Goal: Task Accomplishment & Management: Use online tool/utility

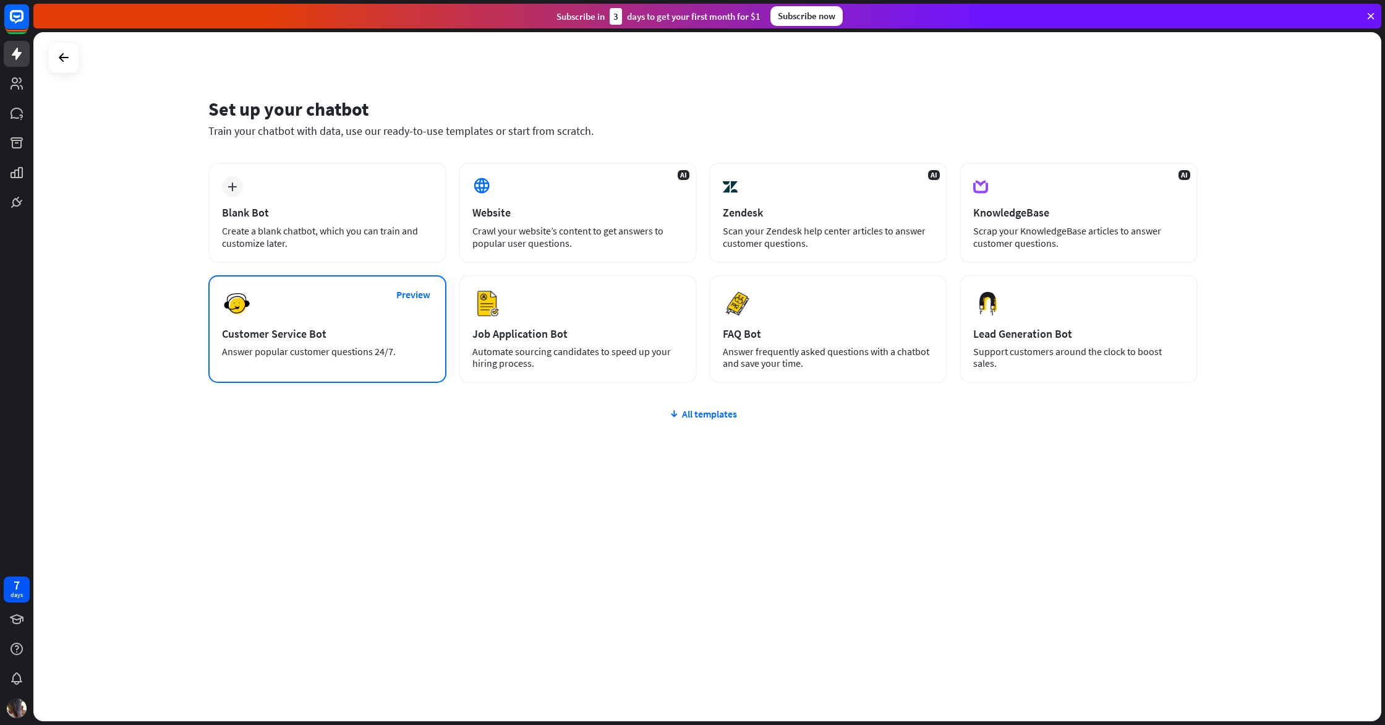
click at [381, 338] on div "Customer Service Bot" at bounding box center [327, 333] width 211 height 14
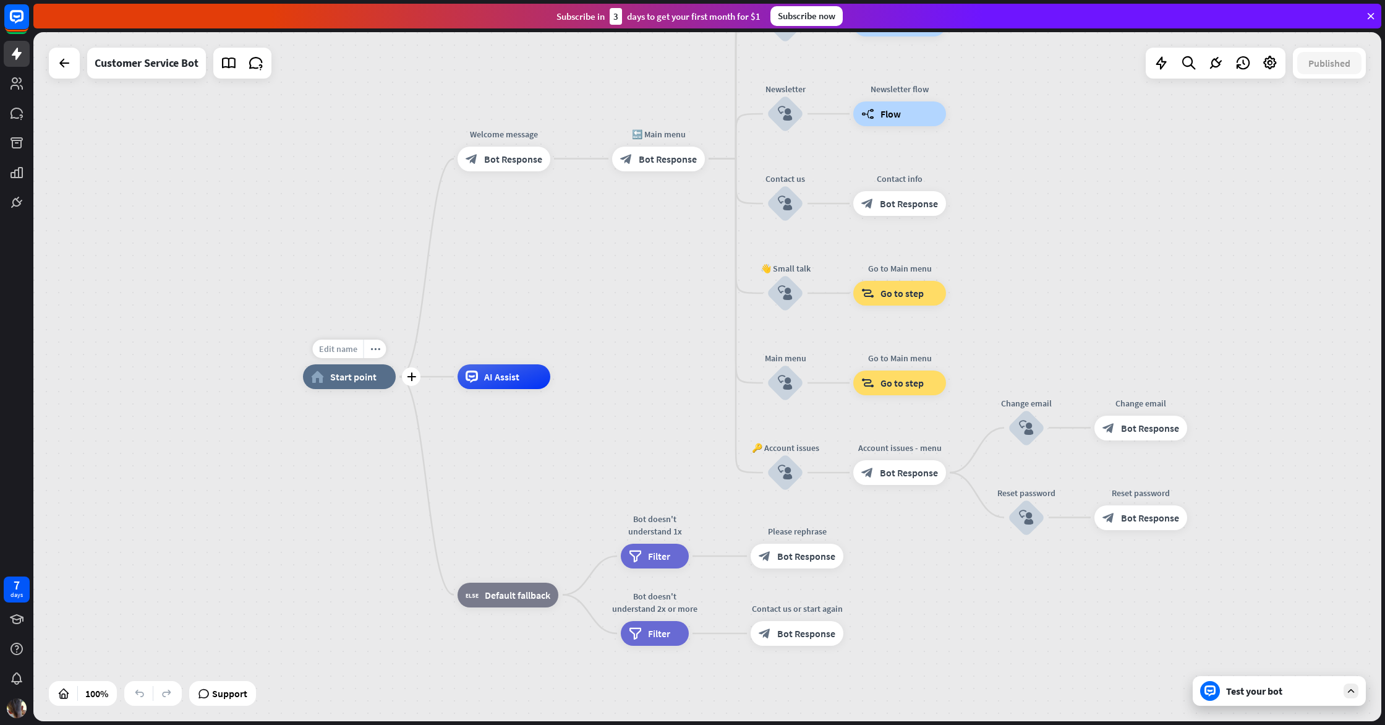
click at [348, 354] on div "Edit name" at bounding box center [338, 348] width 51 height 19
type input "**********"
click at [464, 273] on div "**********" at bounding box center [707, 376] width 1348 height 689
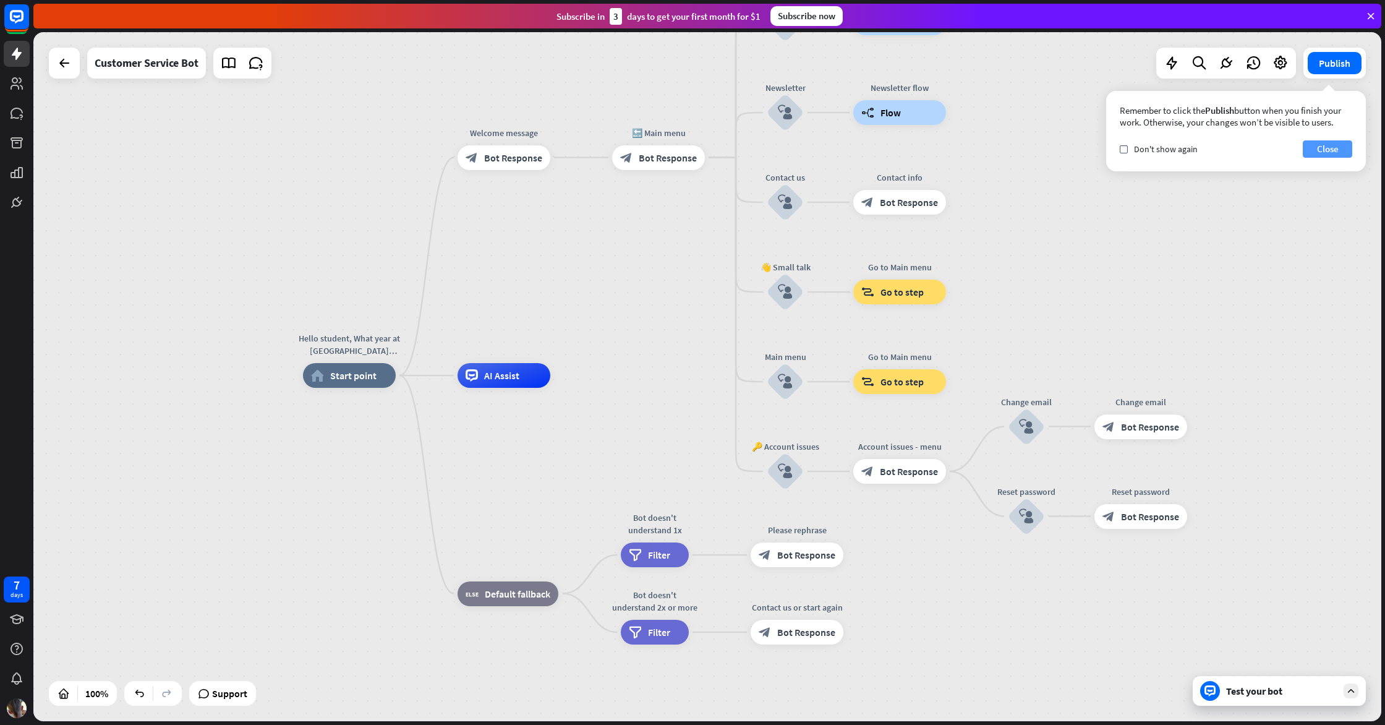
click at [1316, 148] on button "Close" at bounding box center [1327, 148] width 49 height 17
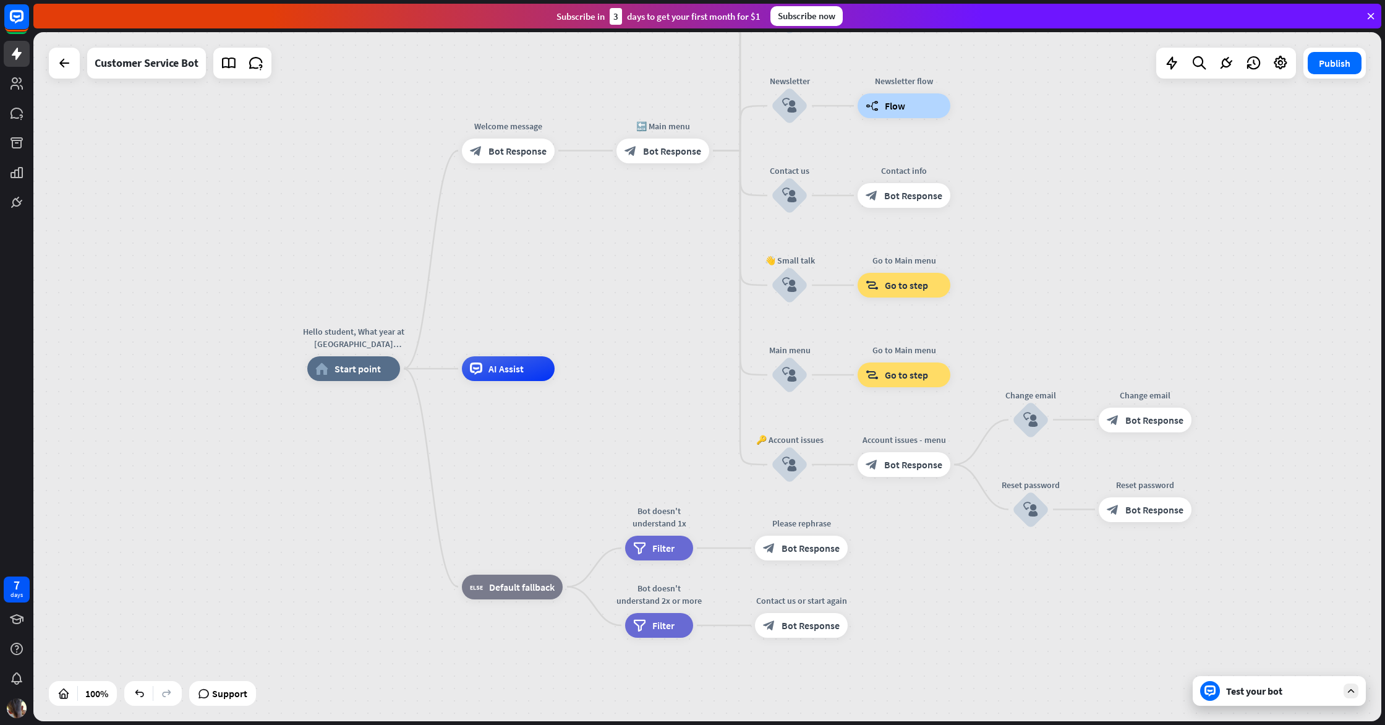
click at [1245, 705] on div "Test your bot" at bounding box center [1279, 691] width 173 height 30
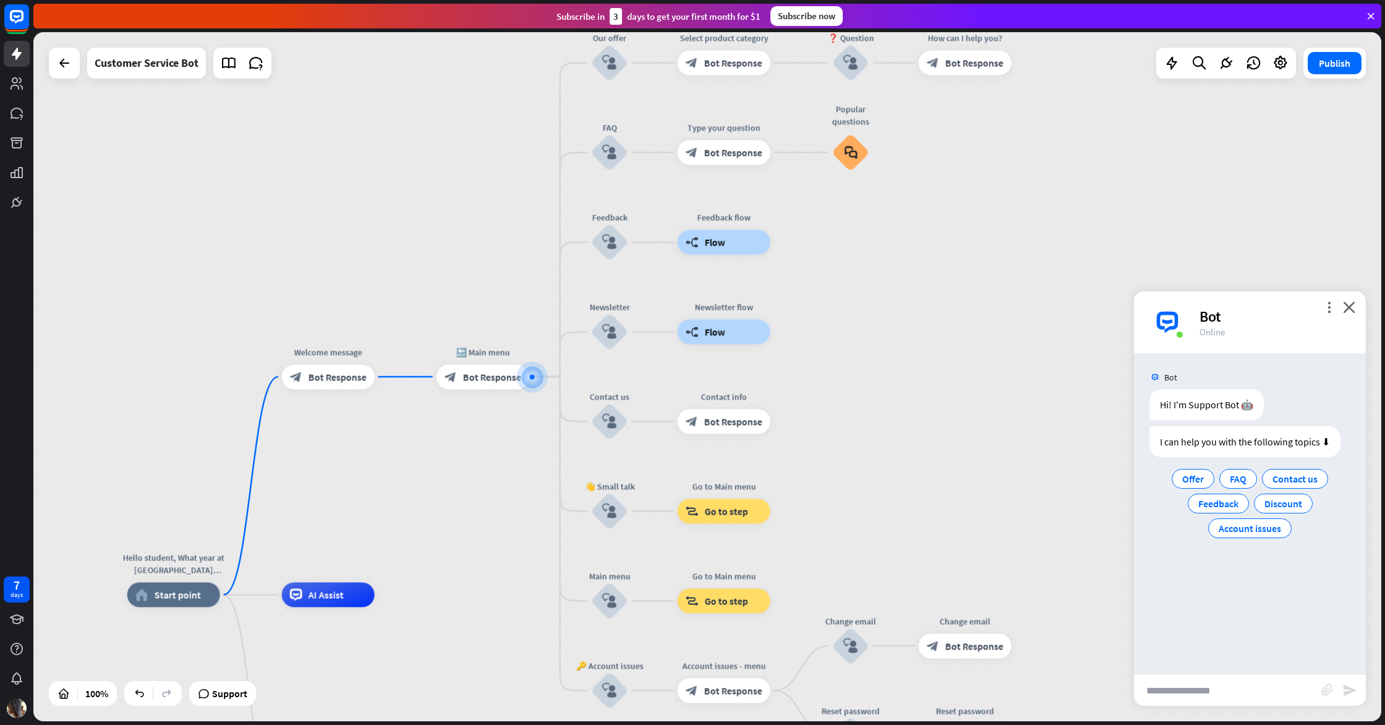
click at [1218, 682] on input "text" at bounding box center [1227, 690] width 187 height 31
click at [1218, 683] on input "text" at bounding box center [1227, 690] width 187 height 31
click at [1210, 686] on input "text" at bounding box center [1227, 690] width 187 height 31
type input "*"
click at [1348, 314] on div "Bot" at bounding box center [1275, 316] width 151 height 19
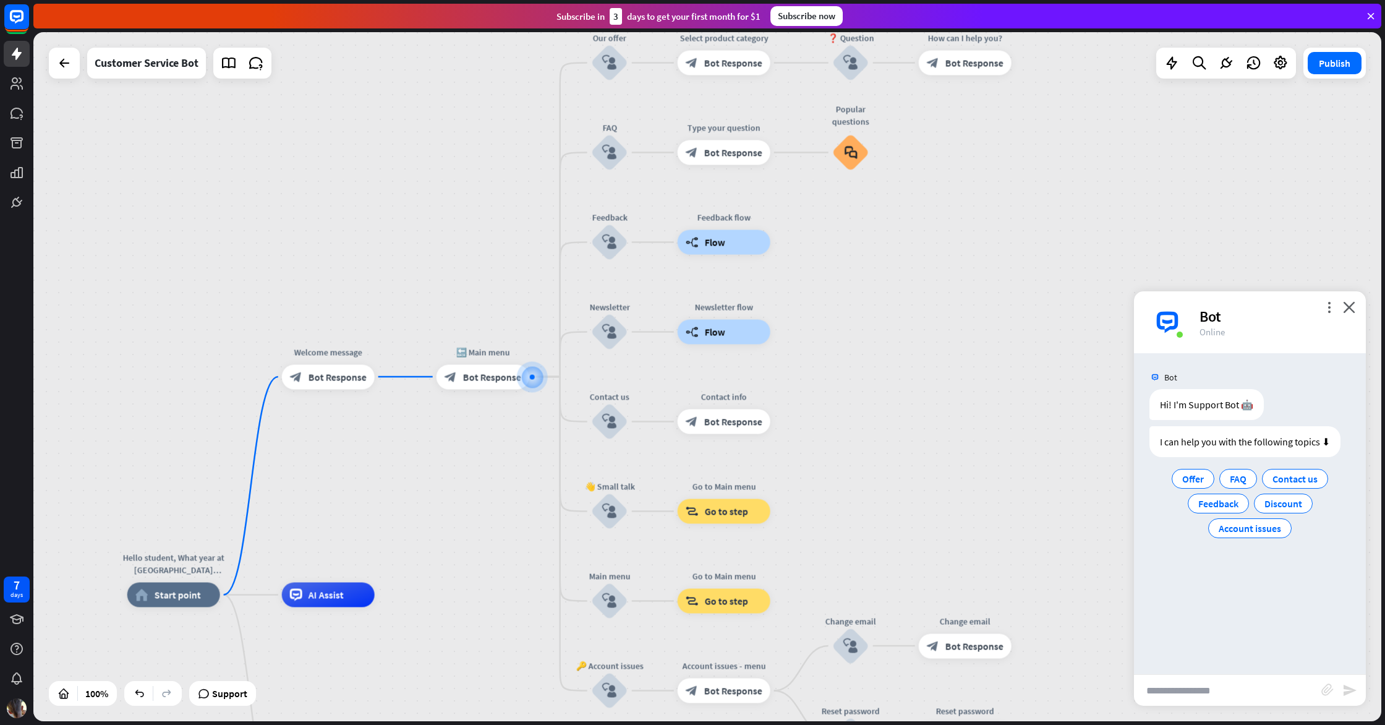
click at [1350, 310] on icon "close" at bounding box center [1349, 307] width 12 height 12
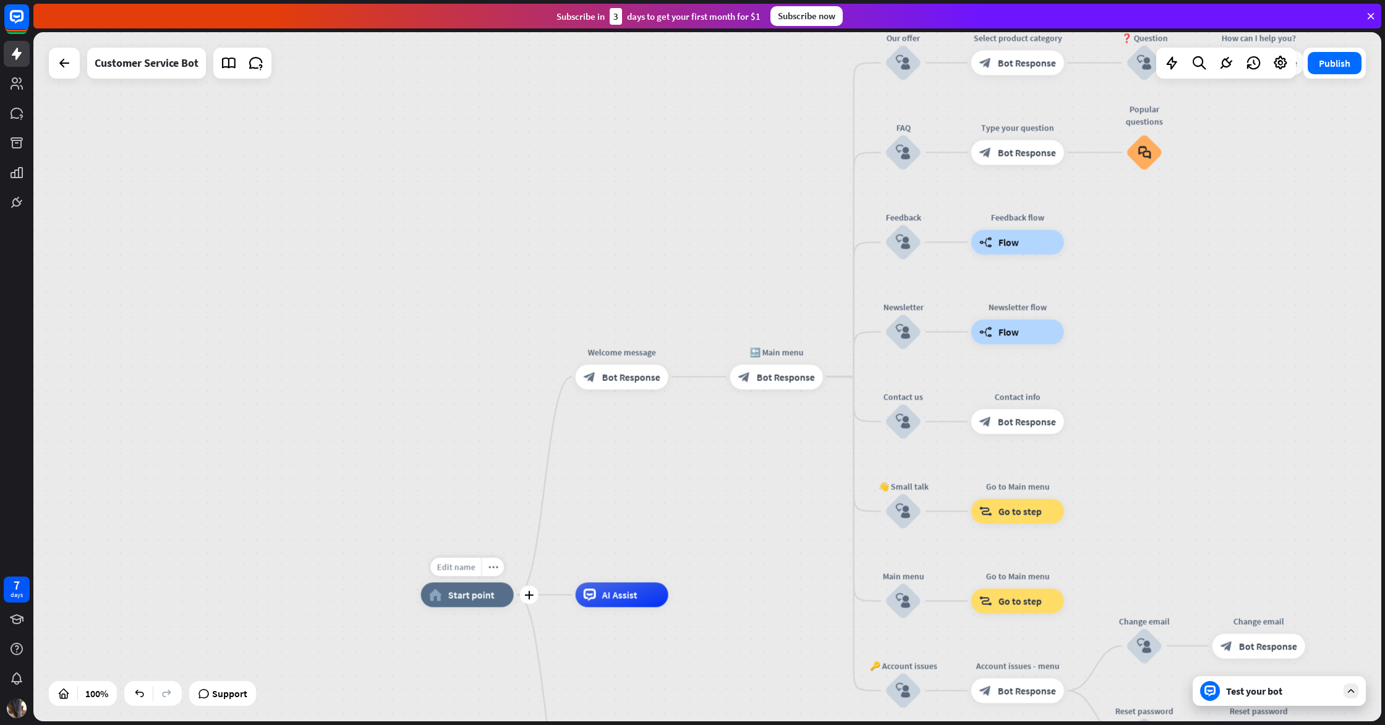
click at [440, 561] on span "Edit name" at bounding box center [456, 566] width 38 height 11
drag, startPoint x: 430, startPoint y: 565, endPoint x: 595, endPoint y: 585, distance: 166.9
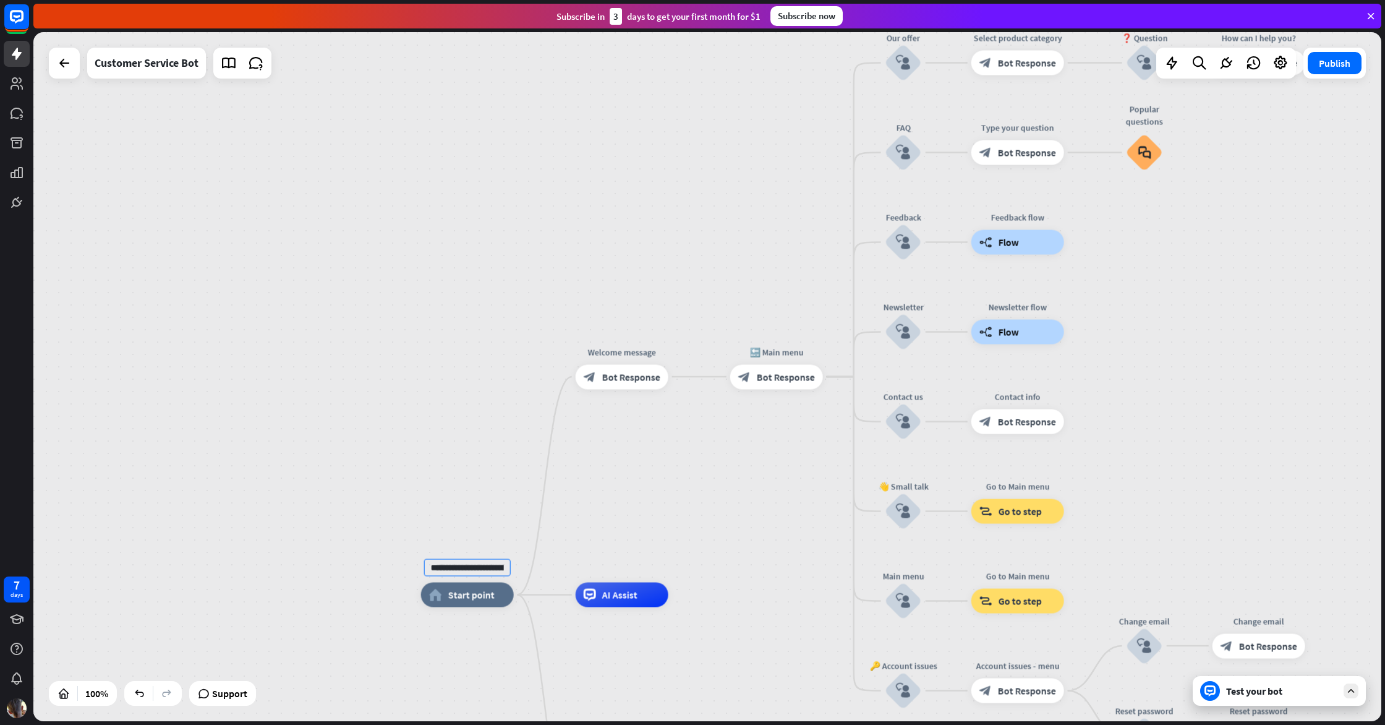
drag, startPoint x: 492, startPoint y: 572, endPoint x: 290, endPoint y: 553, distance: 203.1
click at [288, 553] on div "**********" at bounding box center [707, 376] width 1348 height 689
drag, startPoint x: 429, startPoint y: 566, endPoint x: 706, endPoint y: 551, distance: 277.4
click at [721, 591] on div "**********" at bounding box center [707, 376] width 1348 height 689
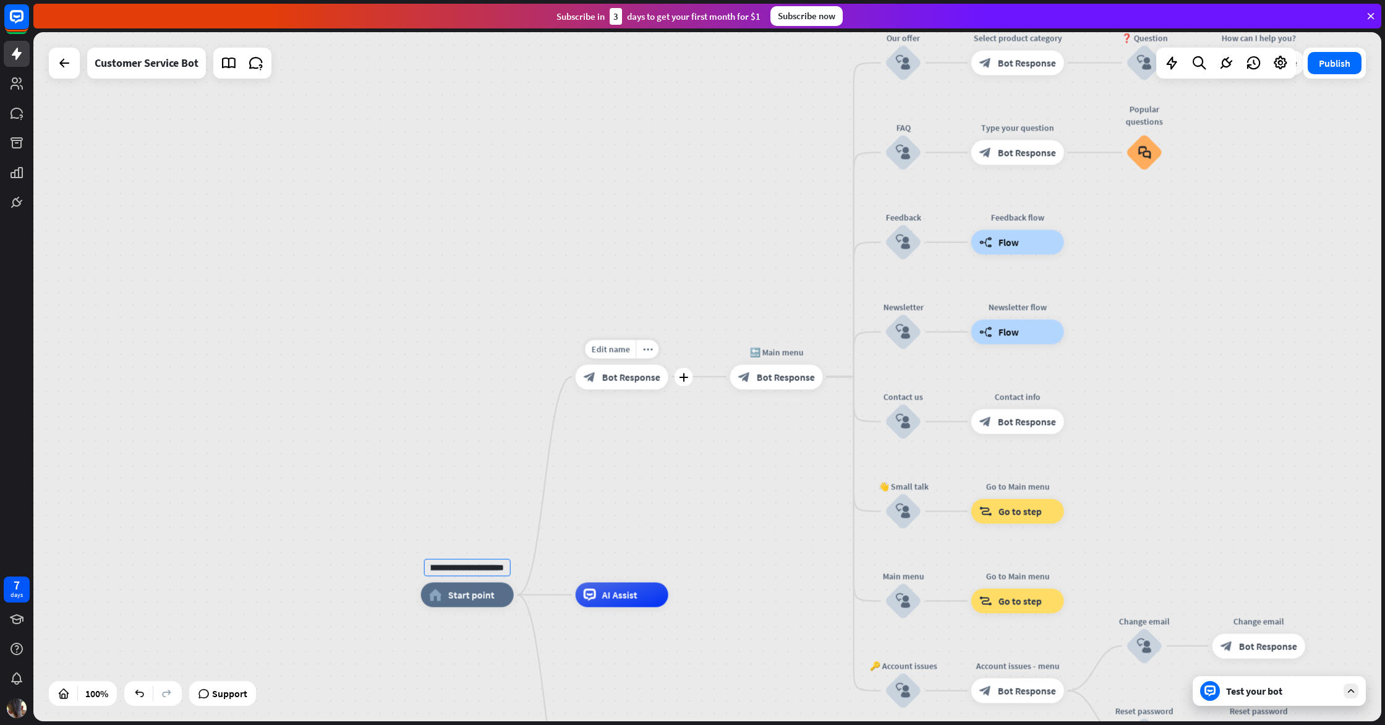
click at [626, 366] on div "block_bot_response Bot Response" at bounding box center [622, 376] width 93 height 25
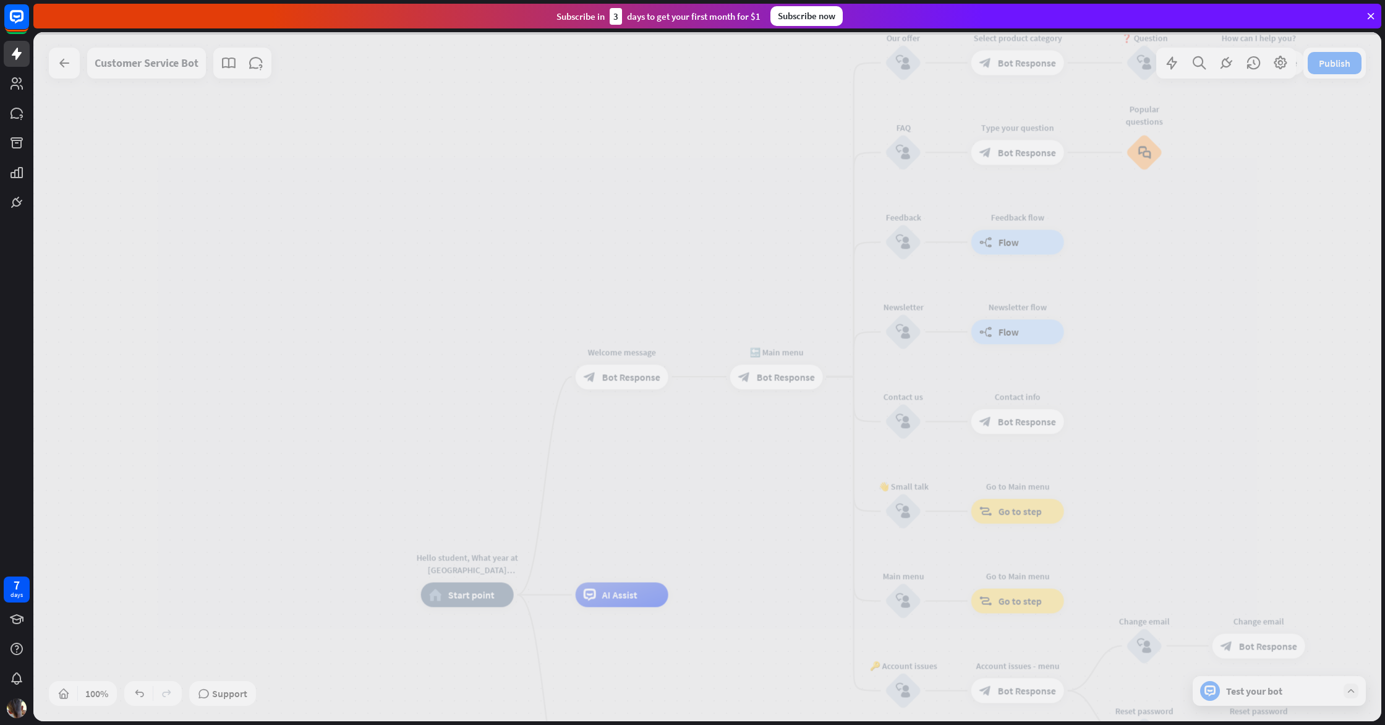
click at [626, 373] on div at bounding box center [707, 376] width 1348 height 689
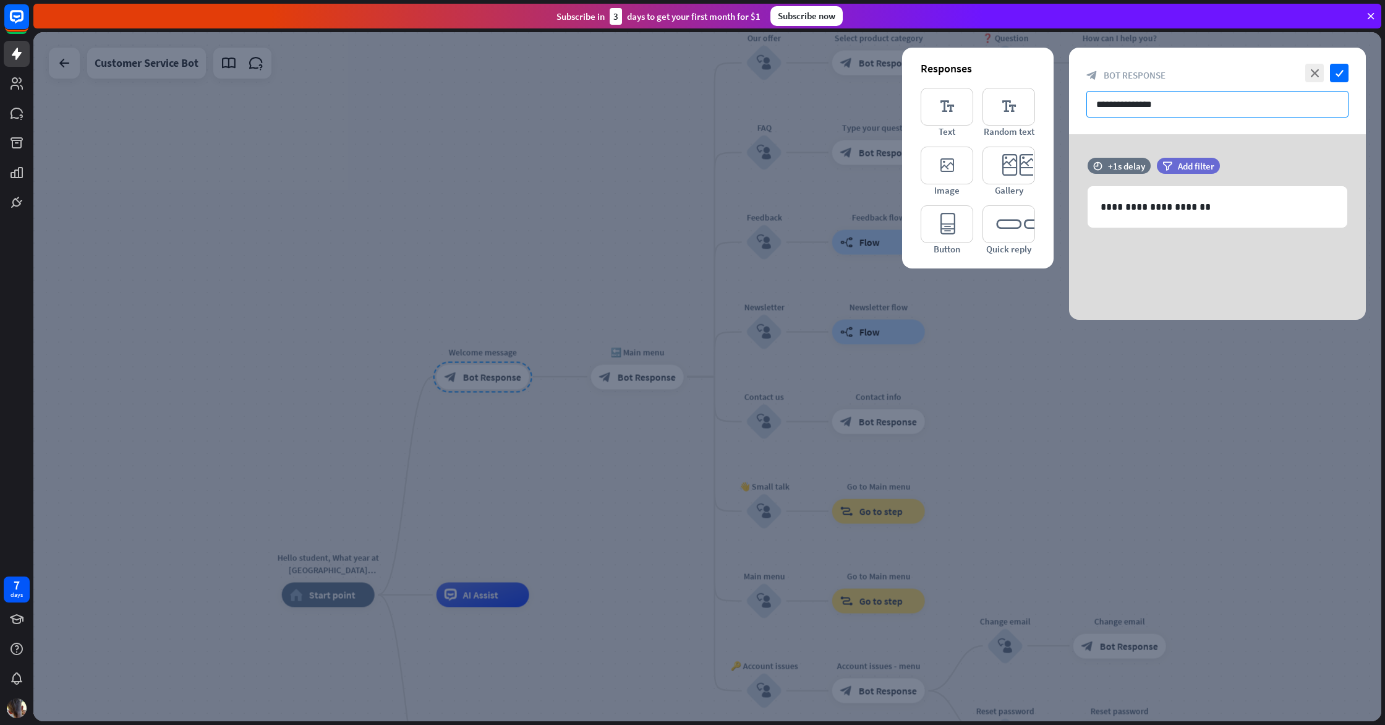
click at [1235, 101] on input "**********" at bounding box center [1217, 104] width 262 height 27
drag, startPoint x: 1122, startPoint y: 94, endPoint x: 928, endPoint y: 80, distance: 194.7
click at [1069, 80] on div "**********" at bounding box center [1217, 184] width 297 height 272
paste input "**********"
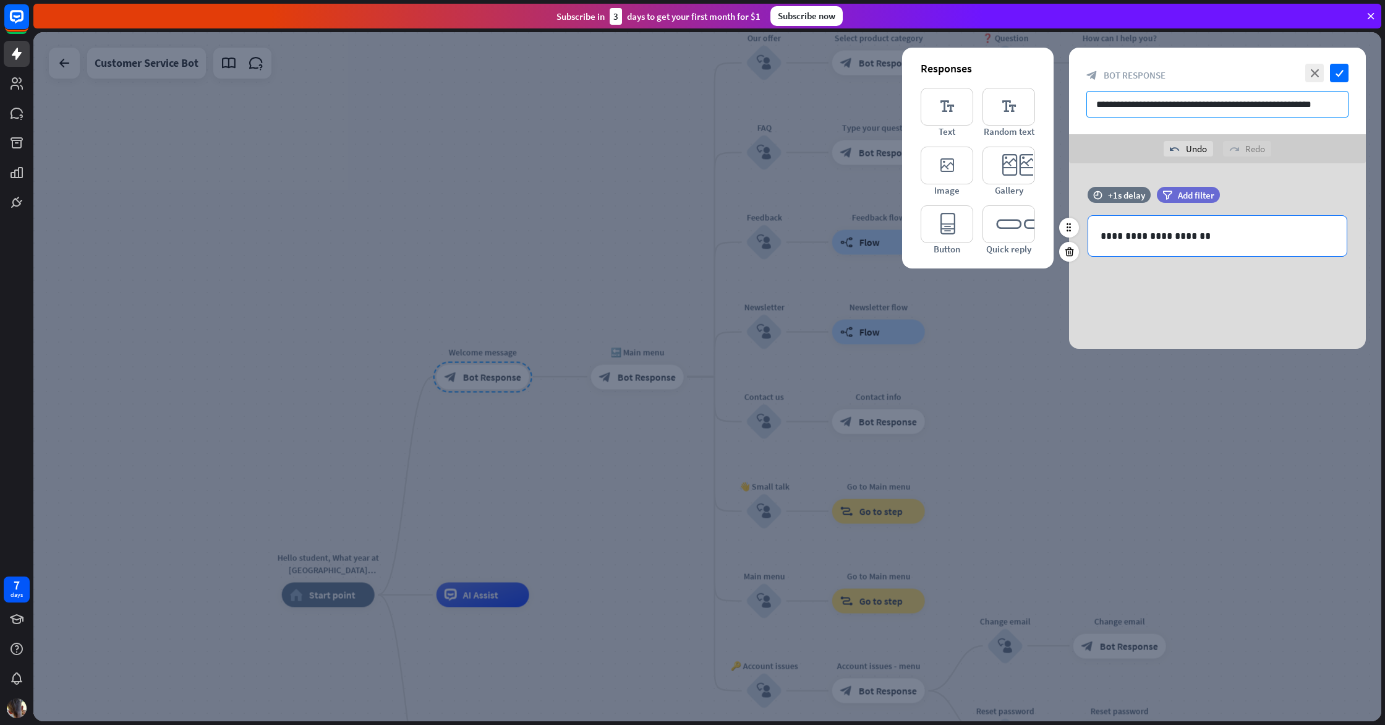
type input "**********"
click at [1235, 232] on p "**********" at bounding box center [1218, 235] width 234 height 15
drag, startPoint x: 1213, startPoint y: 235, endPoint x: 991, endPoint y: 217, distance: 222.7
click at [1069, 217] on div "**********" at bounding box center [1217, 256] width 297 height 186
click at [1343, 73] on icon "check" at bounding box center [1339, 73] width 19 height 19
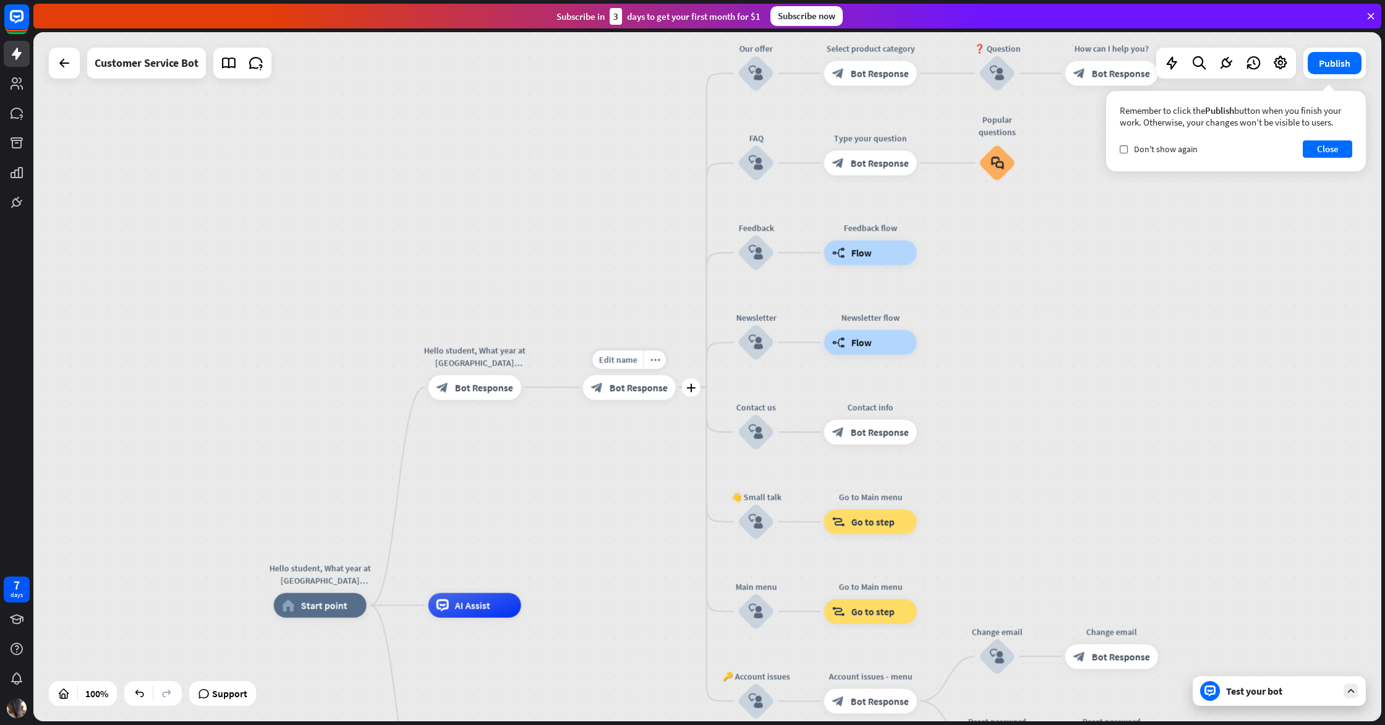
click at [648, 381] on span "Bot Response" at bounding box center [639, 387] width 58 height 12
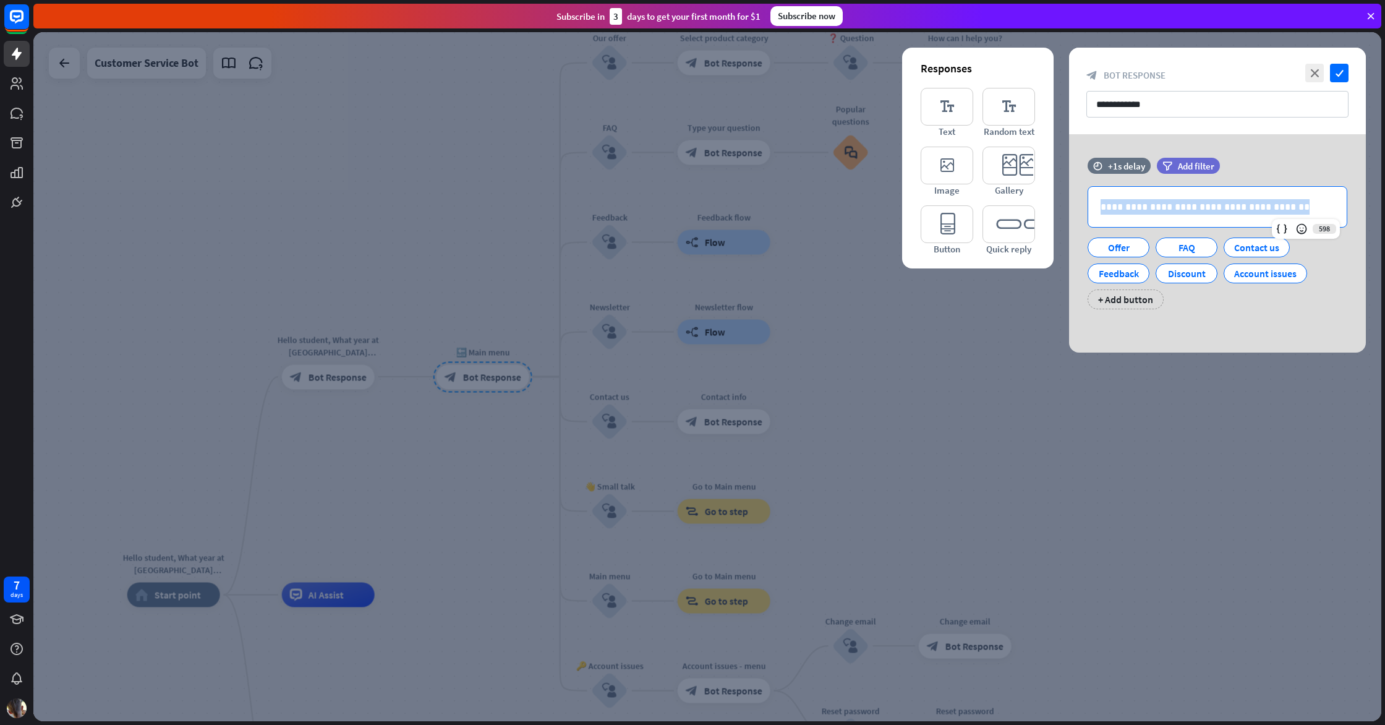
drag, startPoint x: 1286, startPoint y: 208, endPoint x: 674, endPoint y: 207, distance: 611.5
click at [673, 207] on div "**********" at bounding box center [707, 376] width 1348 height 689
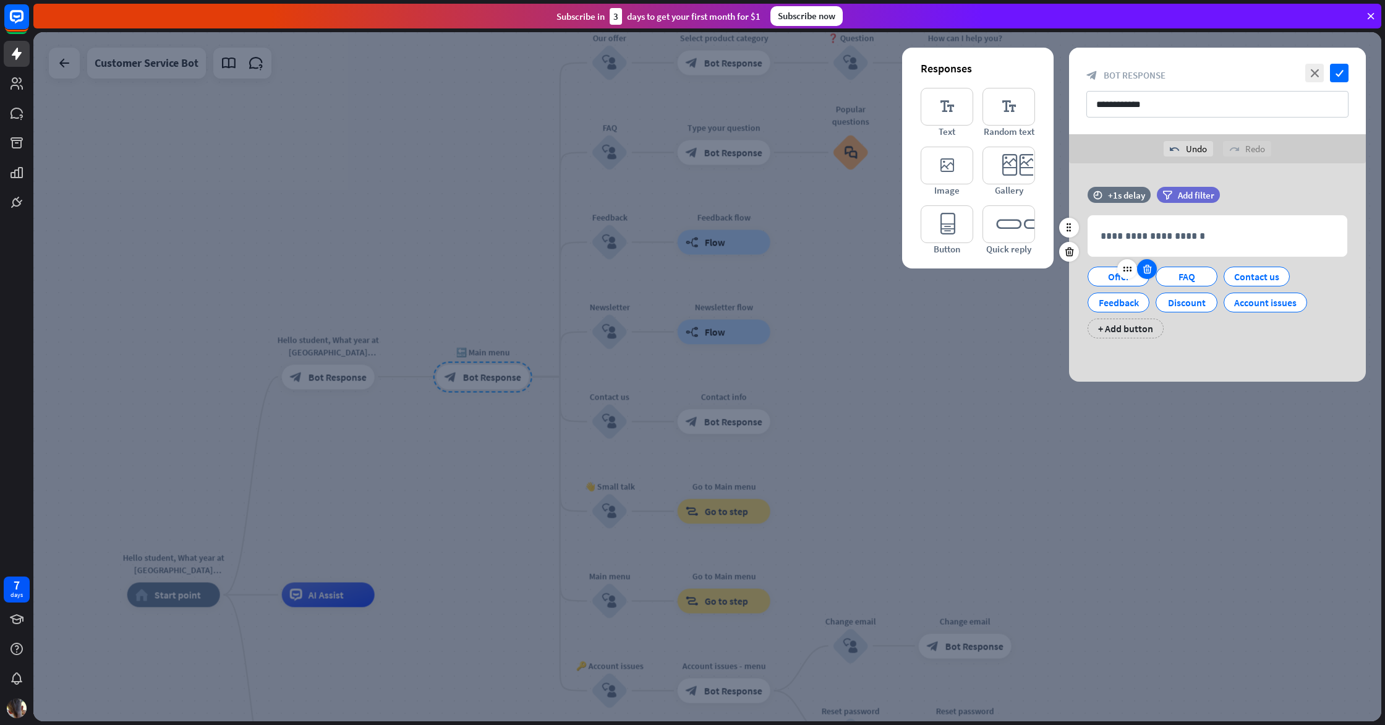
click at [1140, 276] on div at bounding box center [1147, 269] width 20 height 20
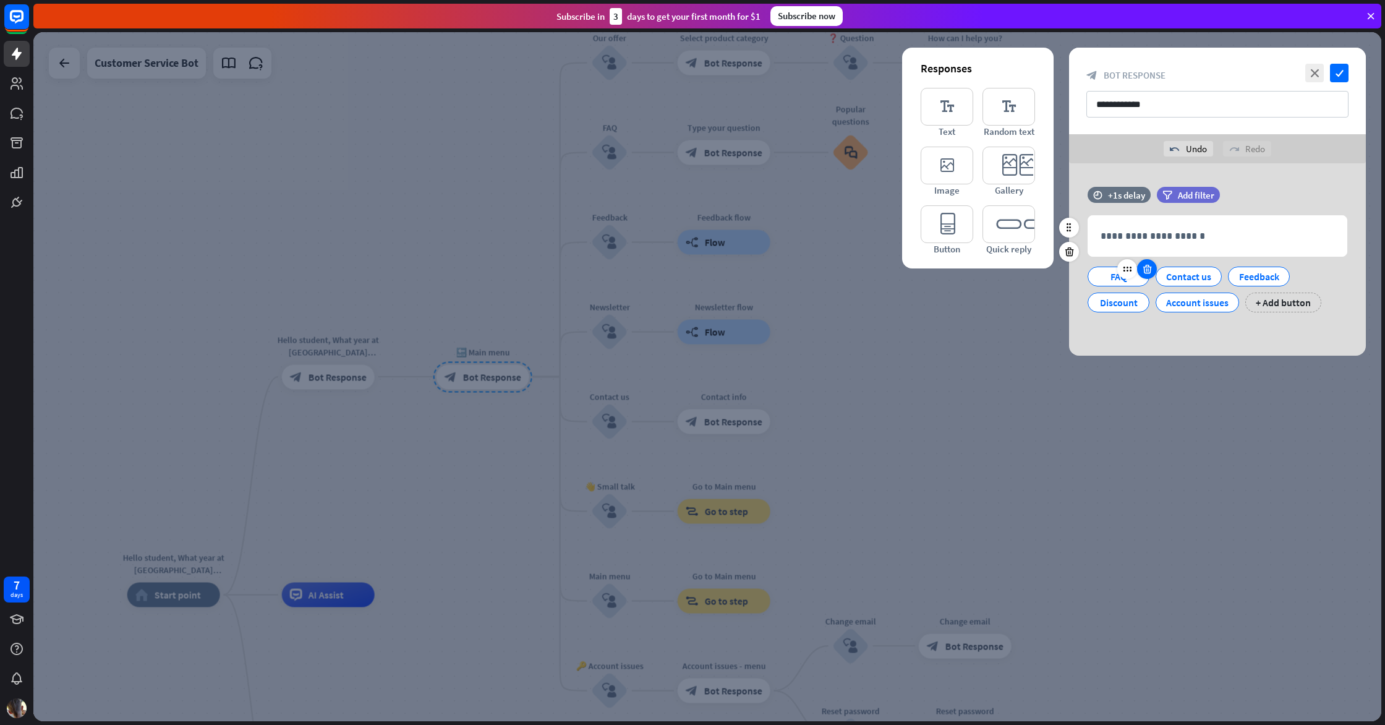
click at [1140, 276] on div at bounding box center [1147, 269] width 20 height 20
click at [1140, 276] on div at bounding box center [1142, 269] width 40 height 20
click at [1146, 274] on icon at bounding box center [1152, 268] width 12 height 11
click at [1146, 271] on icon at bounding box center [1147, 268] width 12 height 11
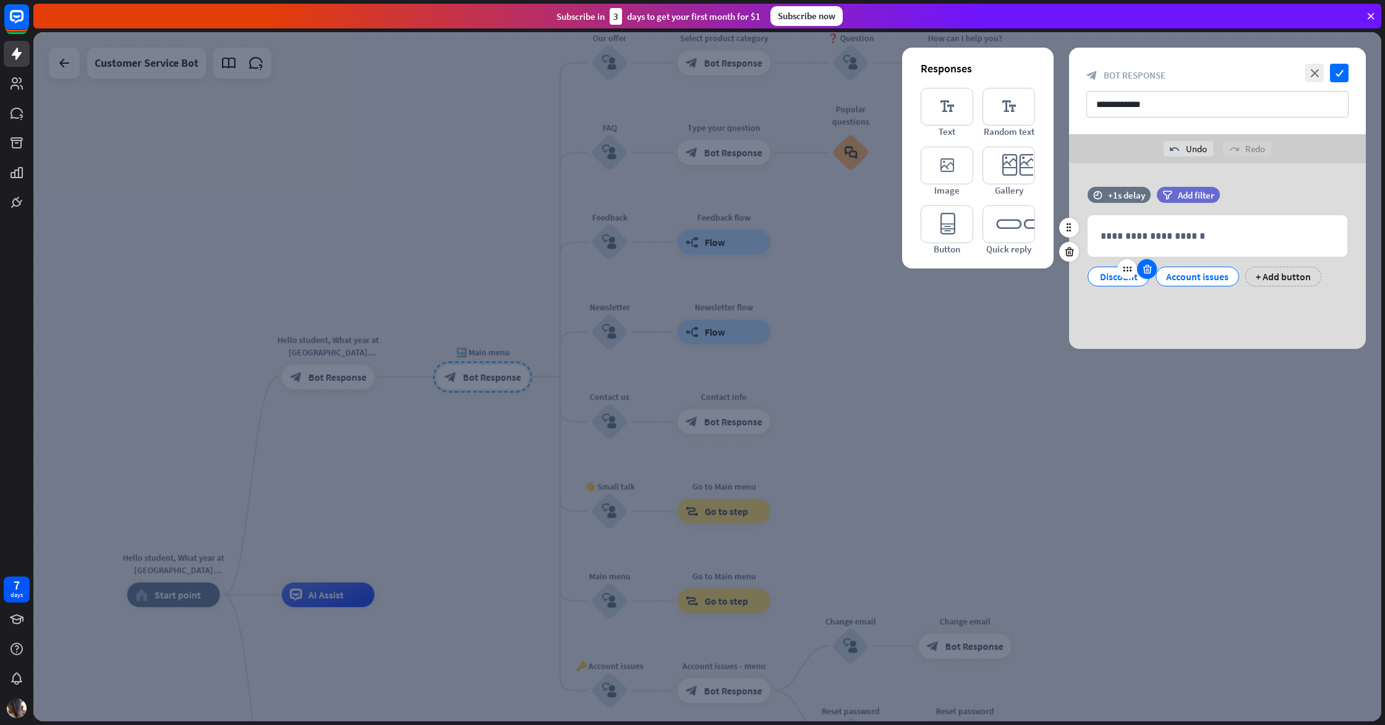
click at [1146, 271] on icon at bounding box center [1147, 268] width 12 height 11
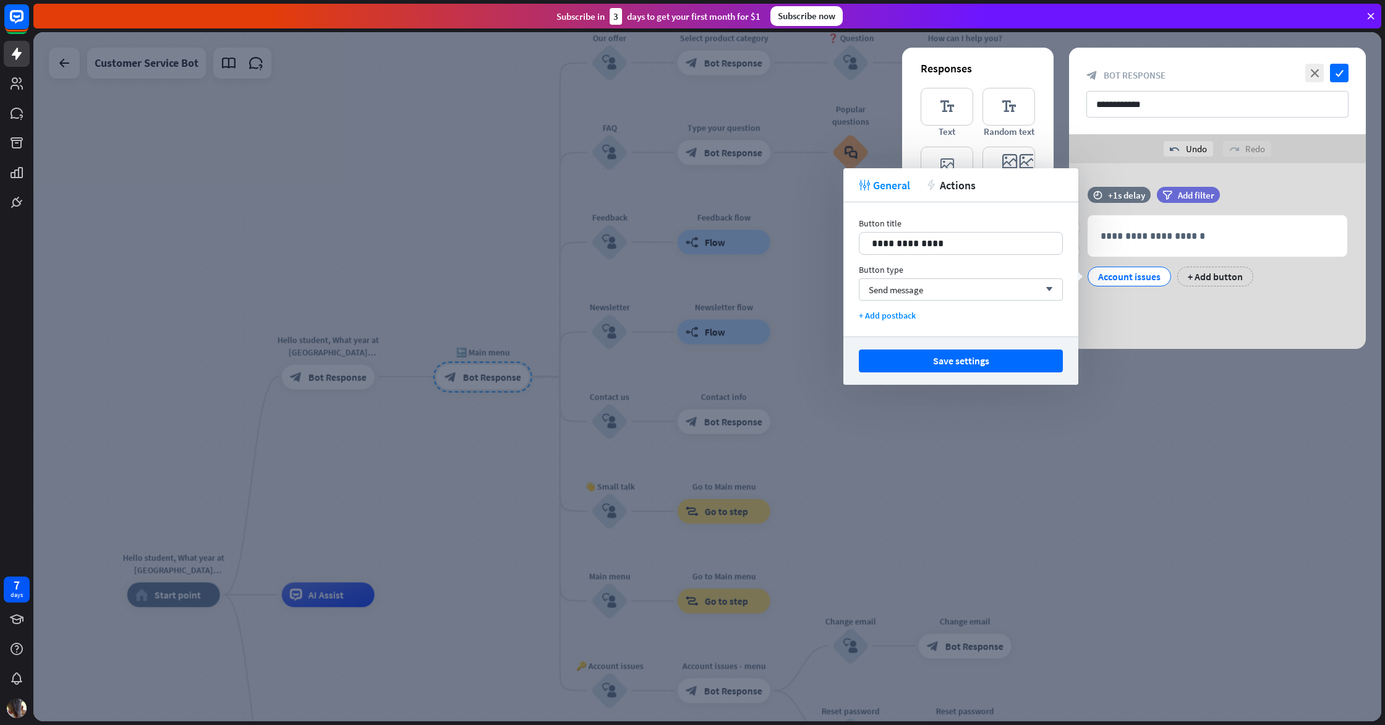
click at [1146, 271] on div "Account issues" at bounding box center [1129, 276] width 62 height 19
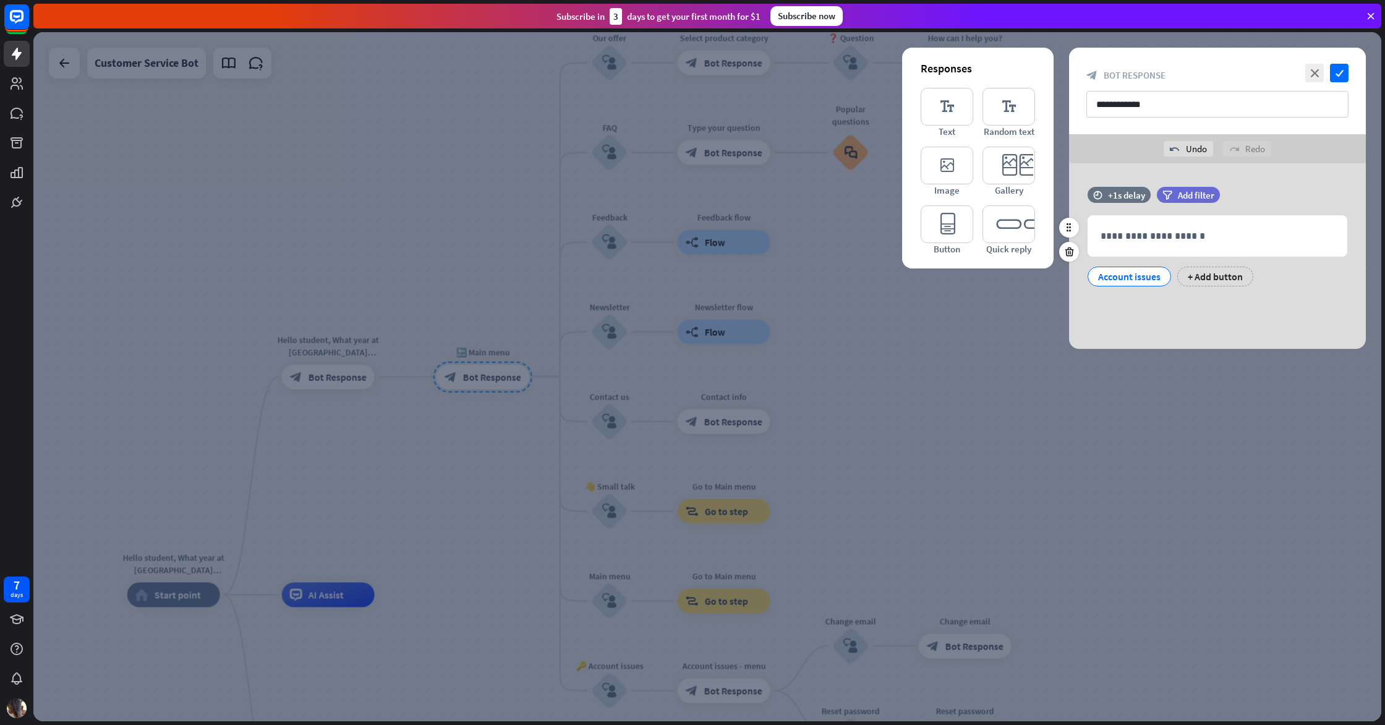
click at [1155, 273] on div "Account issues" at bounding box center [1129, 276] width 62 height 19
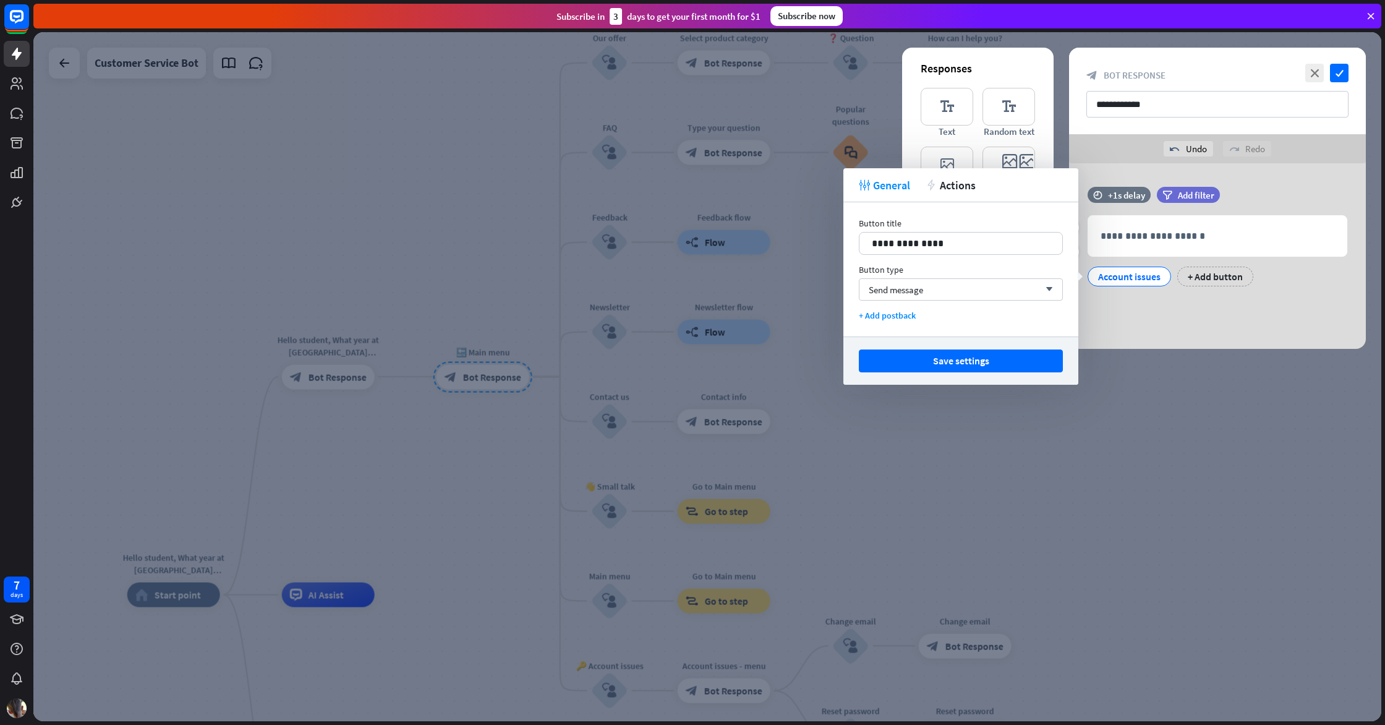
click at [1165, 275] on div "Account issues" at bounding box center [1129, 277] width 83 height 20
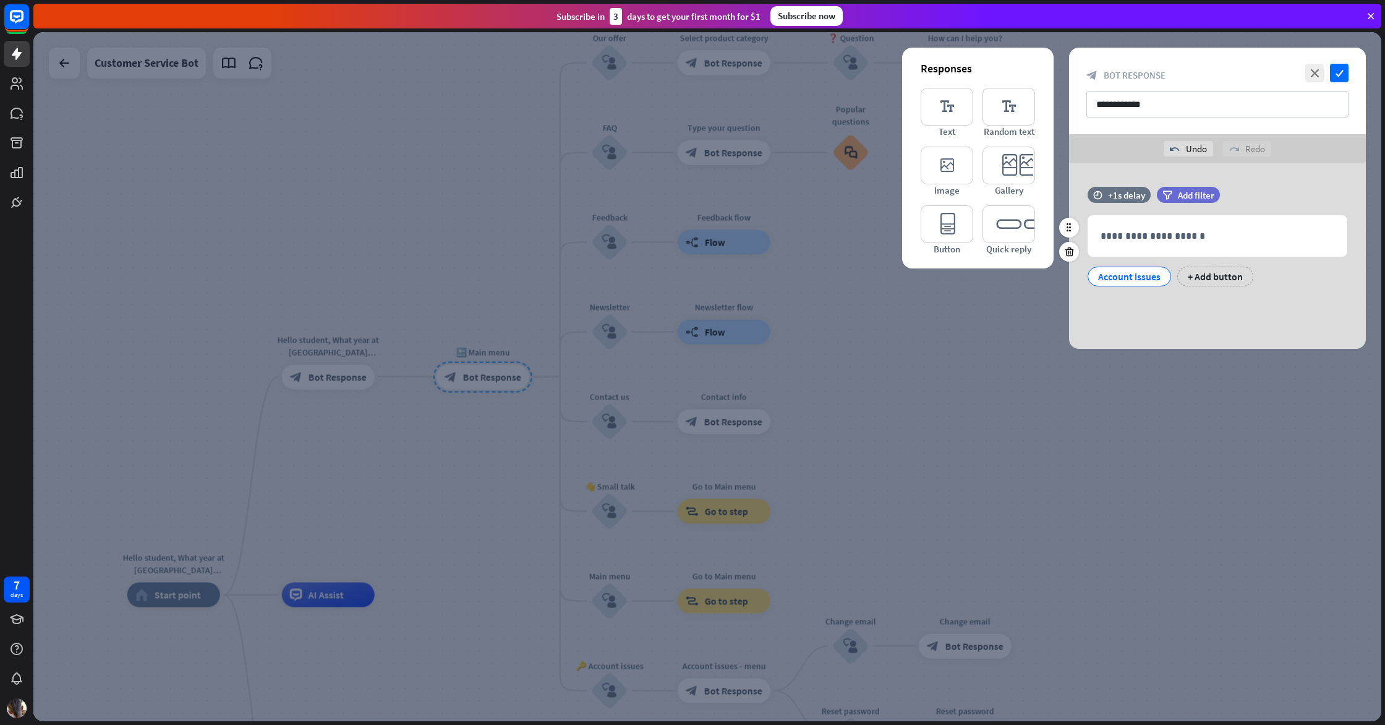
drag, startPoint x: 1162, startPoint y: 286, endPoint x: 1155, endPoint y: 274, distance: 14.1
click at [1156, 274] on div "**********" at bounding box center [1217, 243] width 297 height 112
click at [1164, 275] on div "Account issues" at bounding box center [1129, 277] width 83 height 20
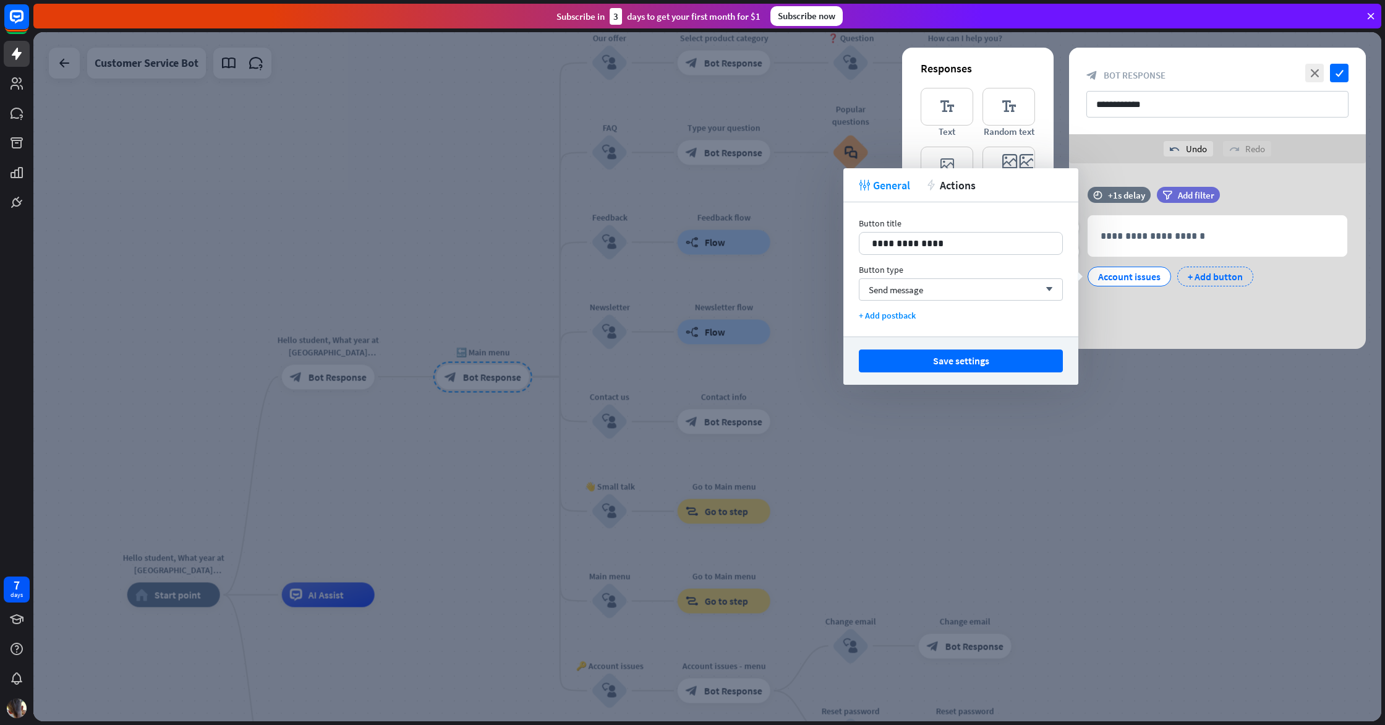
click at [1196, 276] on div "+ Add button" at bounding box center [1215, 277] width 76 height 20
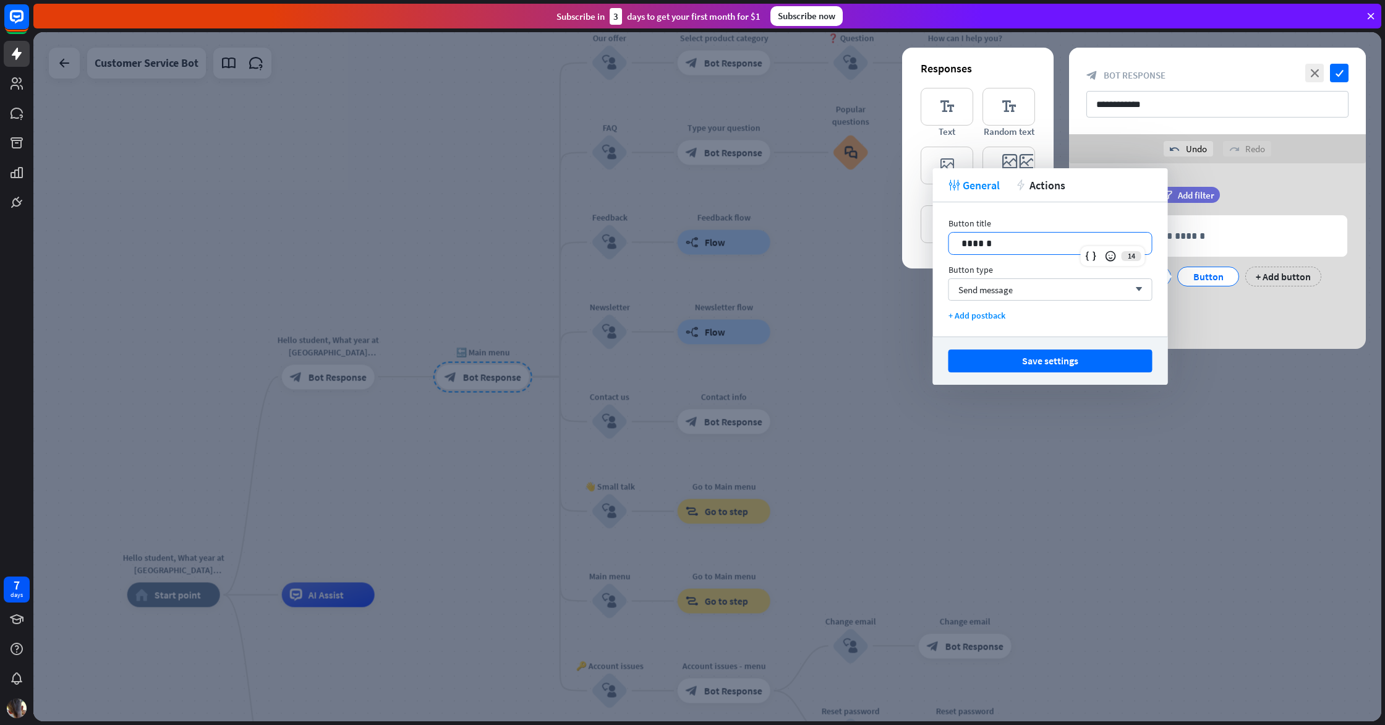
drag, startPoint x: 1052, startPoint y: 237, endPoint x: 672, endPoint y: 202, distance: 382.5
click at [672, 202] on body "7 days close Product Help First steps Get started with ChatBot Help Center Foll…" at bounding box center [692, 362] width 1385 height 725
drag, startPoint x: 987, startPoint y: 242, endPoint x: 939, endPoint y: 243, distance: 48.9
click at [939, 243] on div "Button title 14 ****** Button type Send message arrow_down + Add postback" at bounding box center [1050, 269] width 235 height 134
click at [994, 367] on button "Save settings" at bounding box center [1051, 360] width 204 height 23
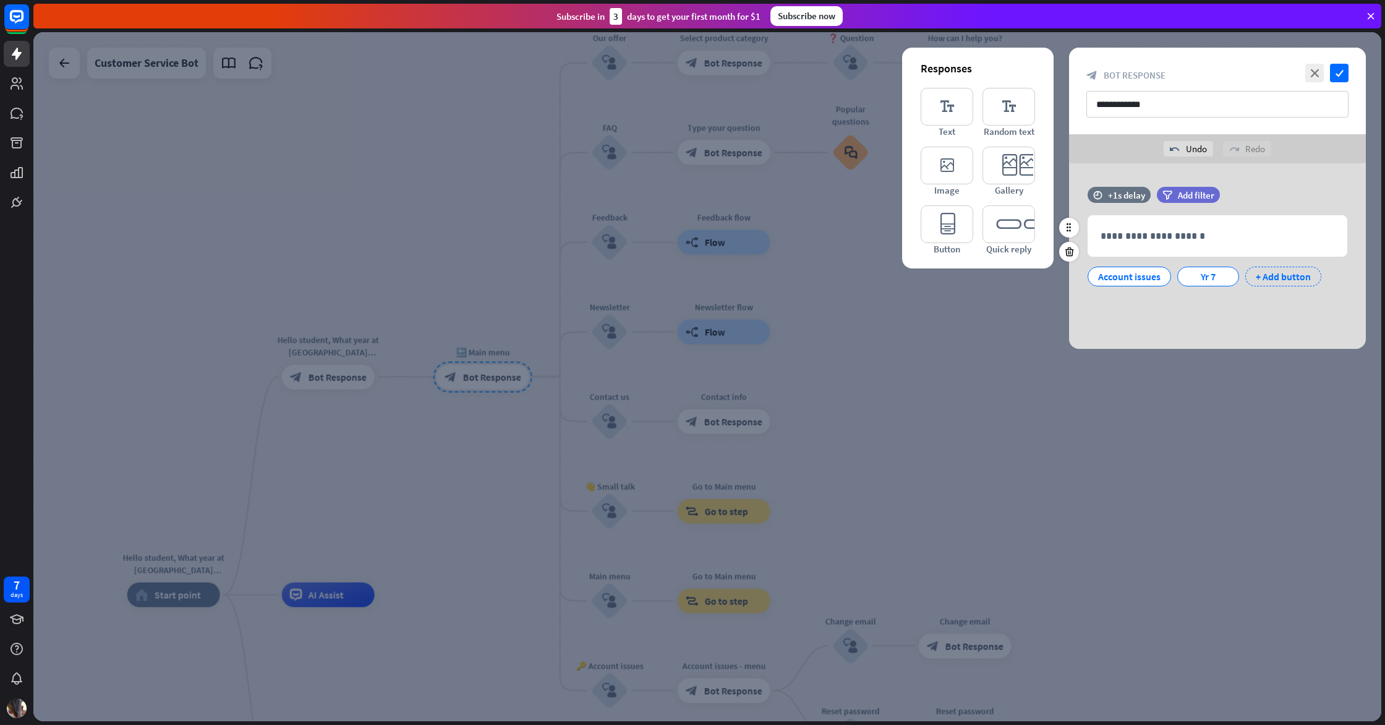
click at [1168, 270] on icon at bounding box center [1169, 268] width 12 height 11
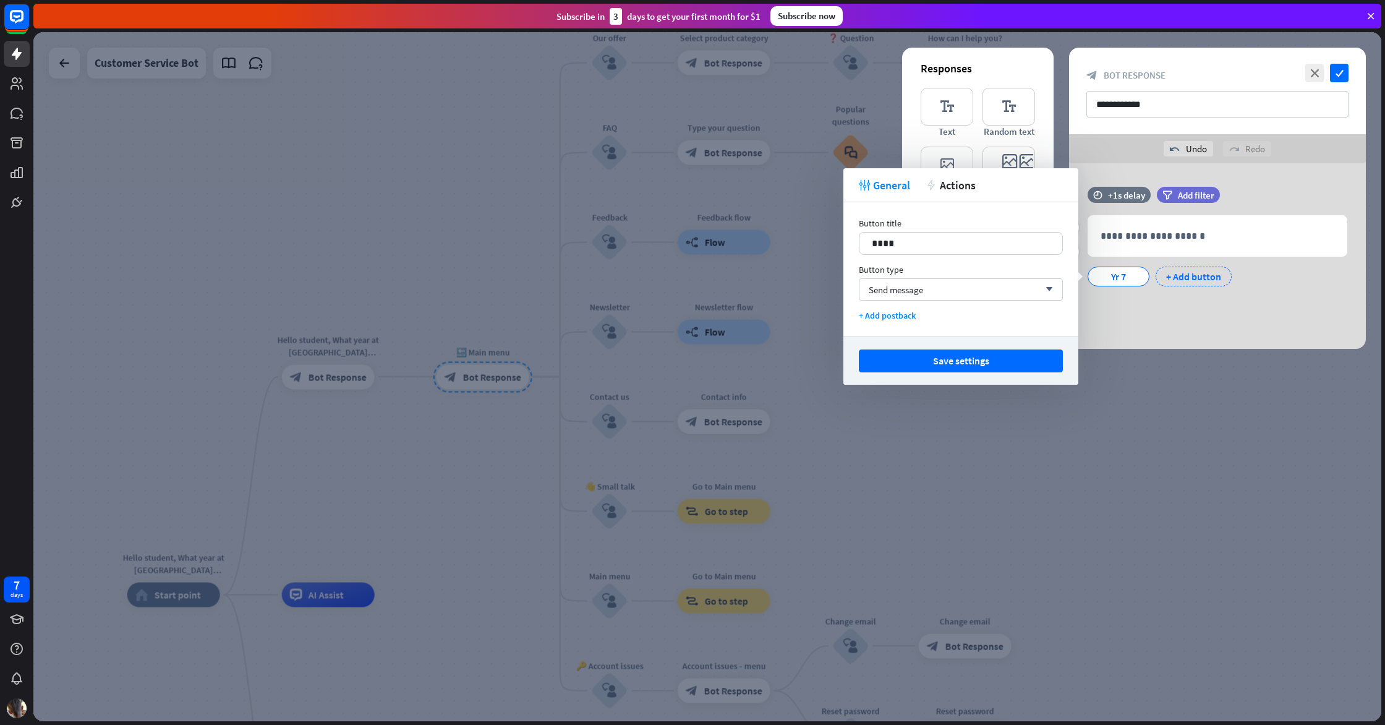
click at [1209, 273] on div "+ Add button" at bounding box center [1194, 277] width 76 height 20
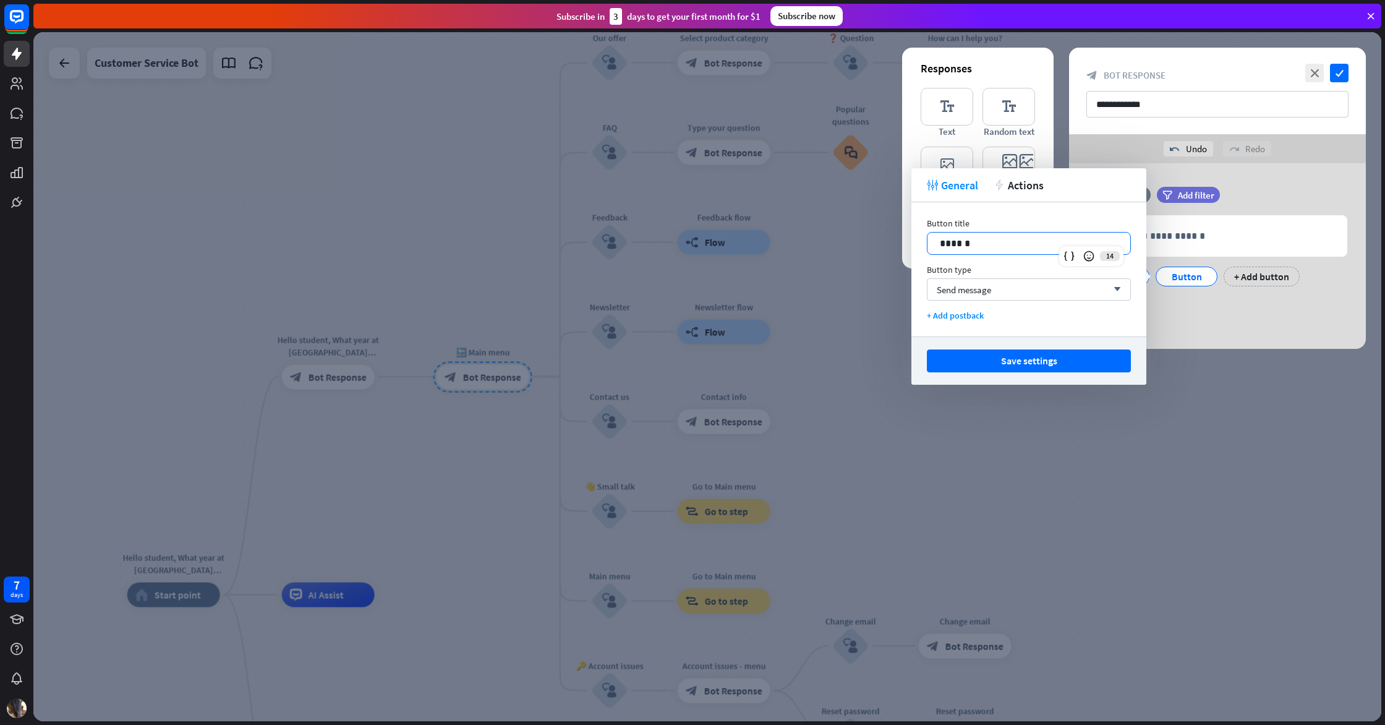
drag, startPoint x: 1042, startPoint y: 249, endPoint x: 730, endPoint y: 221, distance: 312.9
click at [730, 221] on body "7 days close Product Help First steps Get started with ChatBot Help Center Foll…" at bounding box center [692, 362] width 1385 height 725
drag, startPoint x: 978, startPoint y: 237, endPoint x: 678, endPoint y: 231, distance: 300.0
click at [678, 231] on body "7 days close Product Help First steps Get started with ChatBot Help Center Foll…" at bounding box center [692, 362] width 1385 height 725
drag, startPoint x: 966, startPoint y: 242, endPoint x: 905, endPoint y: 245, distance: 61.3
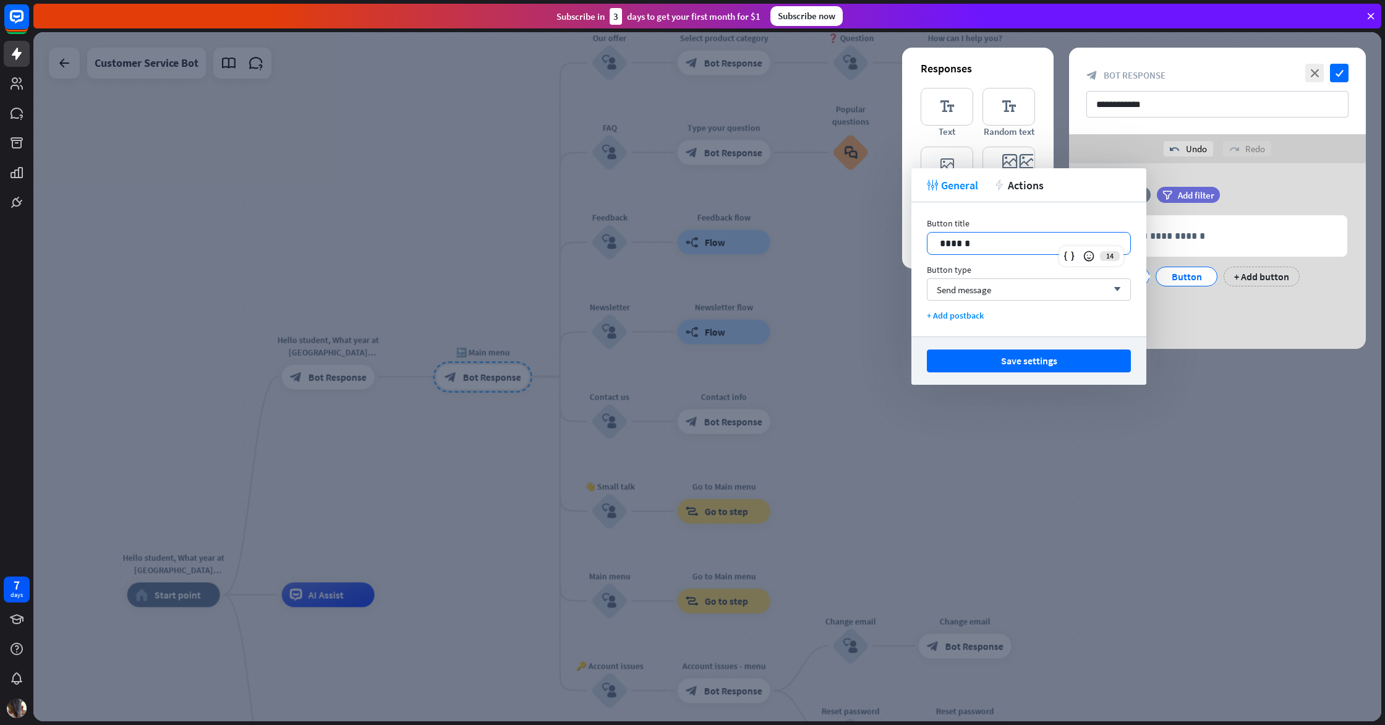
click at [903, 246] on body "7 days close Product Help First steps Get started with ChatBot Help Center Foll…" at bounding box center [692, 362] width 1385 height 725
drag, startPoint x: 963, startPoint y: 242, endPoint x: 894, endPoint y: 239, distance: 68.7
click at [894, 239] on body "7 days close Product Help First steps Get started with ChatBot Help Center Foll…" at bounding box center [692, 362] width 1385 height 725
drag, startPoint x: 909, startPoint y: 230, endPoint x: 936, endPoint y: 241, distance: 29.4
click at [937, 241] on div "******" at bounding box center [1029, 243] width 203 height 22
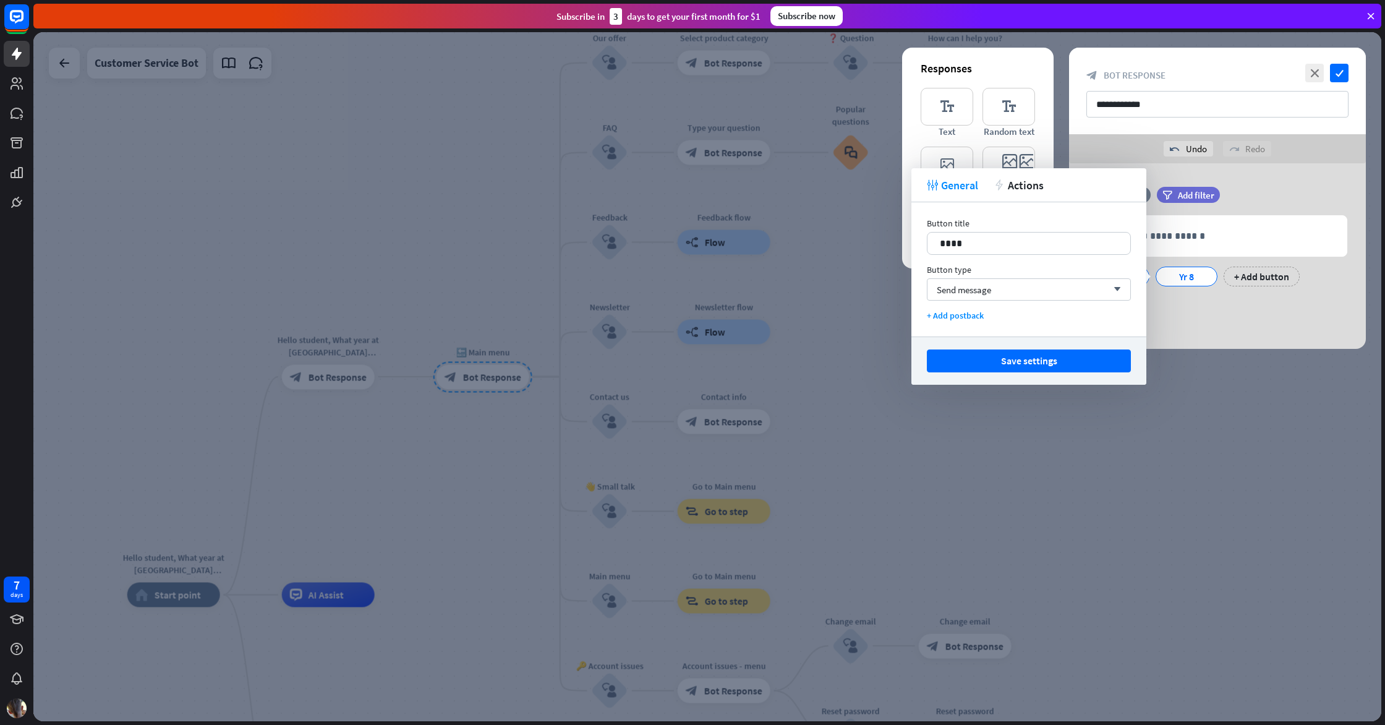
click at [978, 364] on button "Save settings" at bounding box center [1029, 360] width 204 height 23
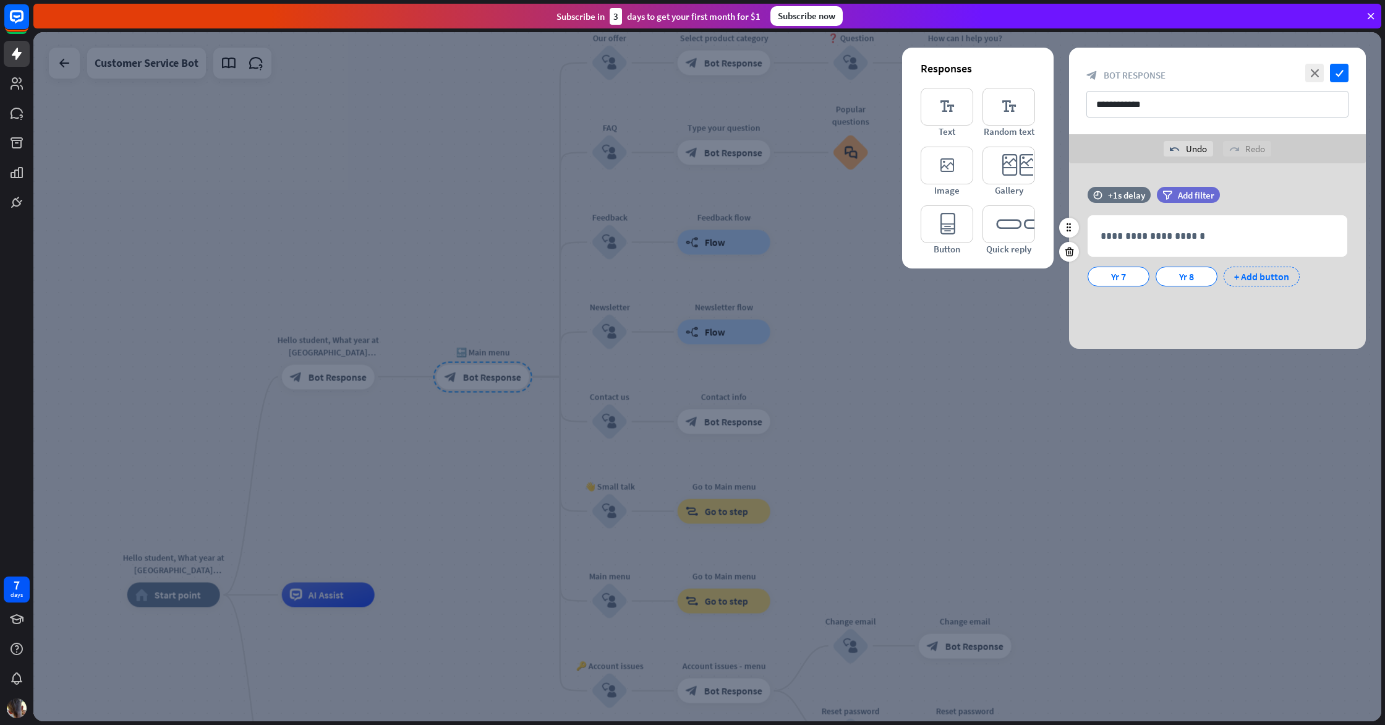
click at [1240, 278] on div "+ Add button" at bounding box center [1262, 277] width 76 height 20
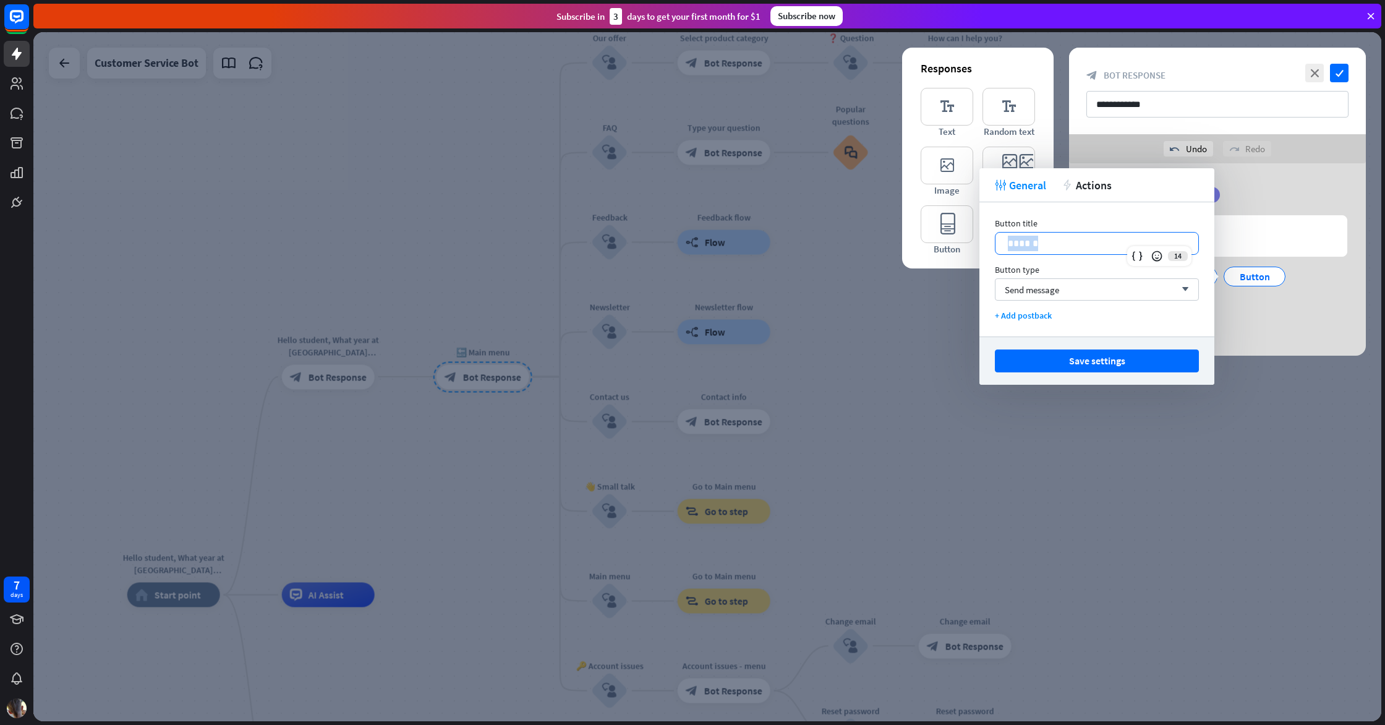
drag, startPoint x: 1146, startPoint y: 247, endPoint x: 982, endPoint y: 241, distance: 164.0
click at [983, 244] on div "Button title 14 ****** Button type Send message arrow_down + Add postback" at bounding box center [1096, 269] width 235 height 134
click at [1114, 363] on button "Save settings" at bounding box center [1097, 360] width 204 height 23
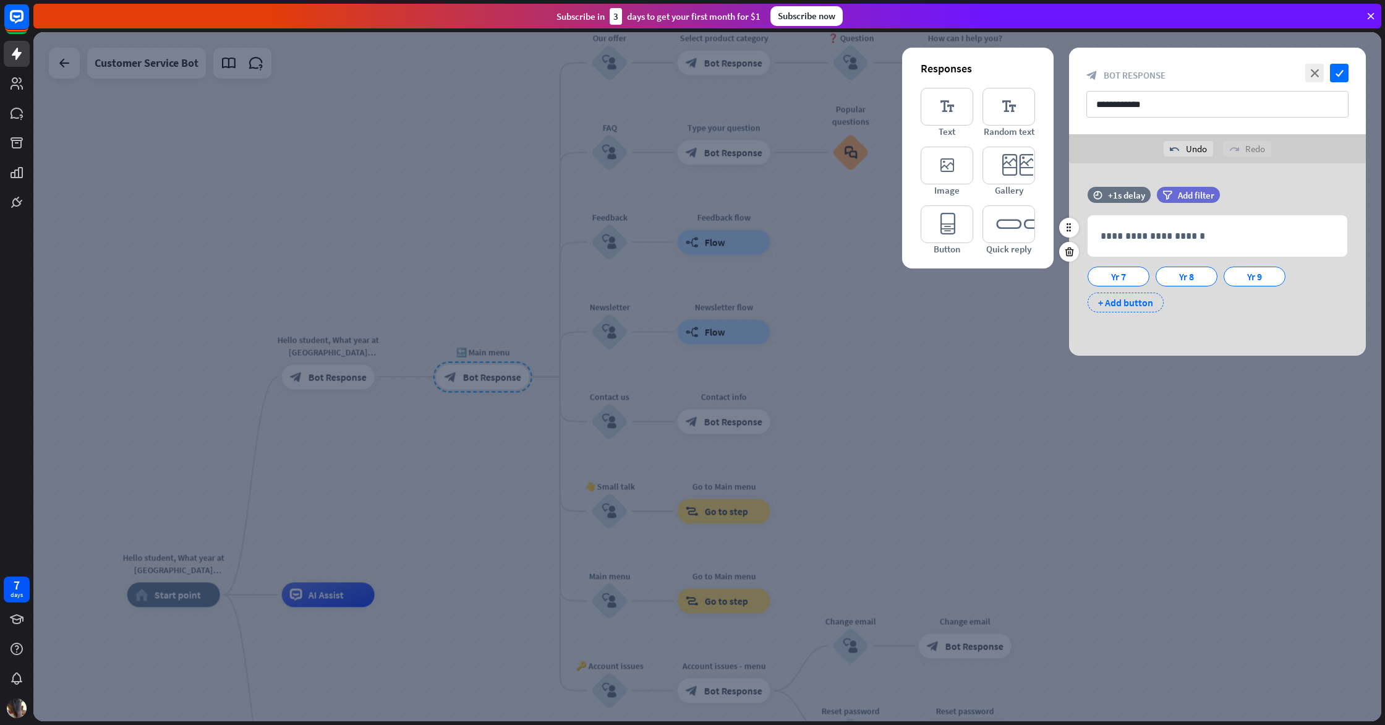
click at [1117, 301] on div "+ Add button" at bounding box center [1126, 302] width 76 height 20
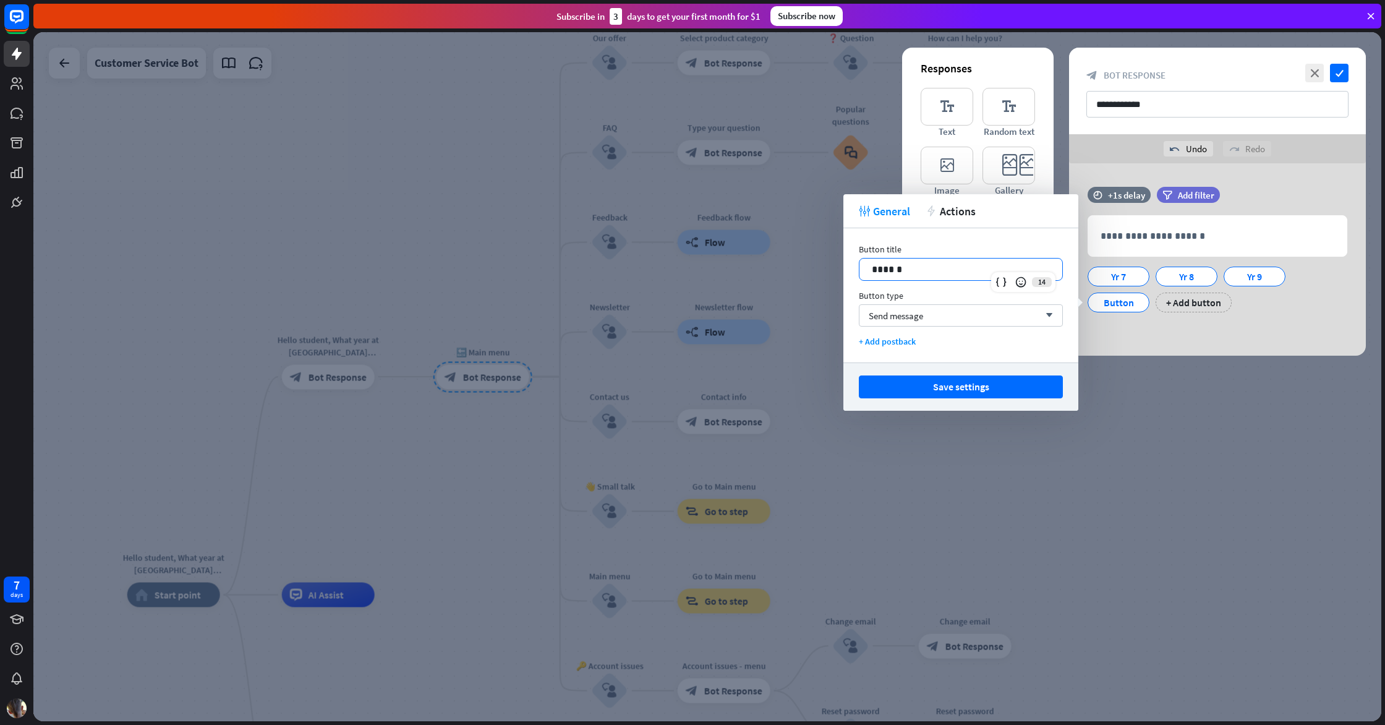
click at [985, 278] on div "******" at bounding box center [960, 269] width 203 height 22
drag, startPoint x: 880, startPoint y: 261, endPoint x: 775, endPoint y: 278, distance: 105.8
click at [775, 278] on body "7 days close Product Help First steps Get started with ChatBot Help Center Foll…" at bounding box center [692, 362] width 1385 height 725
drag, startPoint x: 887, startPoint y: 273, endPoint x: 820, endPoint y: 271, distance: 67.4
click at [820, 271] on body "7 days close Product Help First steps Get started with ChatBot Help Center Foll…" at bounding box center [692, 362] width 1385 height 725
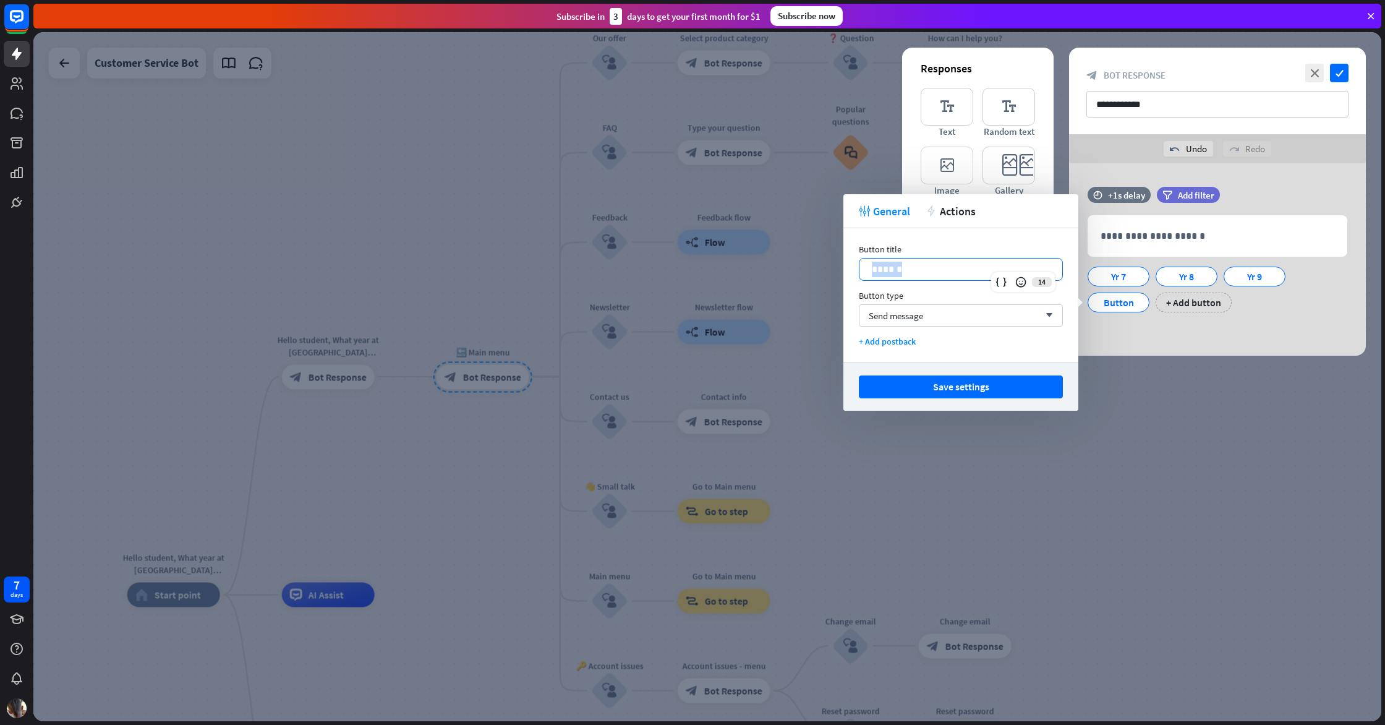
drag, startPoint x: 910, startPoint y: 273, endPoint x: 863, endPoint y: 275, distance: 47.0
click at [863, 275] on div "******" at bounding box center [960, 269] width 203 height 22
click at [912, 390] on button "Save settings" at bounding box center [961, 386] width 204 height 23
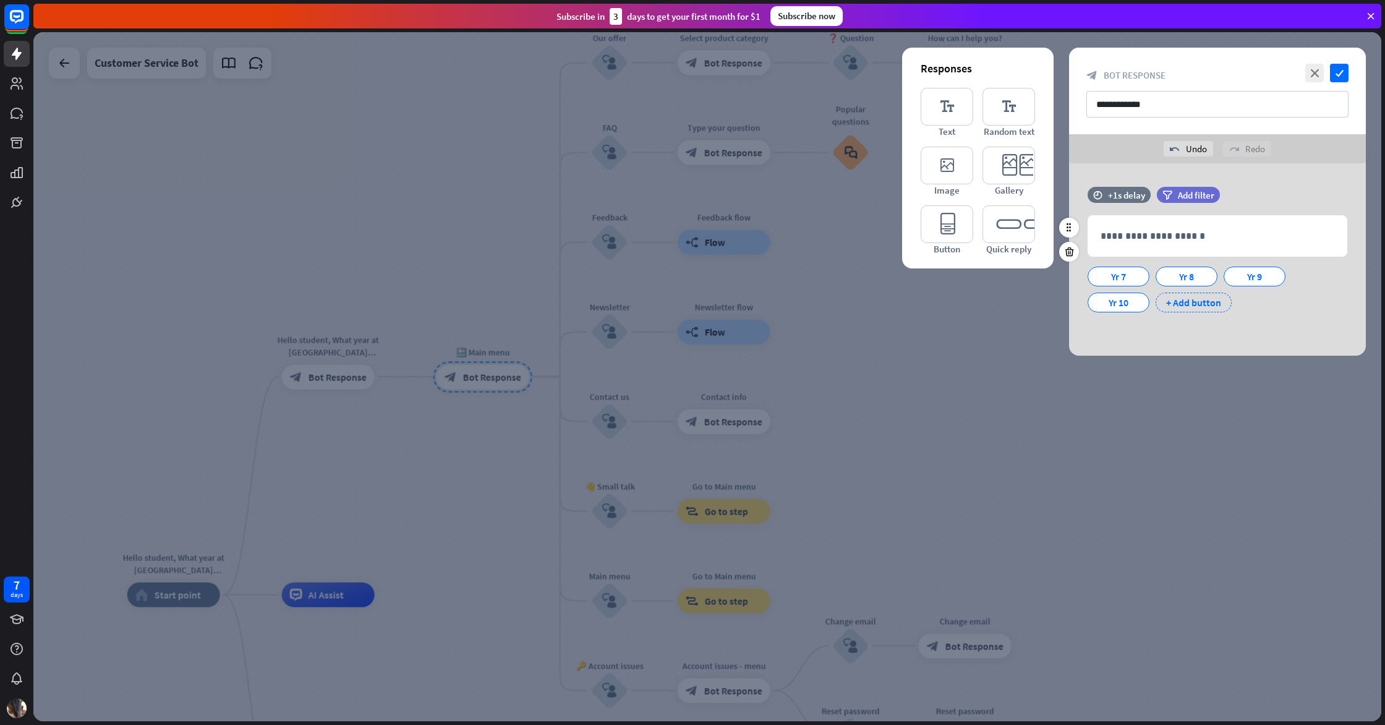
click at [1177, 302] on div "+ Add button" at bounding box center [1194, 302] width 76 height 20
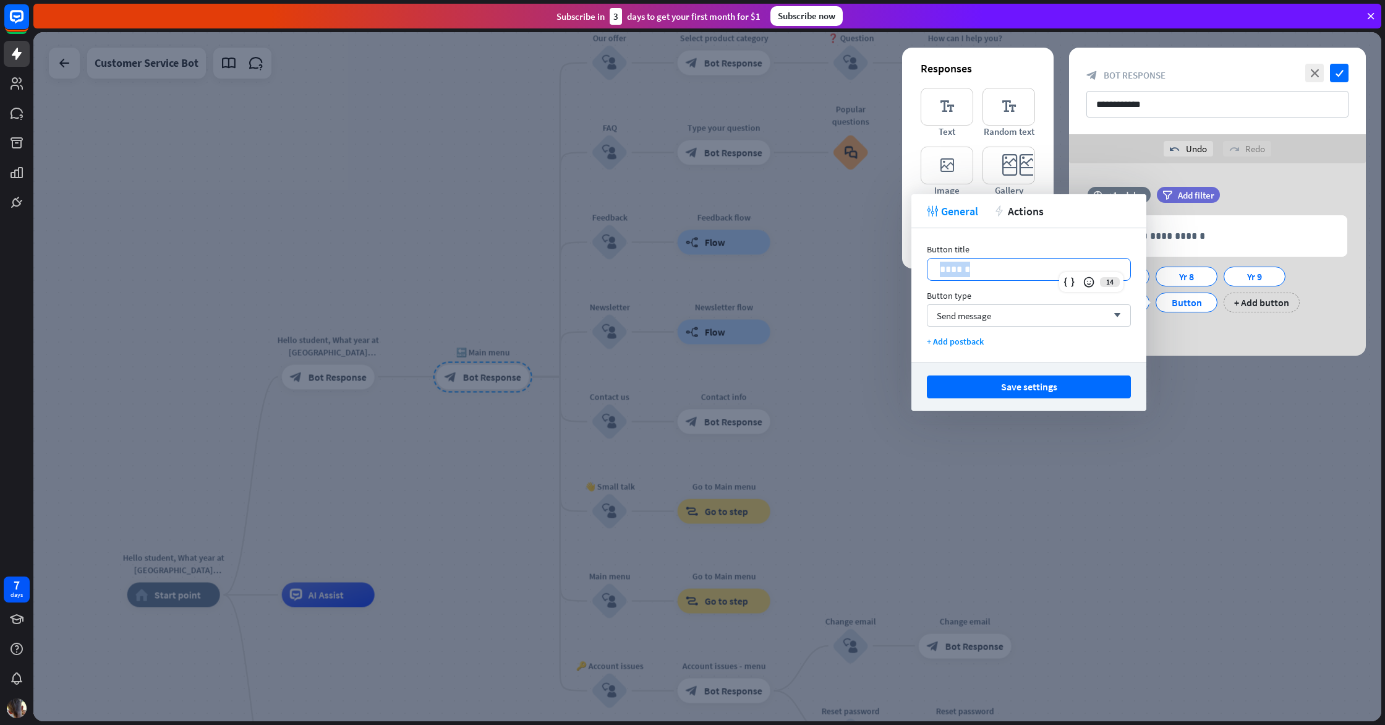
drag, startPoint x: 1013, startPoint y: 261, endPoint x: 894, endPoint y: 263, distance: 119.4
click at [894, 263] on body "7 days close Product Help First steps Get started with ChatBot Help Center Foll…" at bounding box center [692, 362] width 1385 height 725
click at [998, 382] on button "Save settings" at bounding box center [1029, 386] width 204 height 23
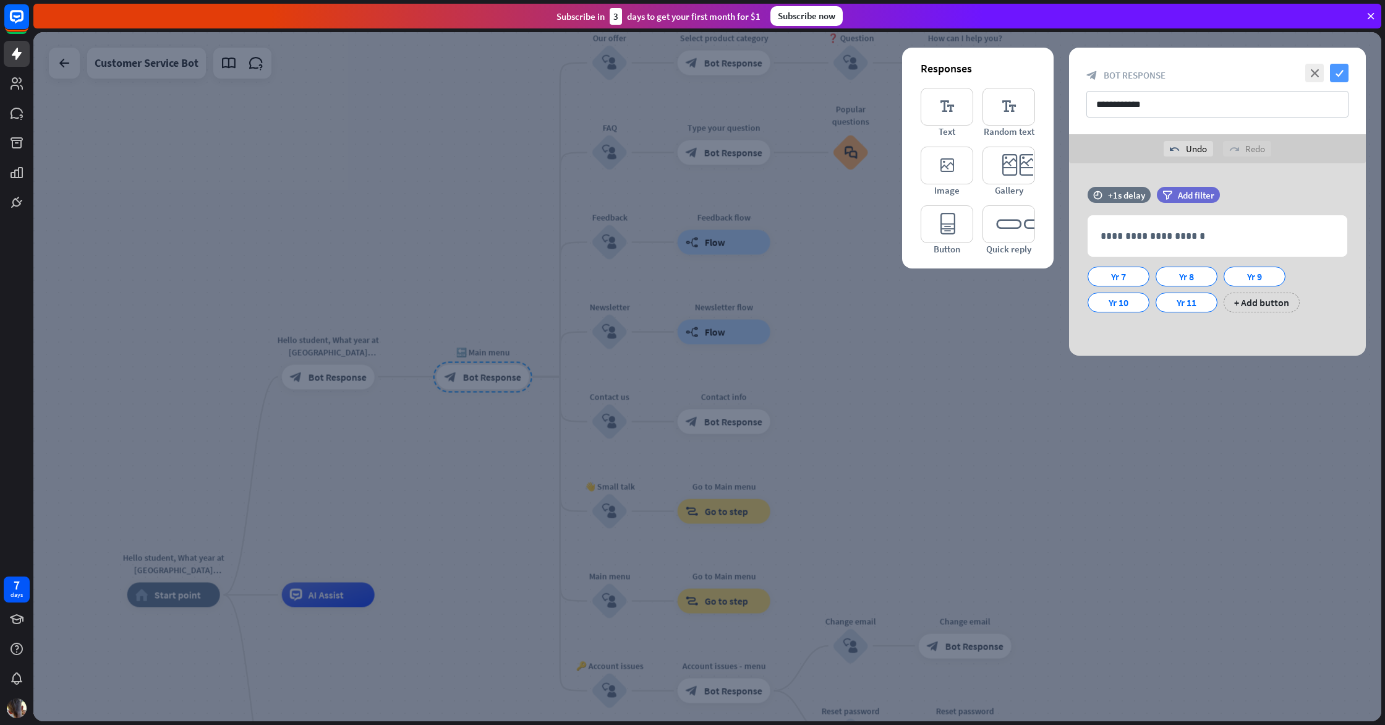
click at [1345, 78] on icon "check" at bounding box center [1339, 73] width 19 height 19
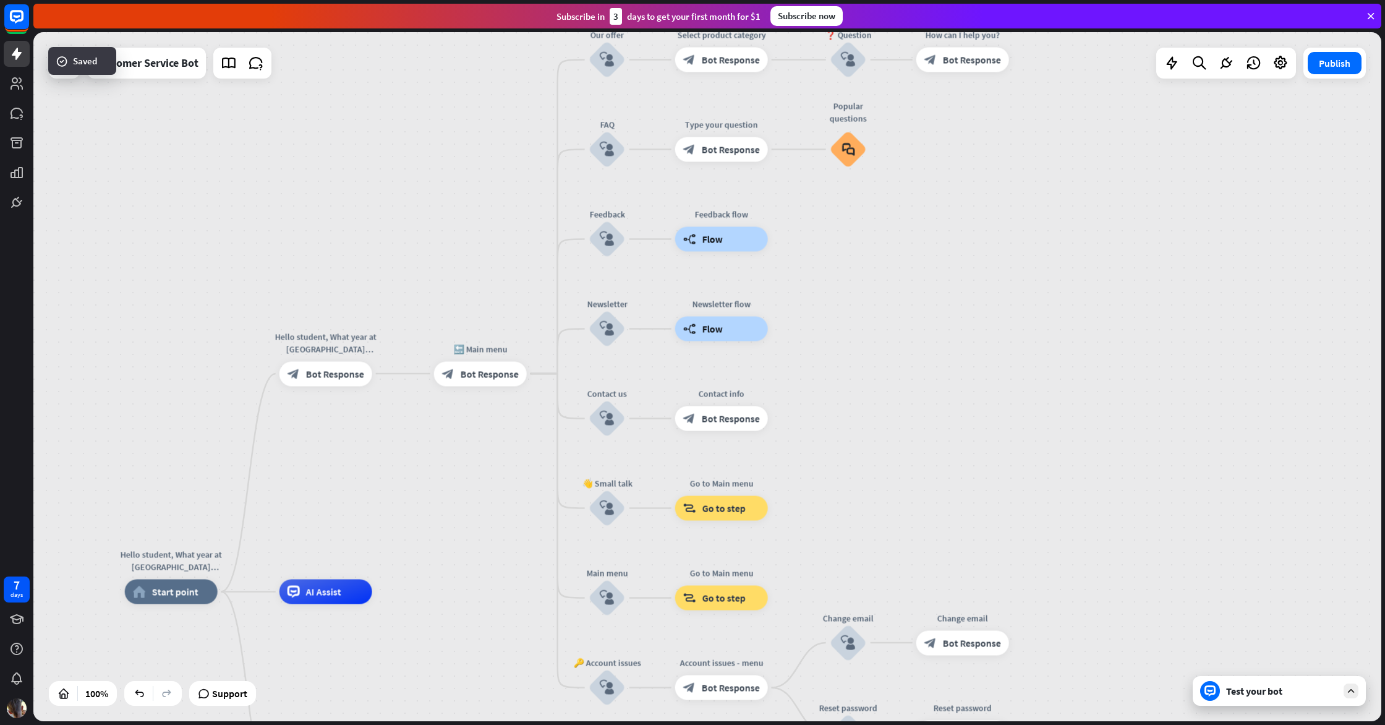
click at [1284, 703] on div "Hello student, What year at [GEOGRAPHIC_DATA][DEMOGRAPHIC_DATA] are you in? hom…" at bounding box center [707, 376] width 1348 height 689
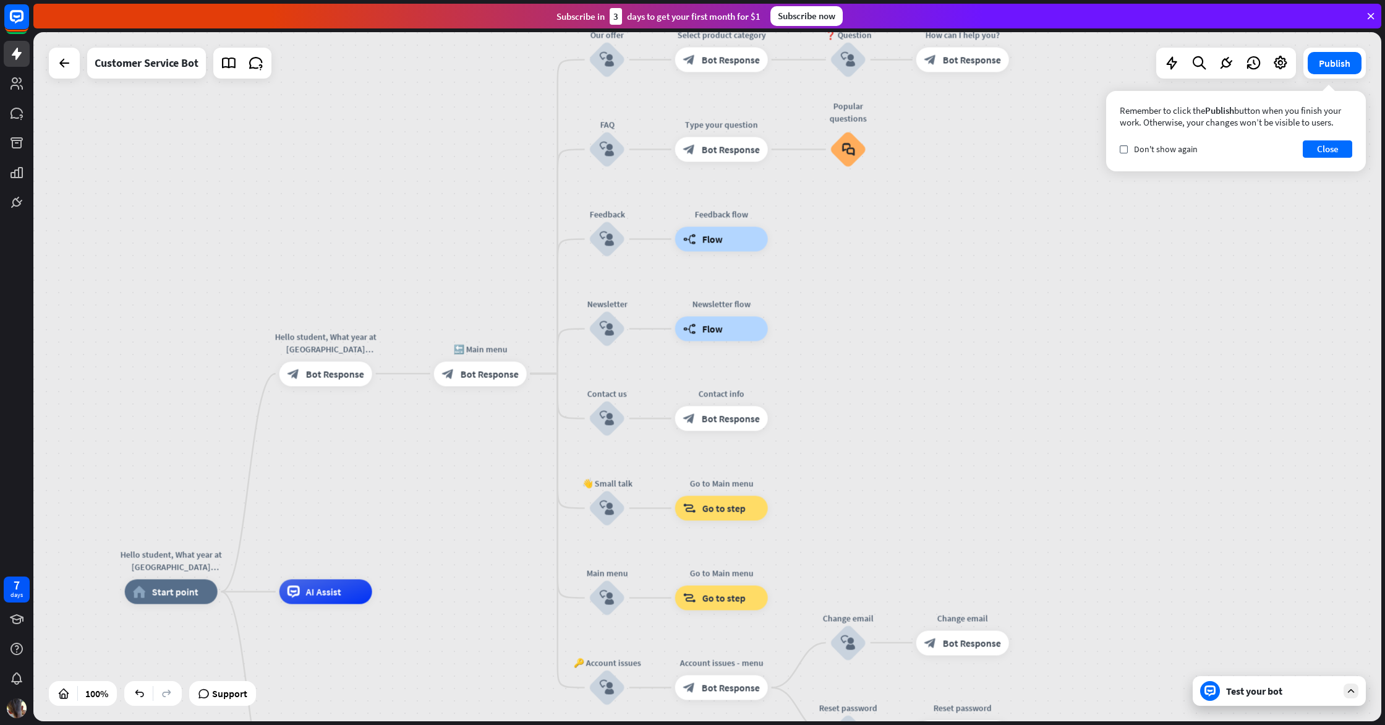
click at [1354, 696] on div at bounding box center [1351, 690] width 15 height 15
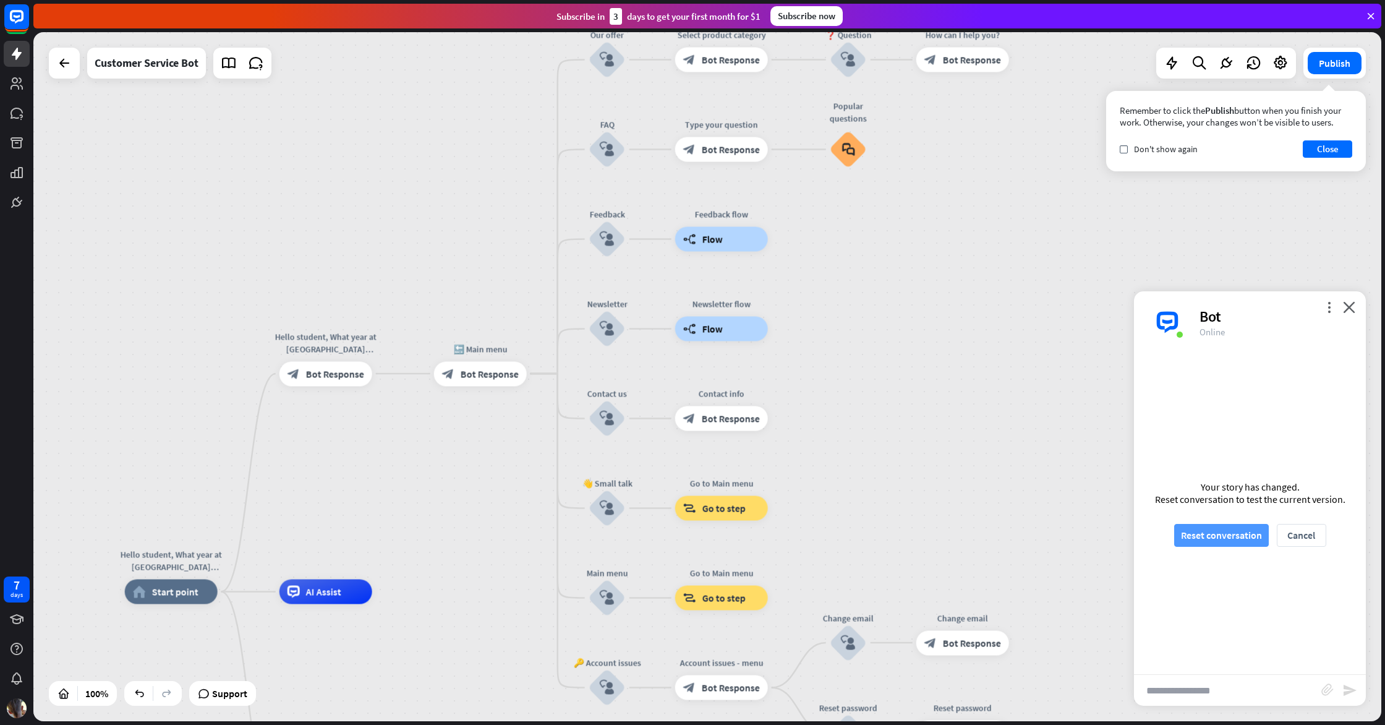
click at [1227, 539] on button "Reset conversation" at bounding box center [1221, 535] width 95 height 23
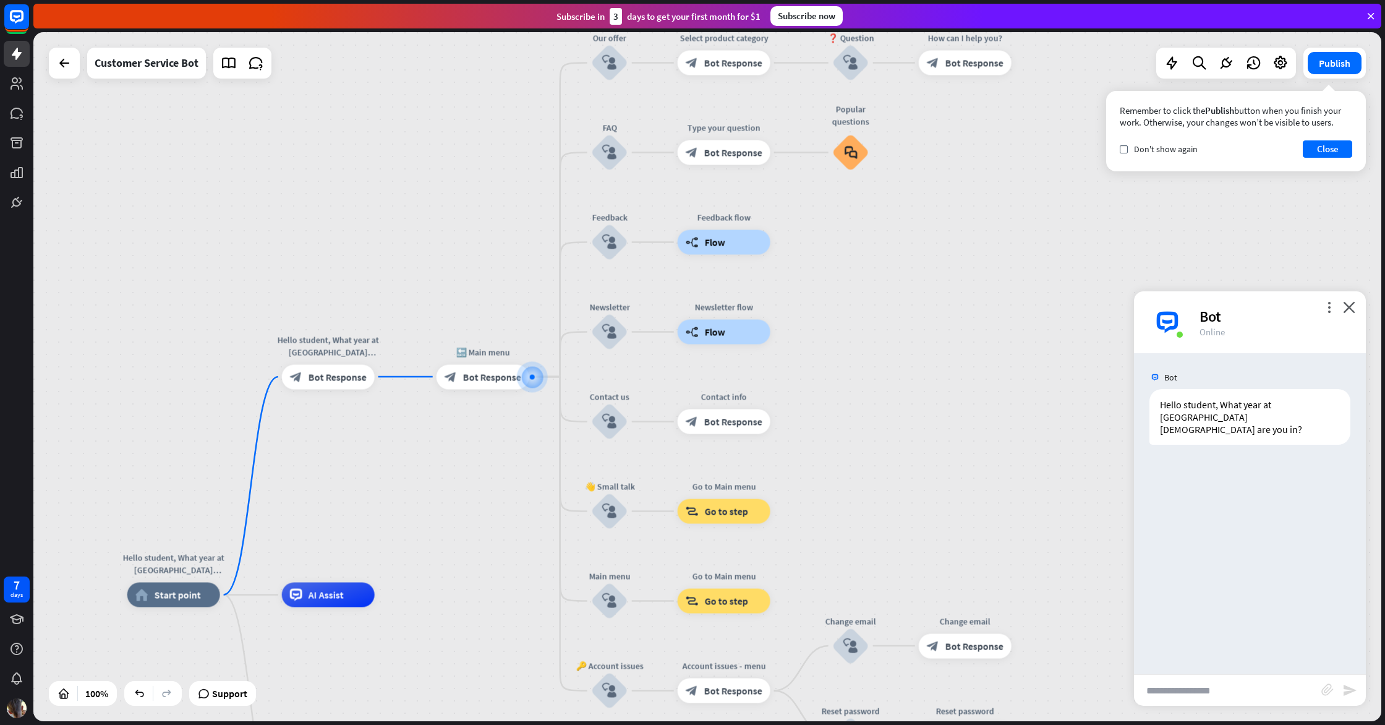
click at [1244, 701] on input "text" at bounding box center [1227, 690] width 187 height 31
type input "*"
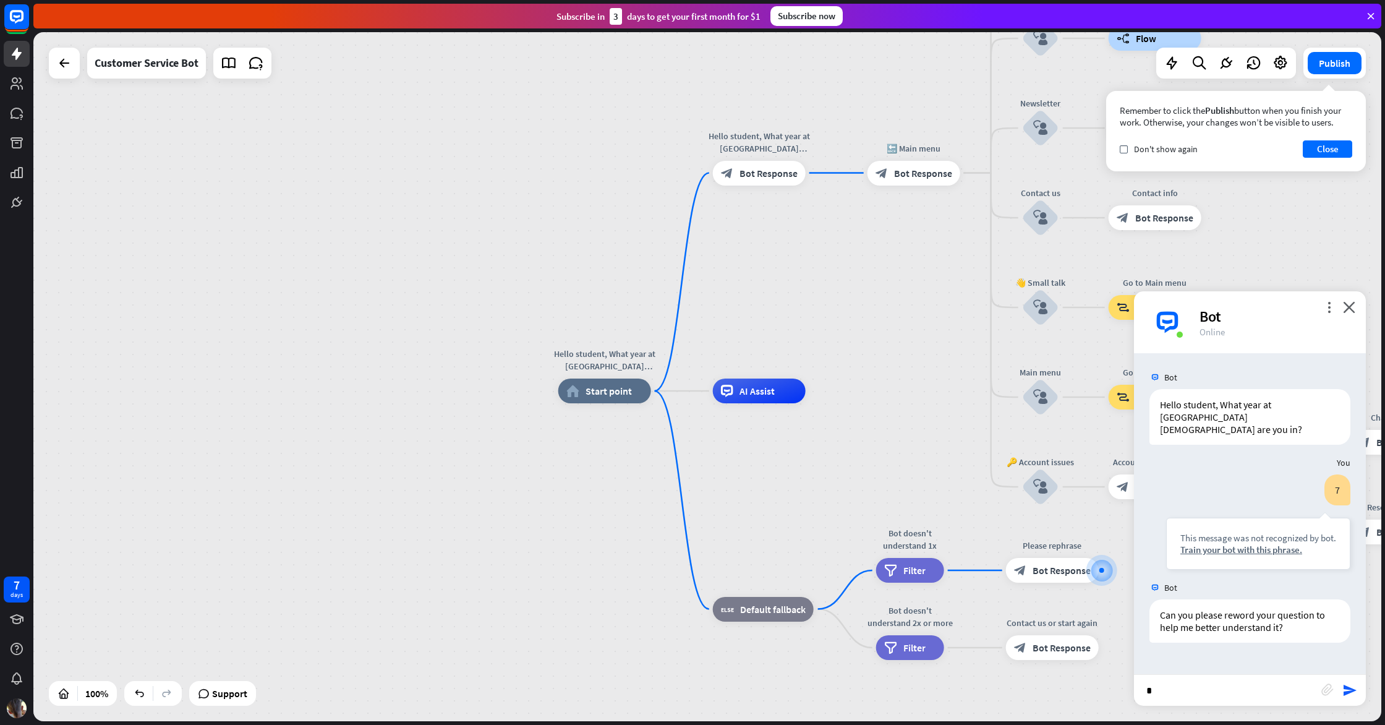
type input "**"
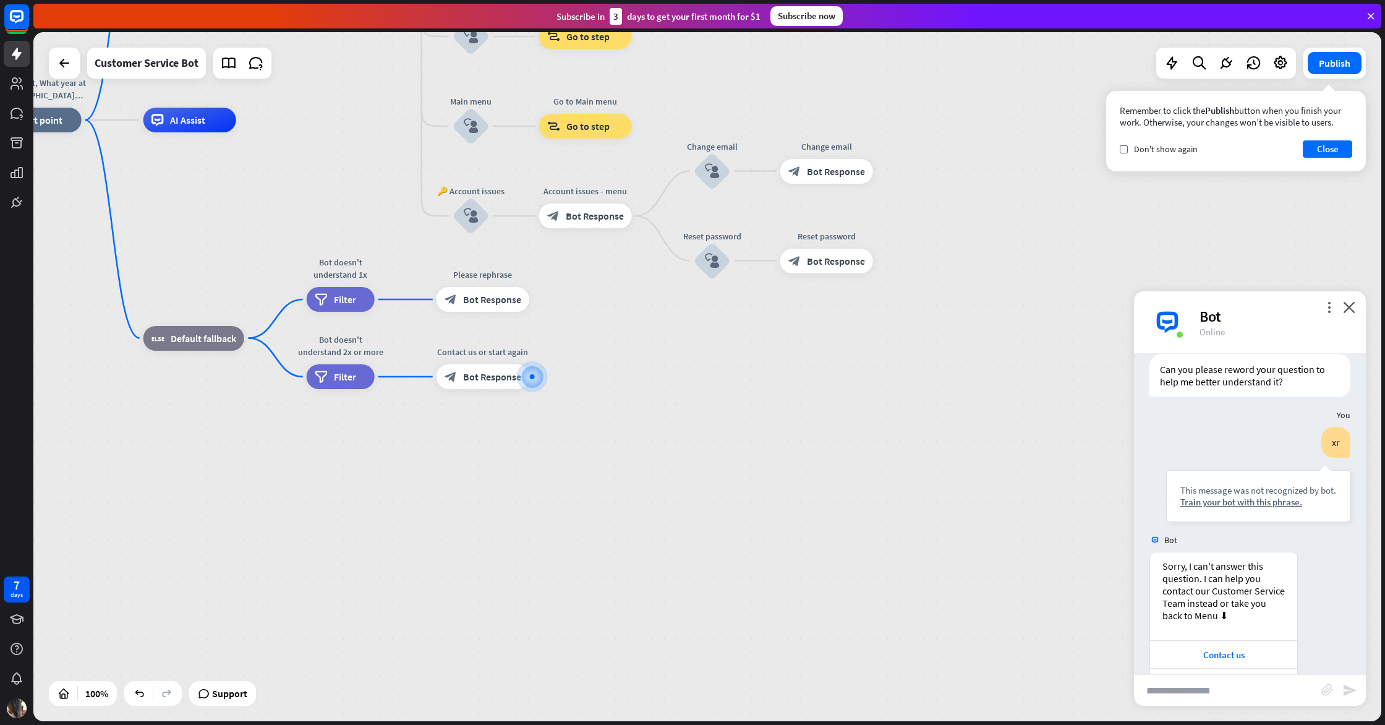
scroll to position [274, 0]
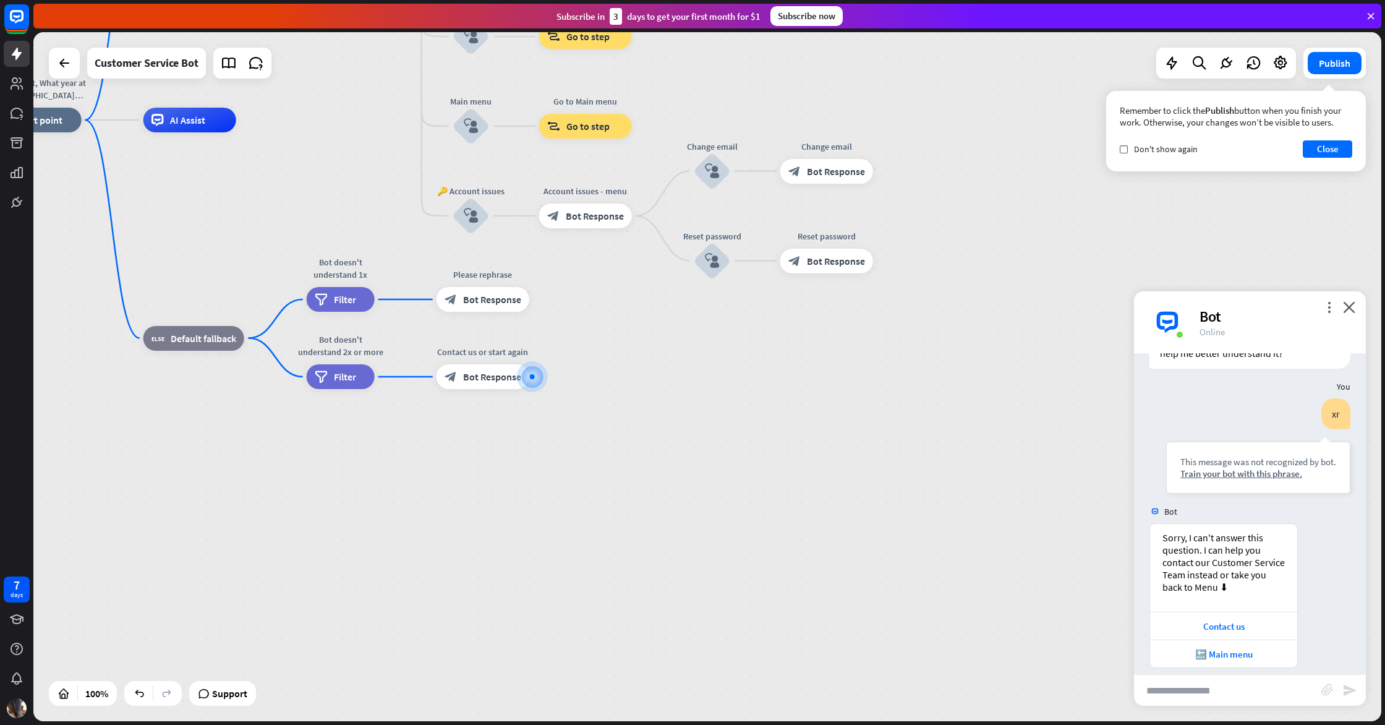
click at [1354, 315] on div "more_vert close Bot Online" at bounding box center [1250, 322] width 232 height 62
click at [1350, 313] on div "Bot" at bounding box center [1275, 316] width 151 height 19
click at [1348, 312] on icon "close" at bounding box center [1349, 307] width 12 height 12
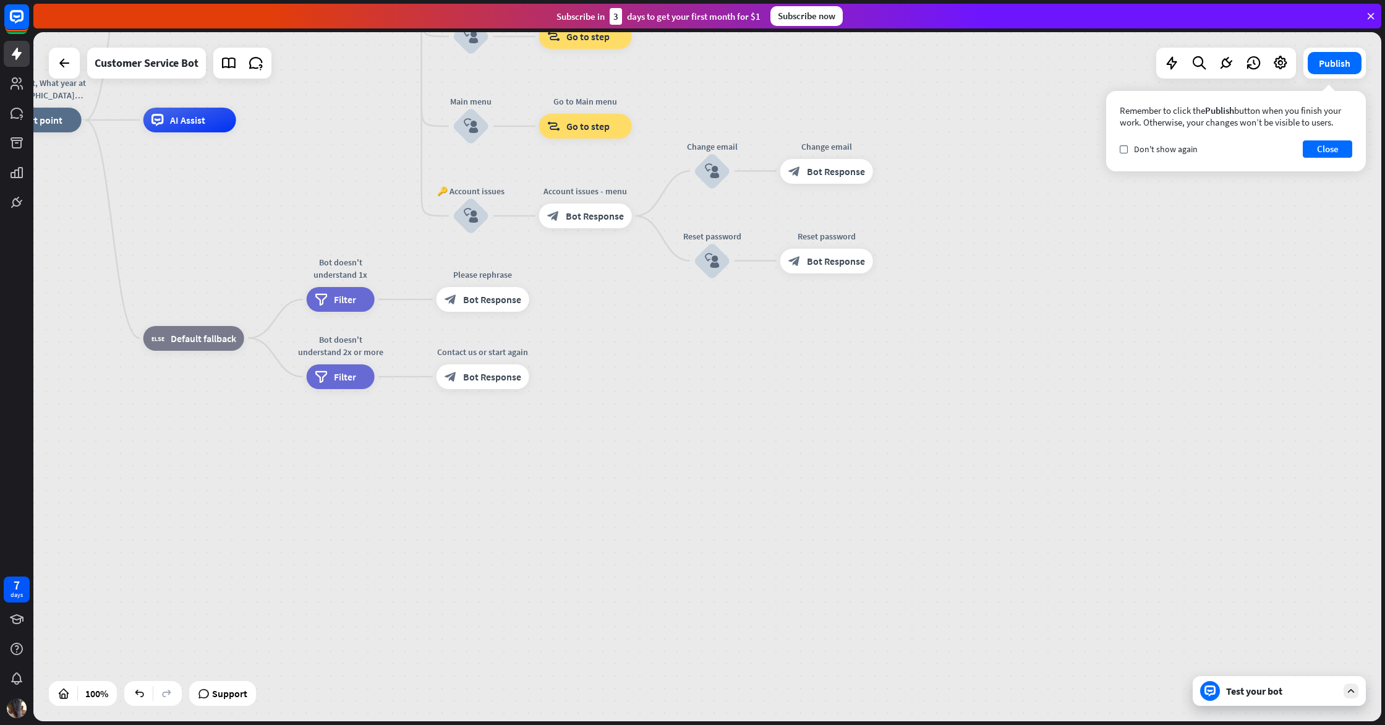
click at [1350, 697] on div at bounding box center [1351, 690] width 15 height 15
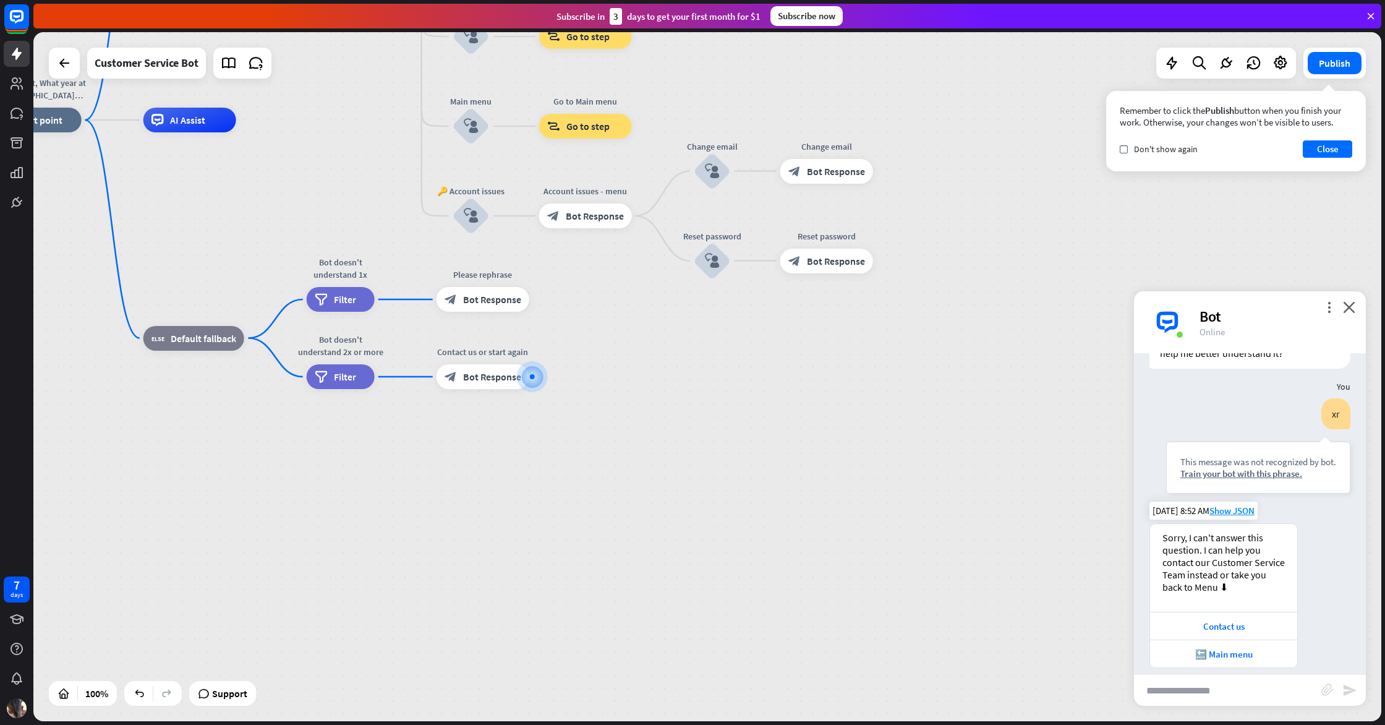
scroll to position [146, 0]
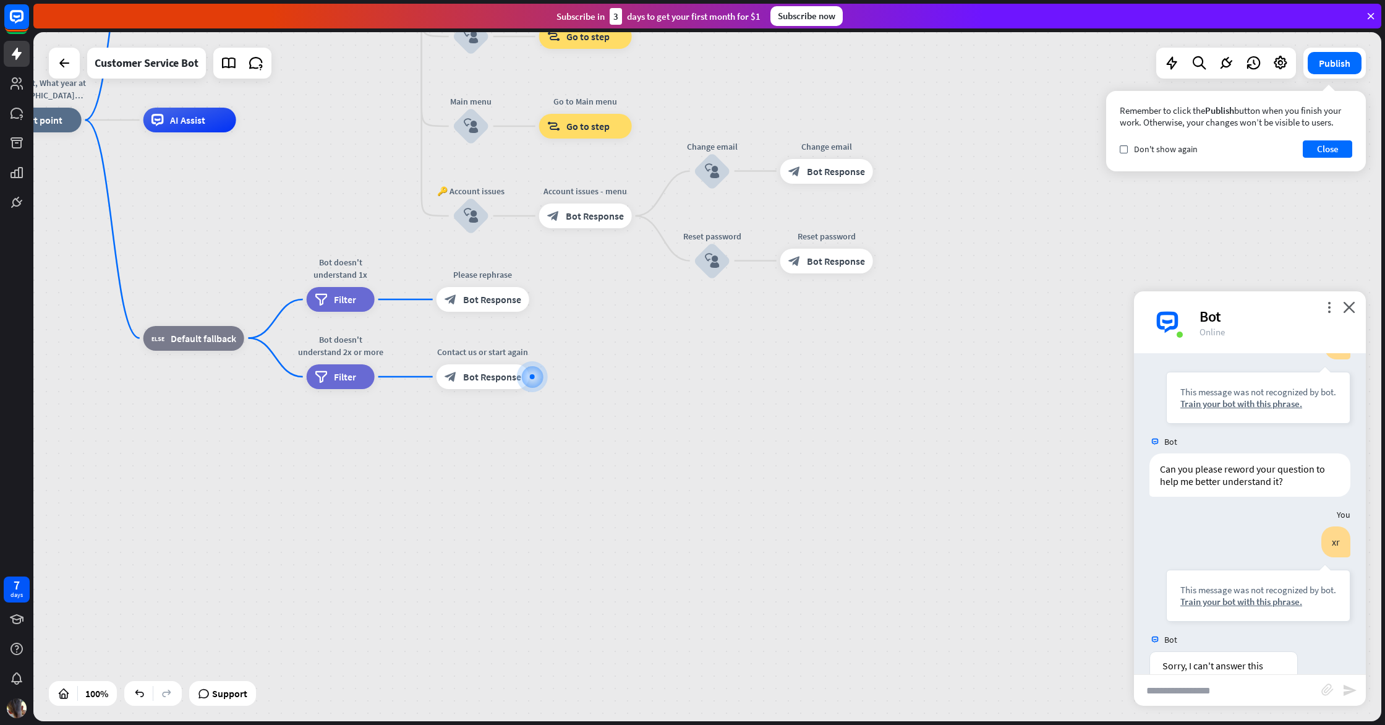
click at [1318, 309] on div "Bot" at bounding box center [1275, 316] width 151 height 19
click at [1324, 310] on div "more_vert close Bot Online" at bounding box center [1250, 322] width 232 height 62
click at [1324, 309] on icon "more_vert" at bounding box center [1329, 307] width 12 height 12
click at [1221, 453] on div "debug Debug mode users Returned user check builder_tree Follow steps on the tre…" at bounding box center [1240, 395] width 189 height 147
click at [1221, 450] on span "Reset chat" at bounding box center [1209, 446] width 44 height 12
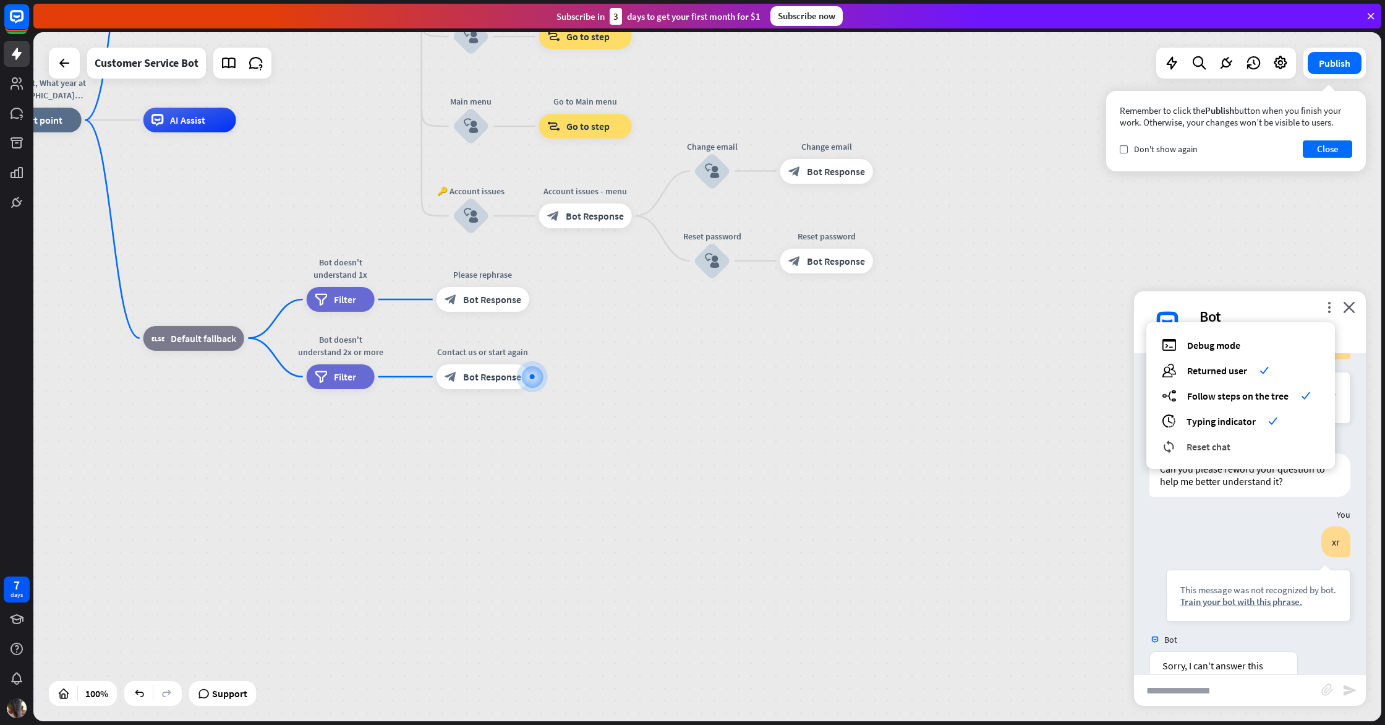
scroll to position [0, 0]
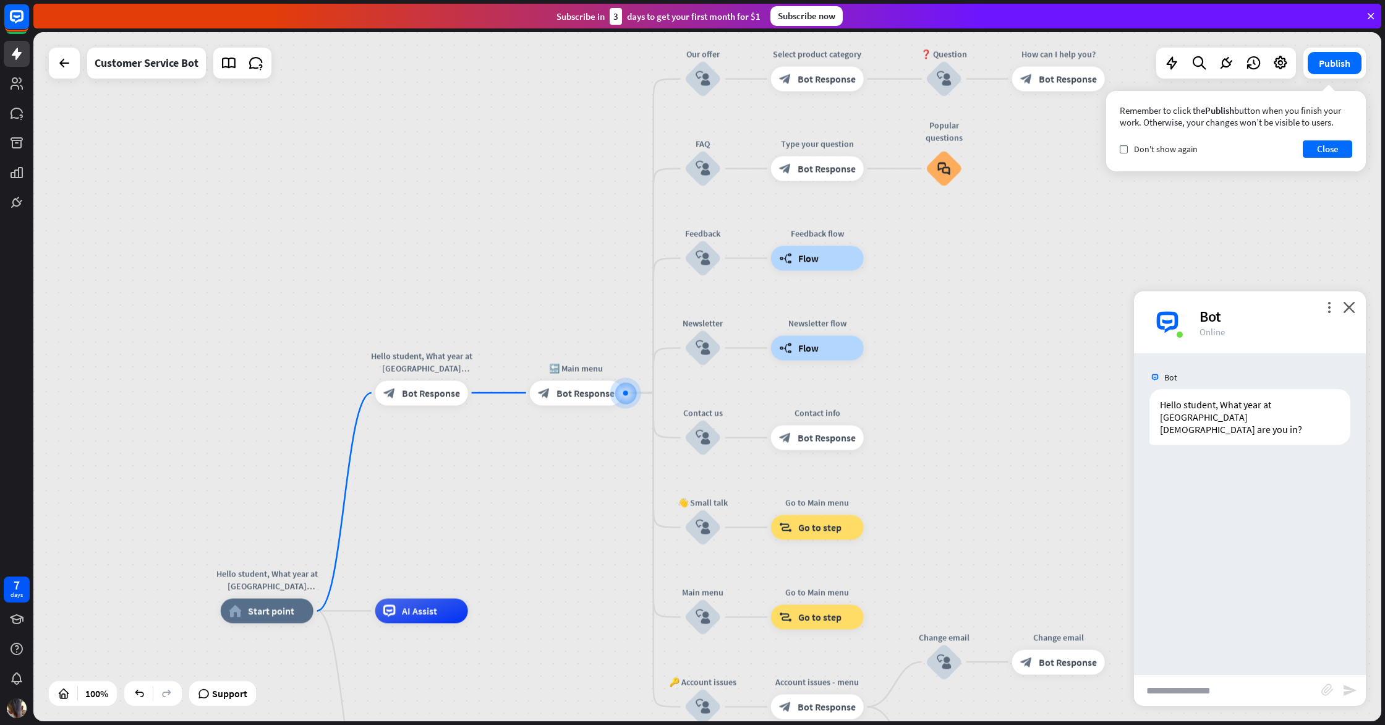
drag, startPoint x: 1182, startPoint y: 678, endPoint x: 1193, endPoint y: 674, distance: 11.7
click at [1186, 676] on input "text" at bounding box center [1227, 690] width 187 height 31
type input "****"
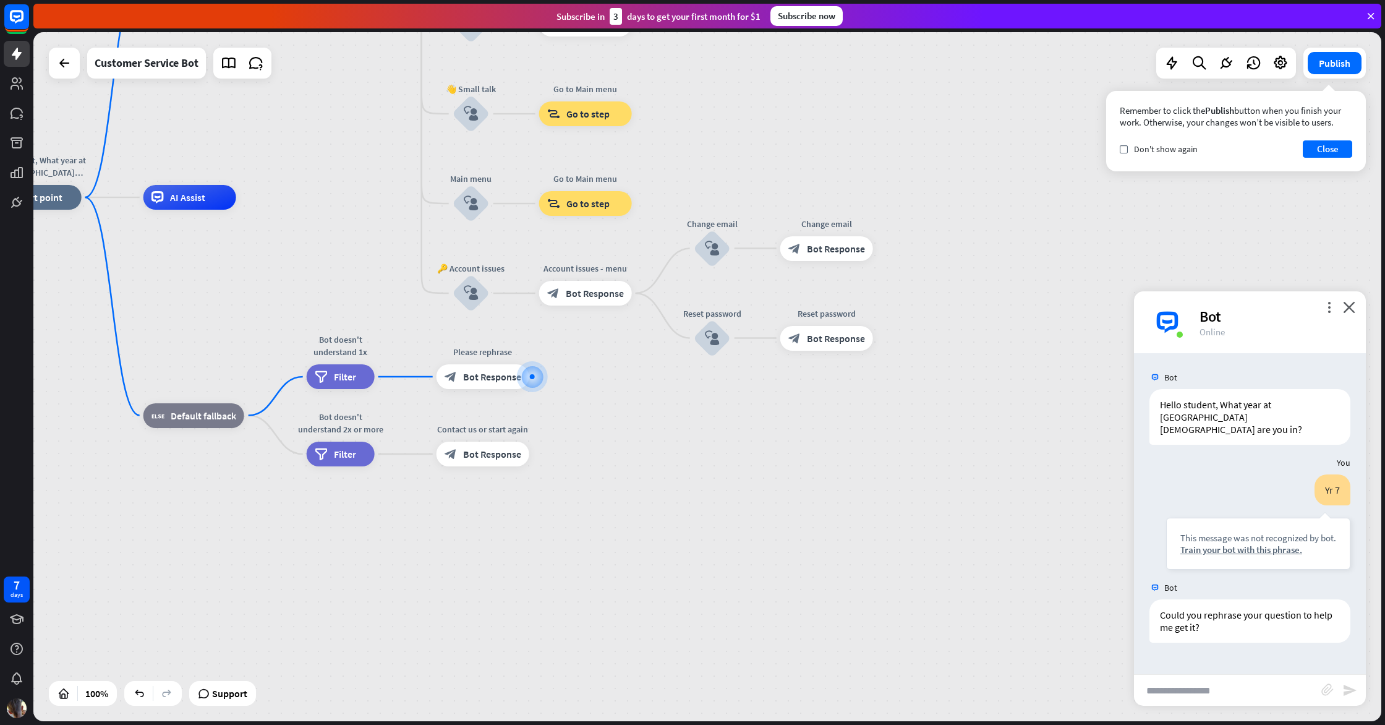
click at [1341, 307] on div "Bot" at bounding box center [1275, 316] width 151 height 19
click at [1350, 309] on icon "close" at bounding box center [1349, 307] width 12 height 12
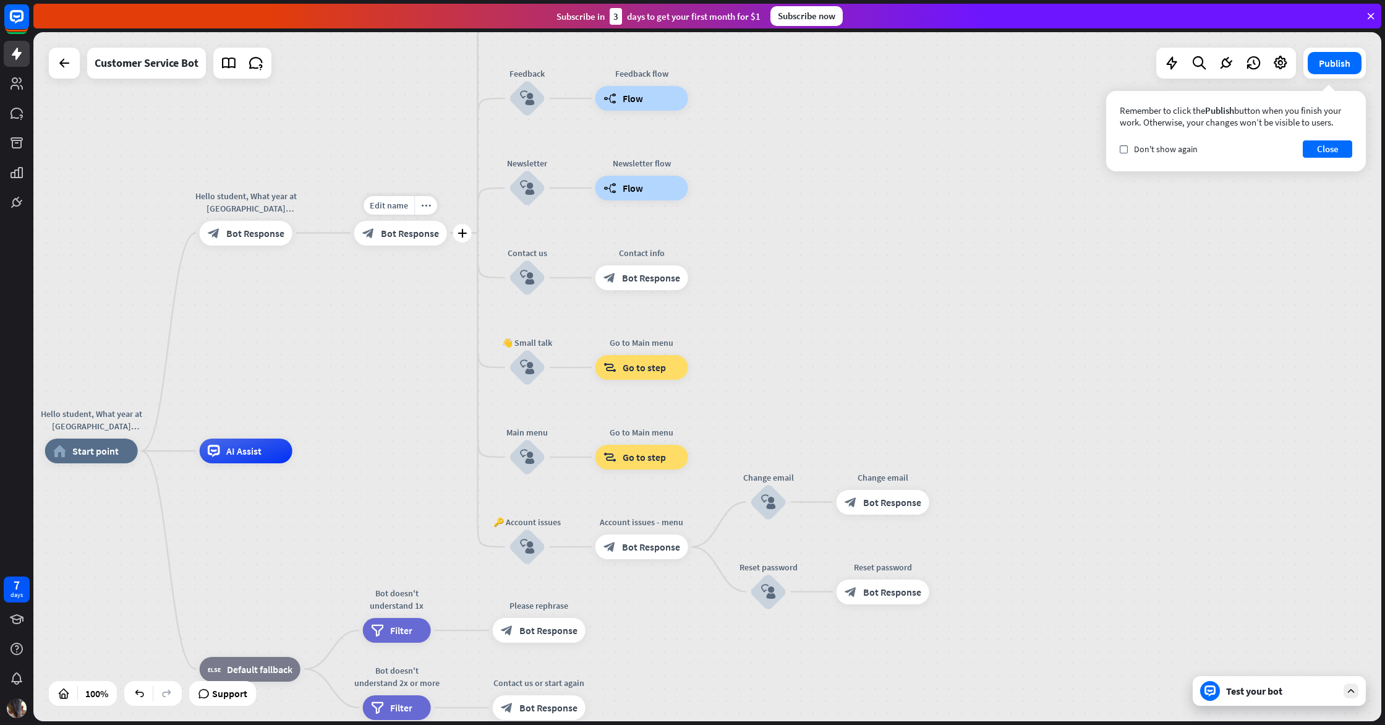
click at [406, 228] on span "Bot Response" at bounding box center [410, 233] width 58 height 12
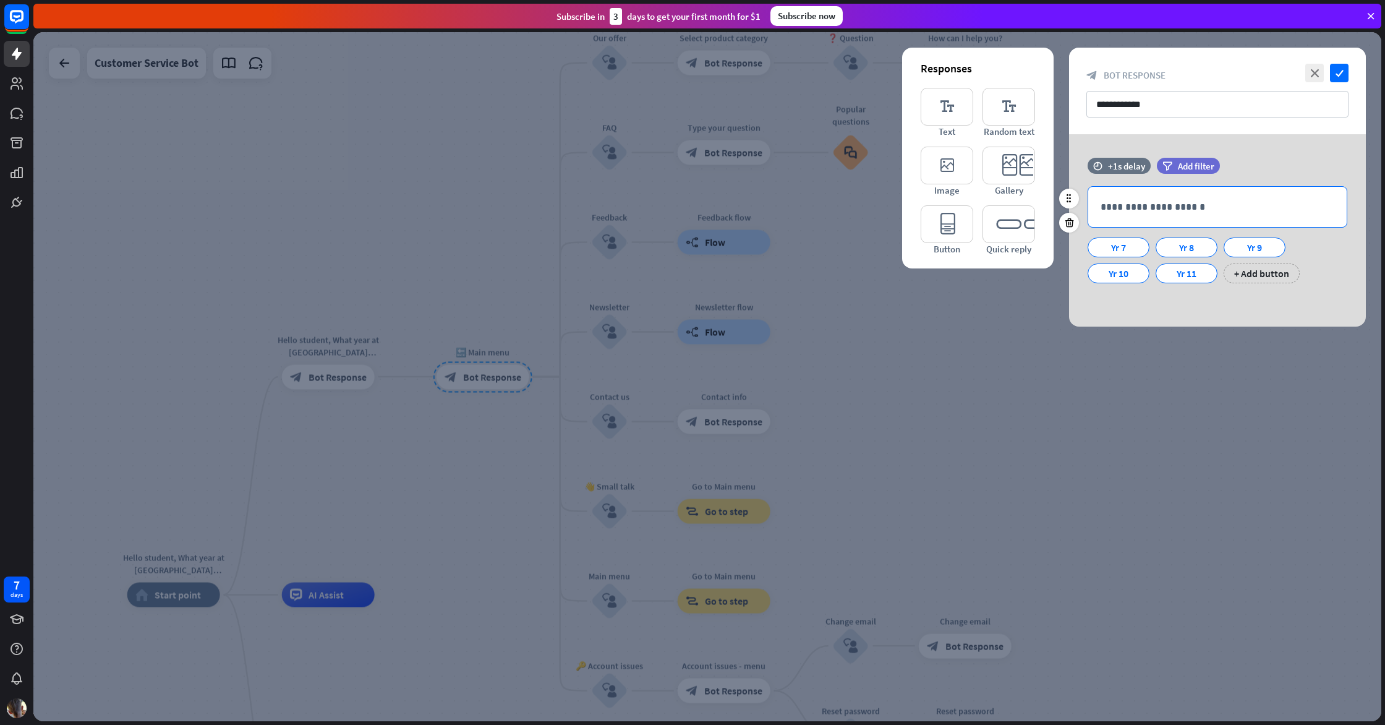
click at [1125, 195] on div "**********" at bounding box center [1217, 207] width 258 height 40
click at [952, 223] on icon "editor_button" at bounding box center [947, 224] width 53 height 38
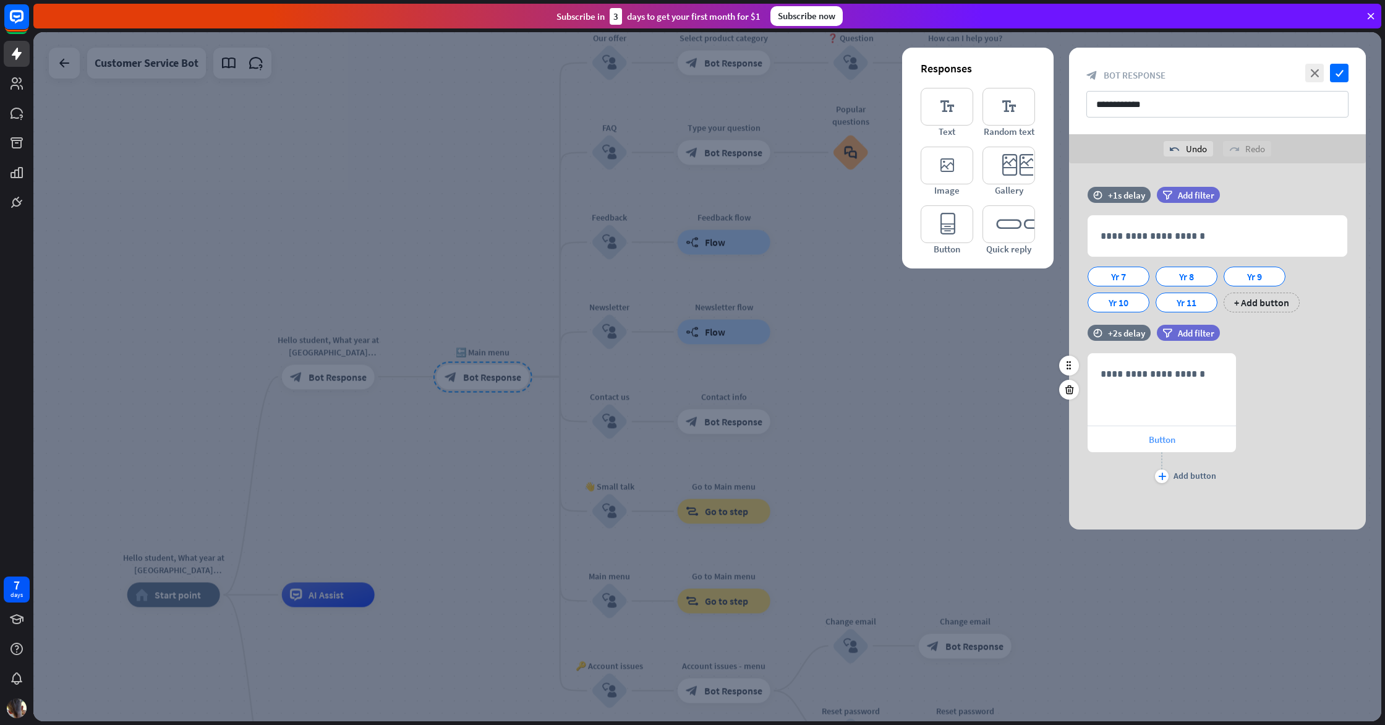
click at [1177, 439] on div "Button" at bounding box center [1162, 439] width 148 height 26
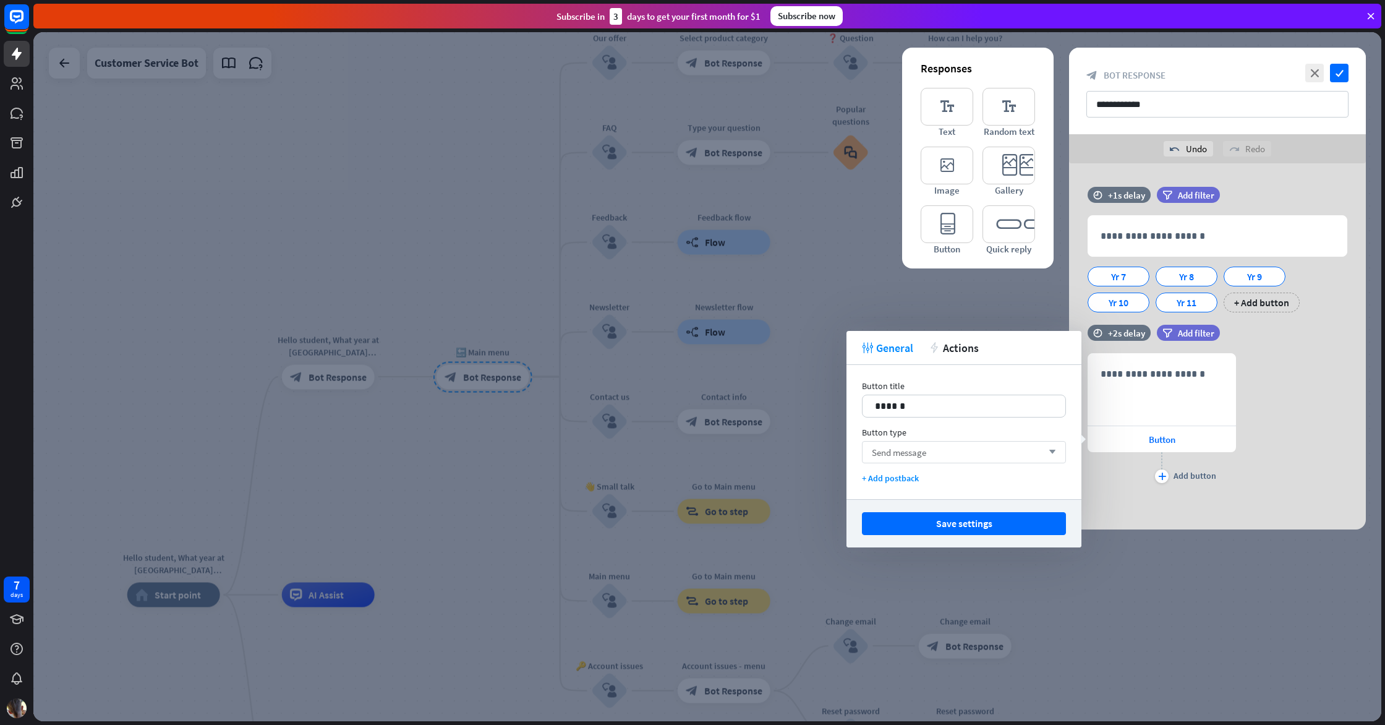
click at [903, 454] on span "Send message" at bounding box center [899, 452] width 54 height 12
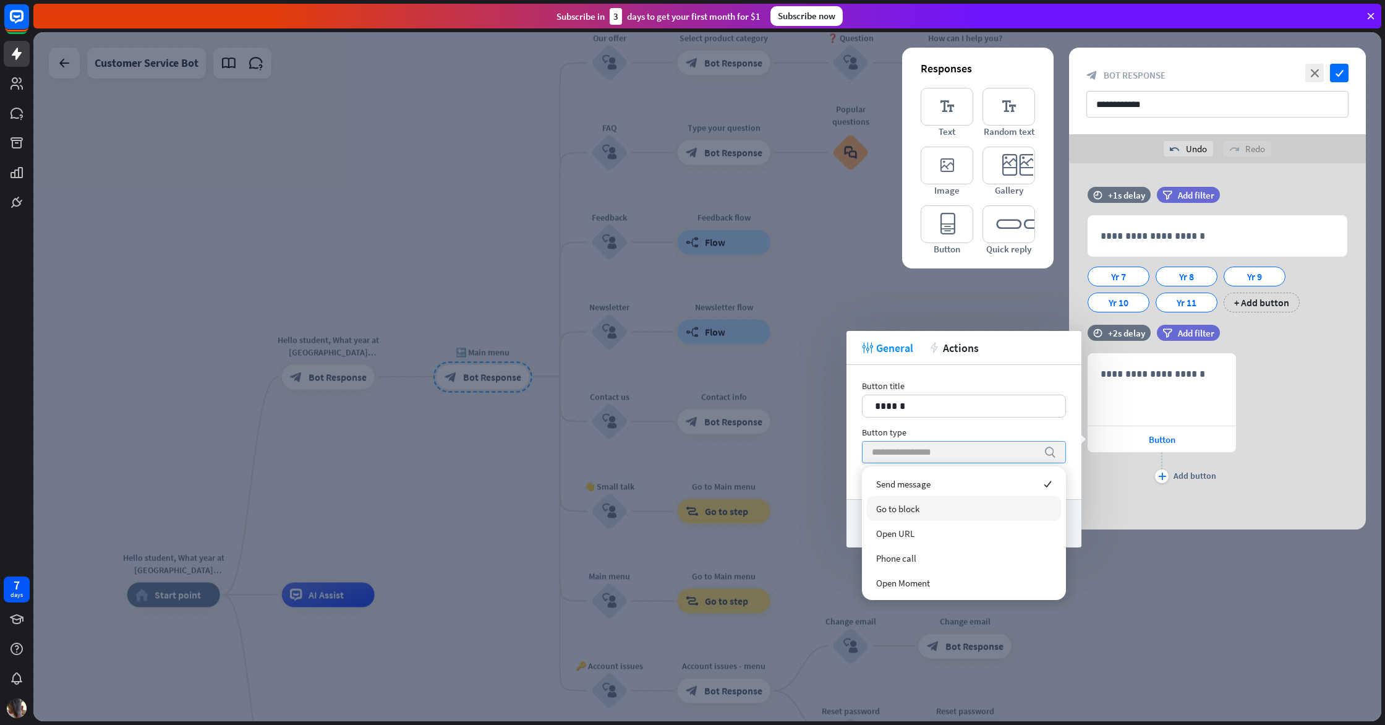
click at [897, 503] on span "Go to block" at bounding box center [897, 509] width 43 height 12
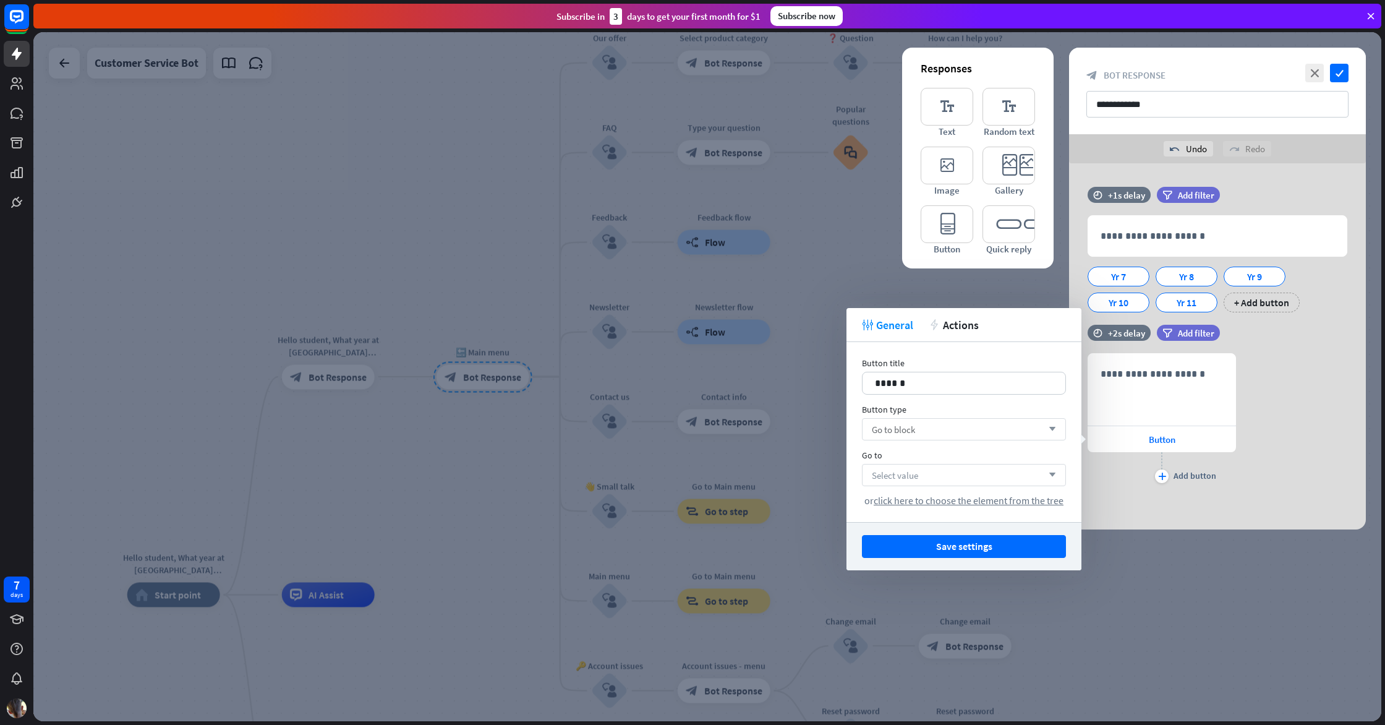
click at [1021, 484] on div "Select value arrow_down" at bounding box center [964, 475] width 204 height 22
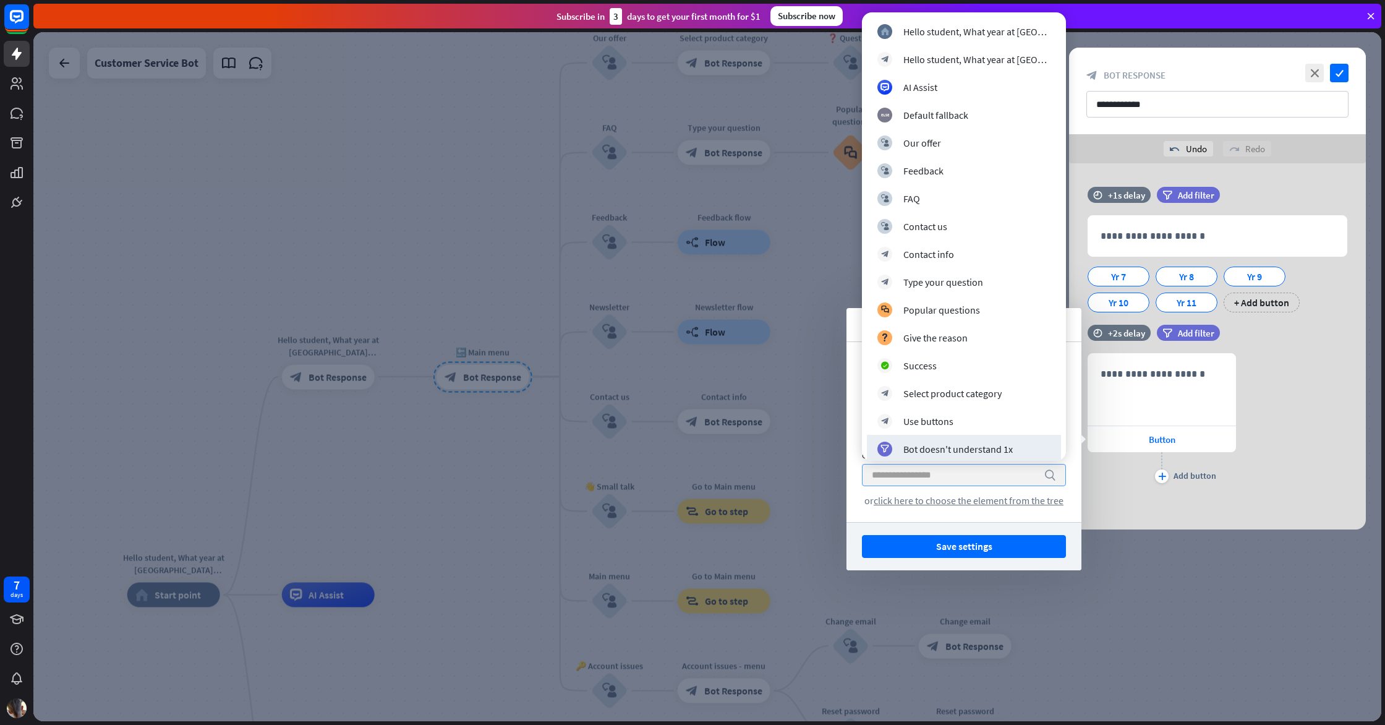
click at [1052, 478] on icon "search" at bounding box center [1050, 475] width 12 height 12
click at [1026, 477] on input "search" at bounding box center [955, 474] width 166 height 21
click at [1090, 485] on div "**********" at bounding box center [1162, 419] width 148 height 133
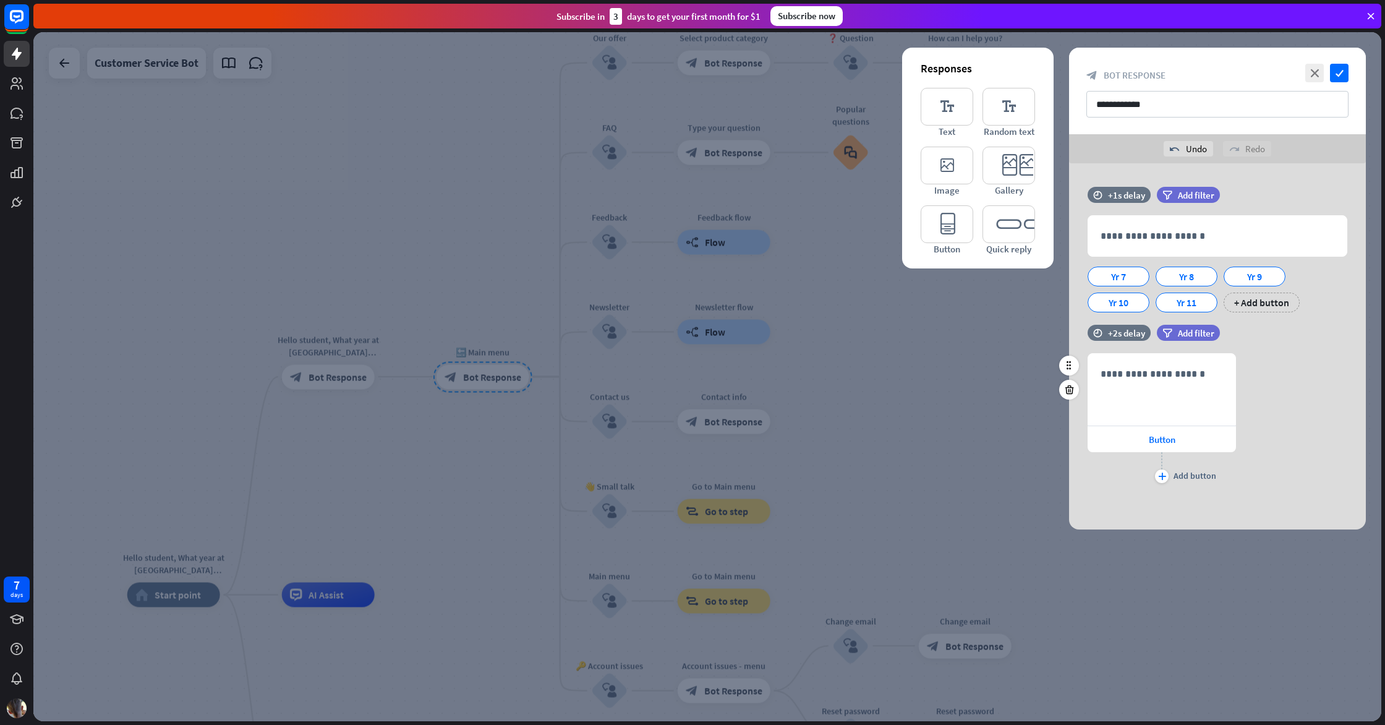
drag, startPoint x: 1093, startPoint y: 480, endPoint x: 1096, endPoint y: 469, distance: 12.1
click at [1093, 480] on div "plus Add button" at bounding box center [1162, 467] width 148 height 31
click at [1146, 270] on icon at bounding box center [1147, 268] width 12 height 11
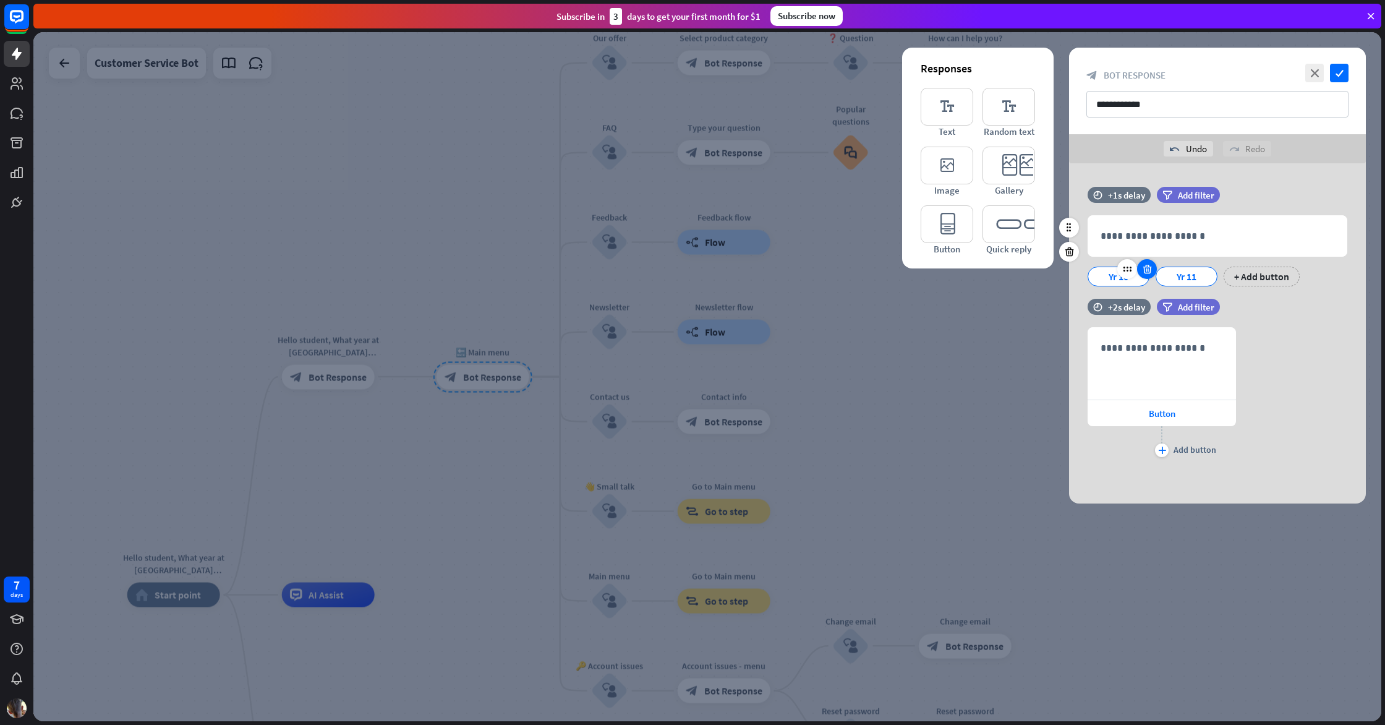
click at [1146, 270] on icon at bounding box center [1147, 268] width 12 height 11
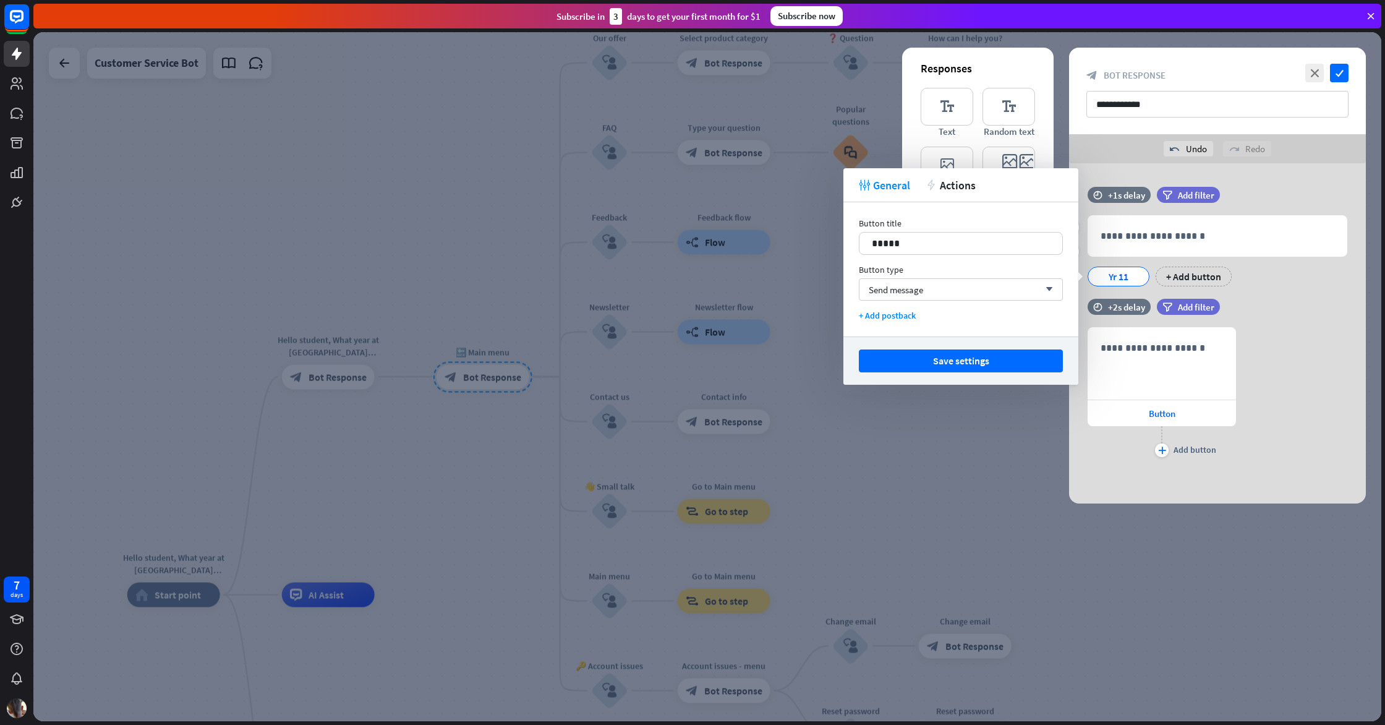
click at [1124, 277] on div "Yr 11" at bounding box center [1118, 276] width 41 height 19
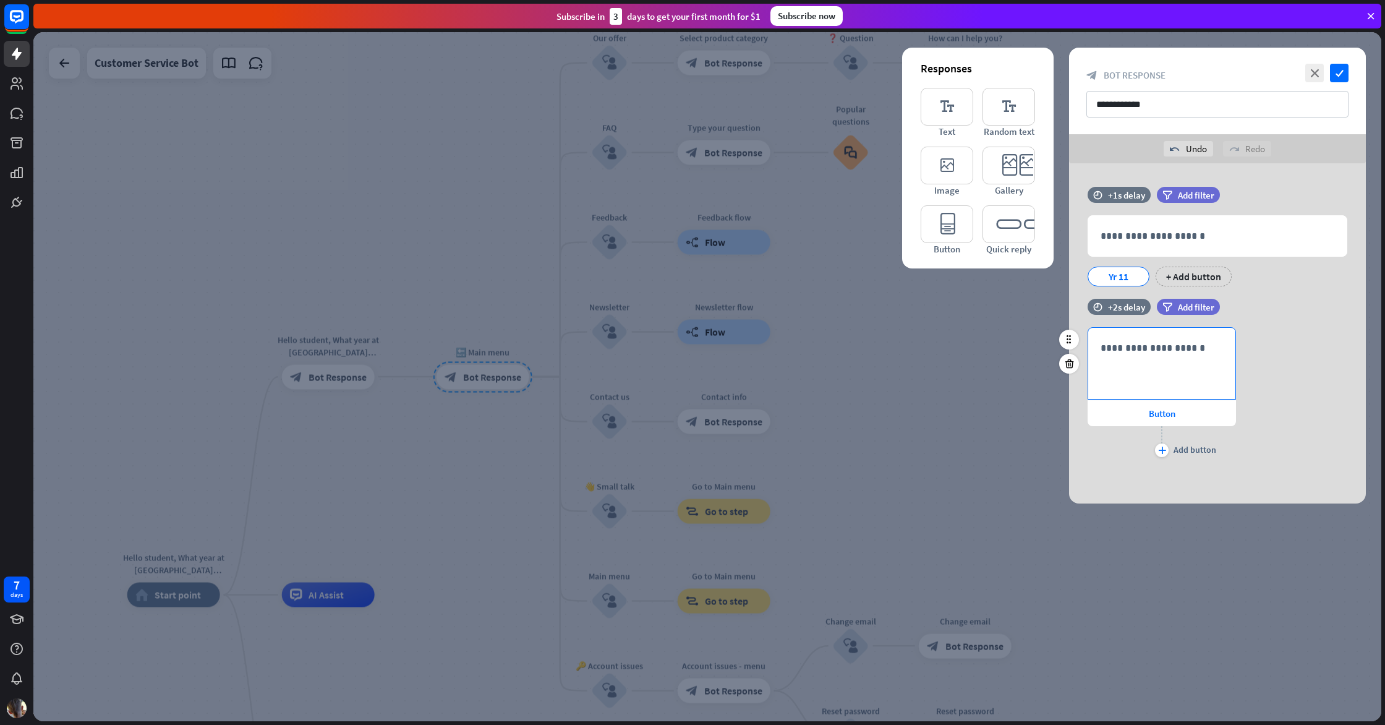
click at [1183, 348] on p "**********" at bounding box center [1162, 347] width 122 height 15
click at [1214, 412] on div "636 **** Button plus Add button" at bounding box center [1162, 393] width 148 height 133
click at [1159, 451] on icon "plus" at bounding box center [1162, 449] width 8 height 7
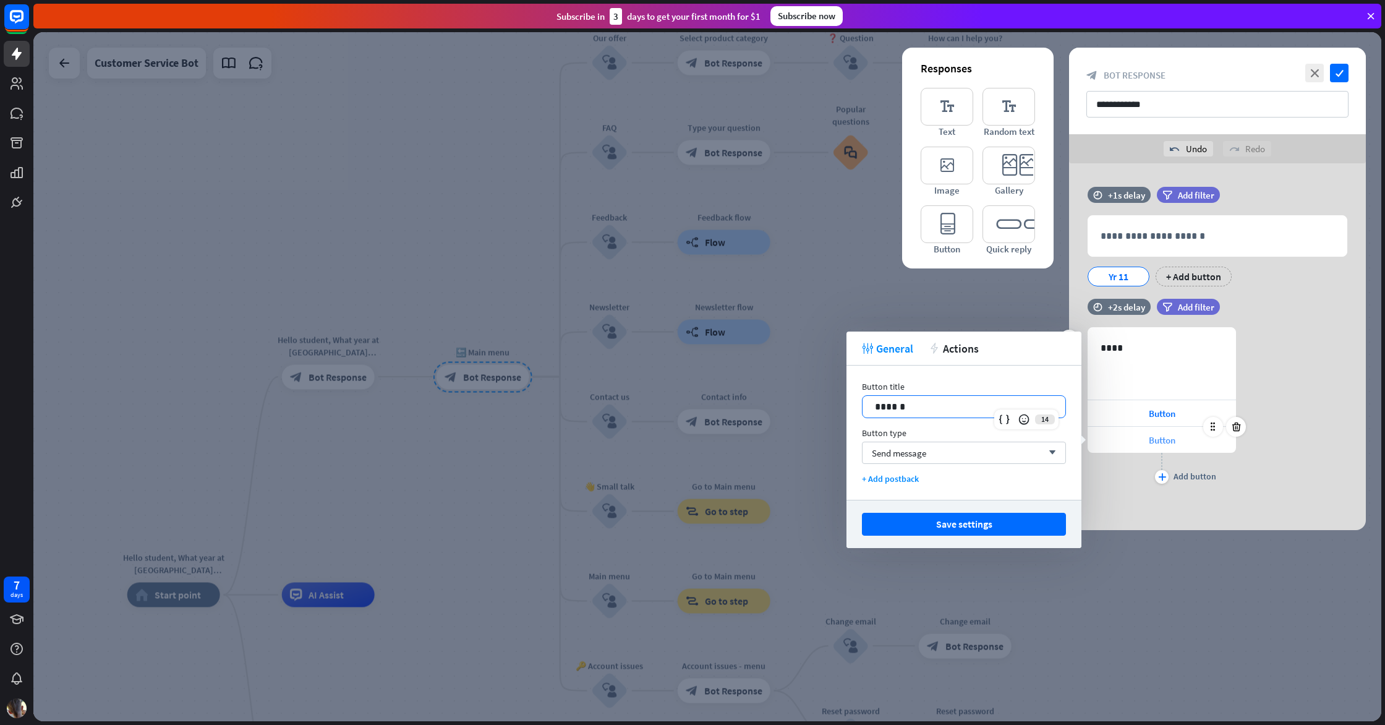
drag, startPoint x: 1002, startPoint y: 406, endPoint x: 1107, endPoint y: 442, distance: 111.7
click at [1096, 437] on body "7 days close Product Help First steps Get started with ChatBot Help Center Foll…" at bounding box center [692, 362] width 1385 height 725
drag, startPoint x: 1114, startPoint y: 344, endPoint x: 1085, endPoint y: 349, distance: 29.5
click at [1085, 349] on div "636 **** Button Button plus Add button" at bounding box center [1217, 407] width 297 height 160
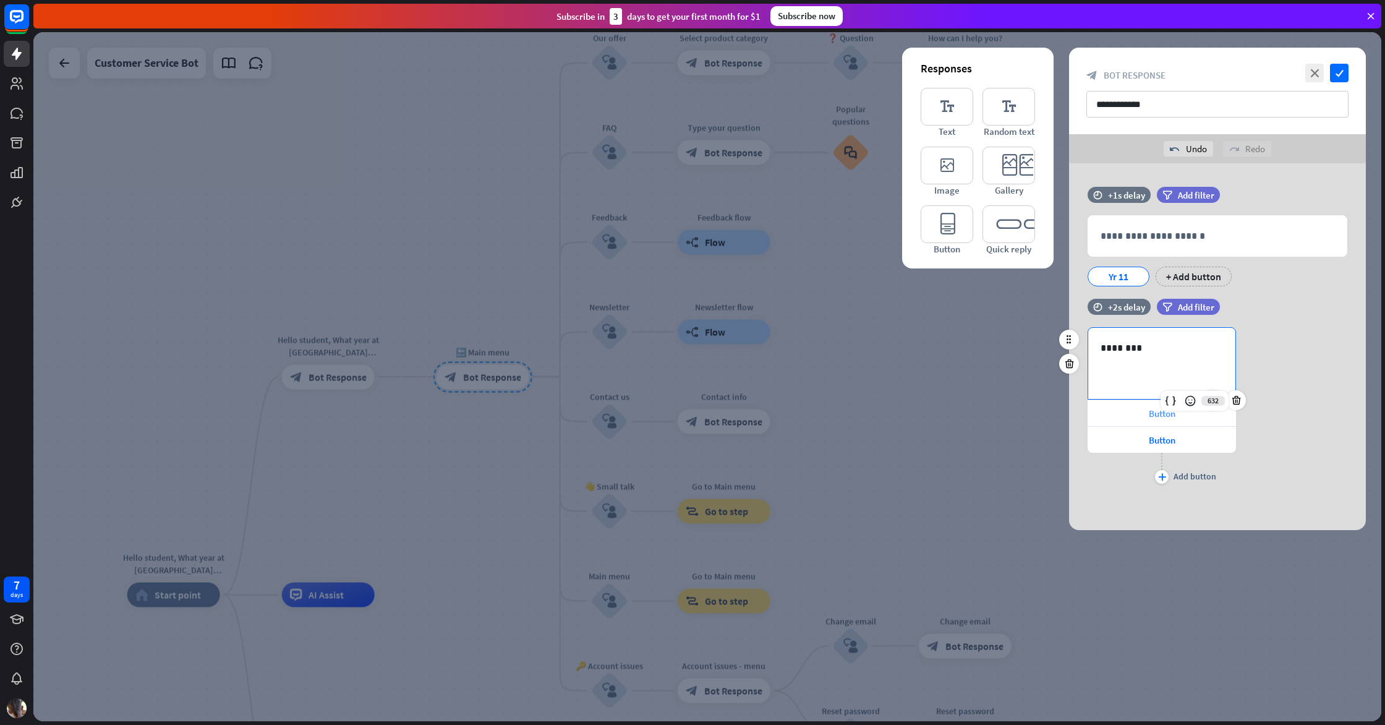
click at [1138, 414] on div "Button" at bounding box center [1162, 413] width 148 height 26
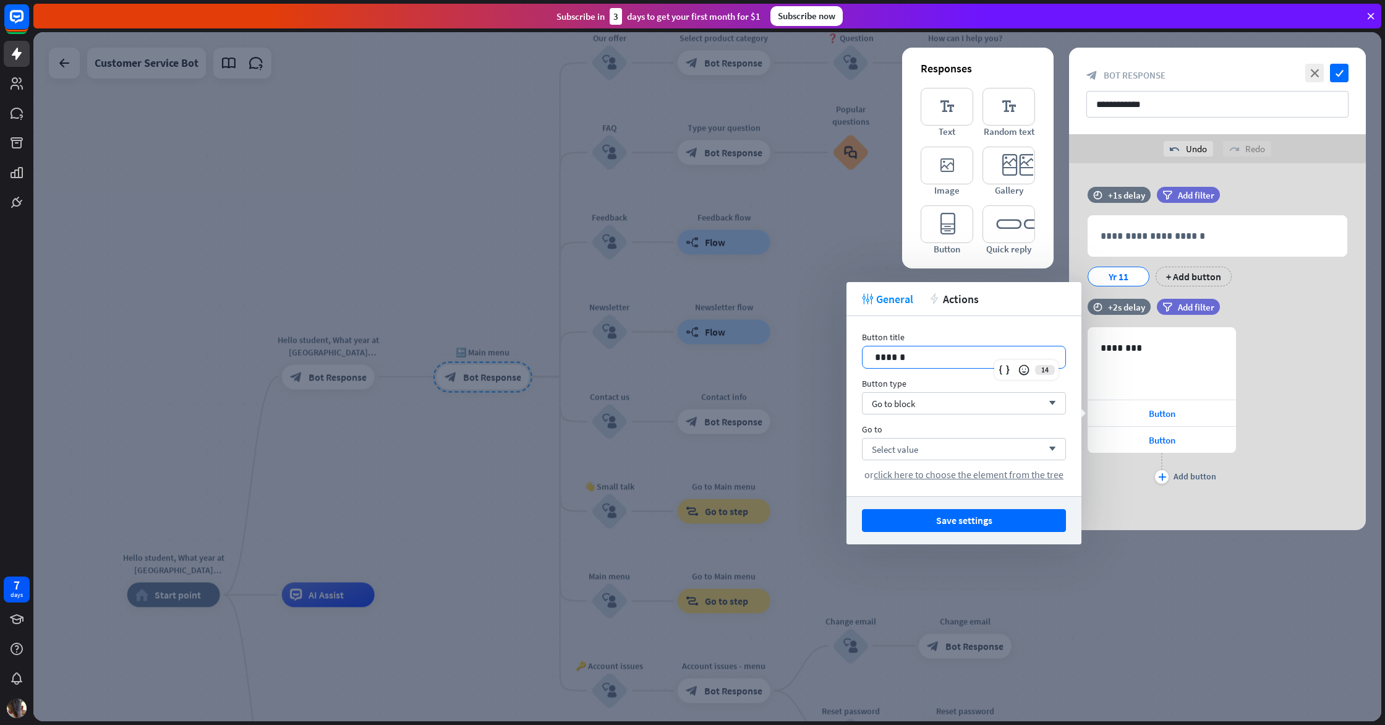
drag, startPoint x: 944, startPoint y: 355, endPoint x: 813, endPoint y: 354, distance: 131.1
click at [819, 352] on body "7 days close Product Help First steps Get started with ChatBot Help Center Foll…" at bounding box center [692, 362] width 1385 height 725
drag, startPoint x: 917, startPoint y: 355, endPoint x: 872, endPoint y: 359, distance: 45.3
click at [871, 359] on div "******" at bounding box center [964, 357] width 203 height 22
click at [937, 517] on button "Save settings" at bounding box center [964, 520] width 204 height 23
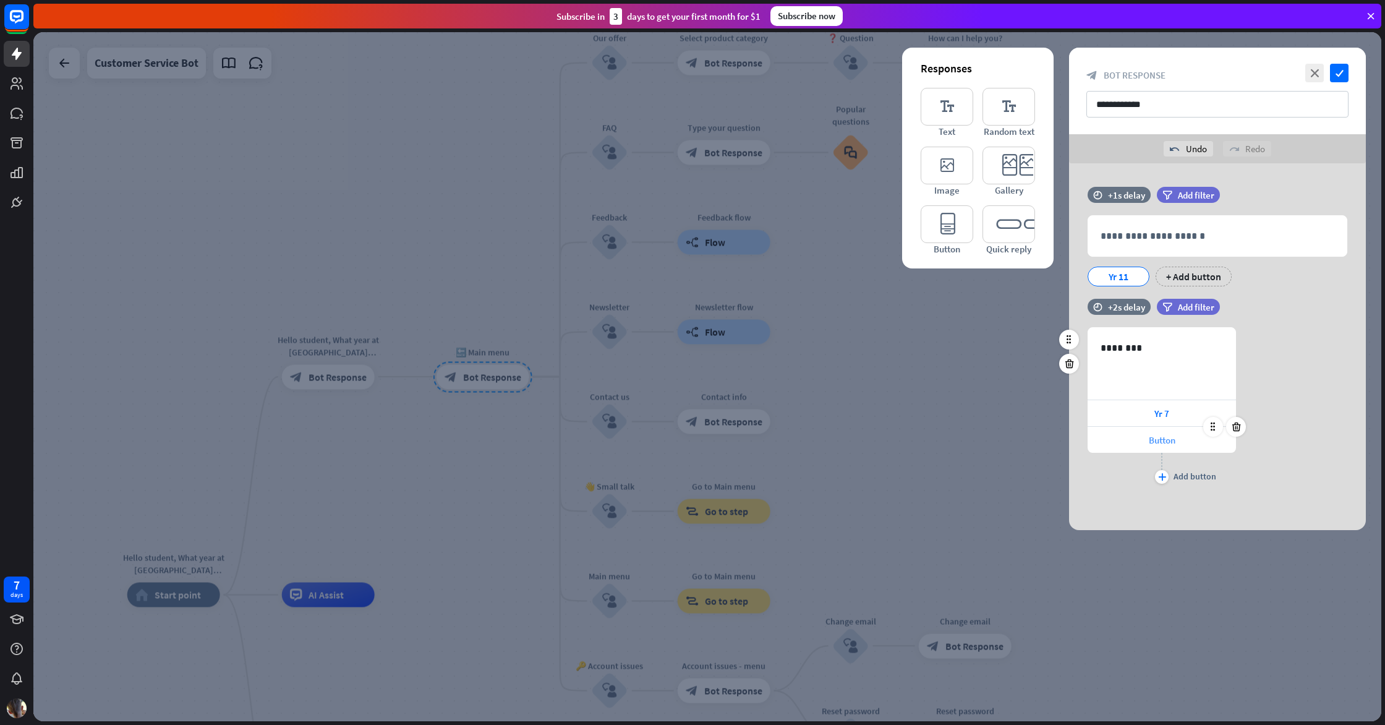
click at [1095, 445] on div "Button" at bounding box center [1162, 440] width 148 height 26
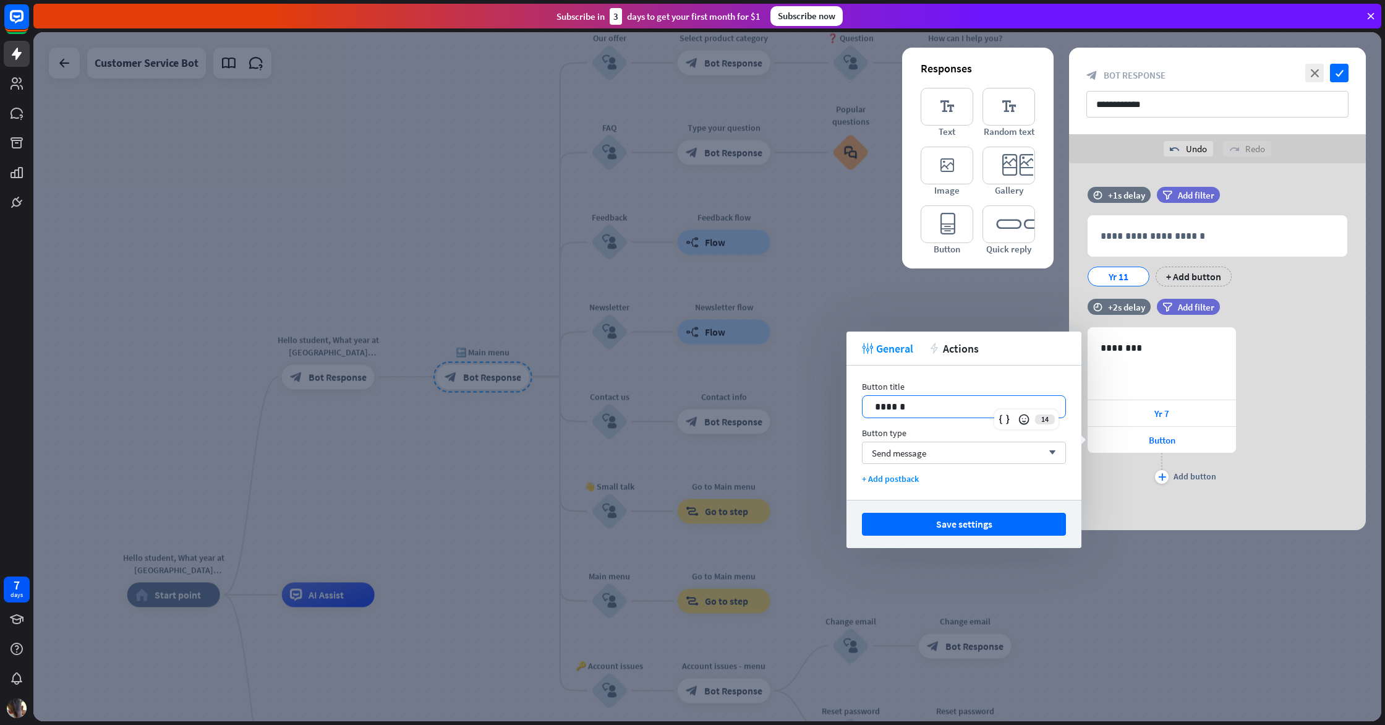
drag, startPoint x: 947, startPoint y: 408, endPoint x: 799, endPoint y: 401, distance: 148.6
click at [799, 401] on body "7 days close Product Help First steps Get started with ChatBot Help Center Foll…" at bounding box center [692, 362] width 1385 height 725
drag, startPoint x: 898, startPoint y: 404, endPoint x: 869, endPoint y: 405, distance: 29.7
click at [869, 405] on div "******" at bounding box center [964, 407] width 203 height 22
click at [939, 454] on div "Send message arrow_down" at bounding box center [964, 452] width 204 height 22
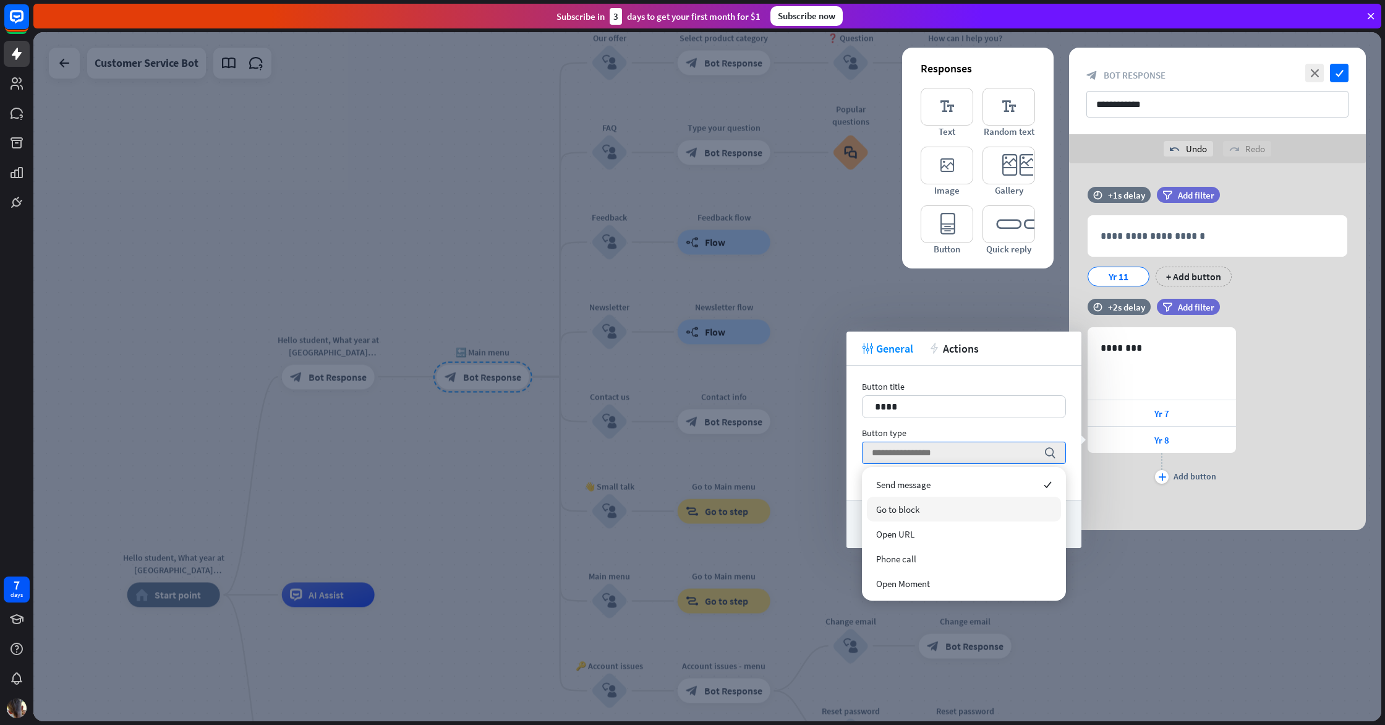
click at [938, 500] on div "Go to block" at bounding box center [964, 509] width 194 height 25
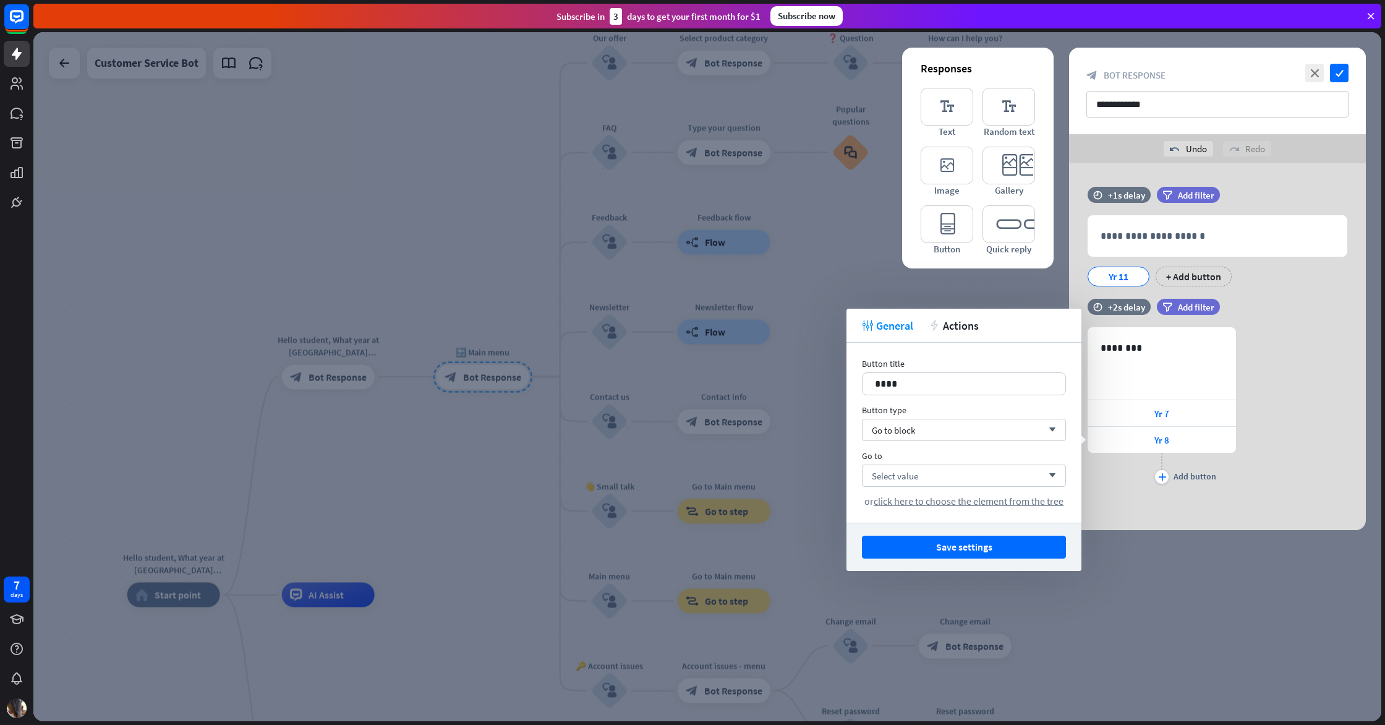
click at [949, 547] on button "Save settings" at bounding box center [964, 546] width 204 height 23
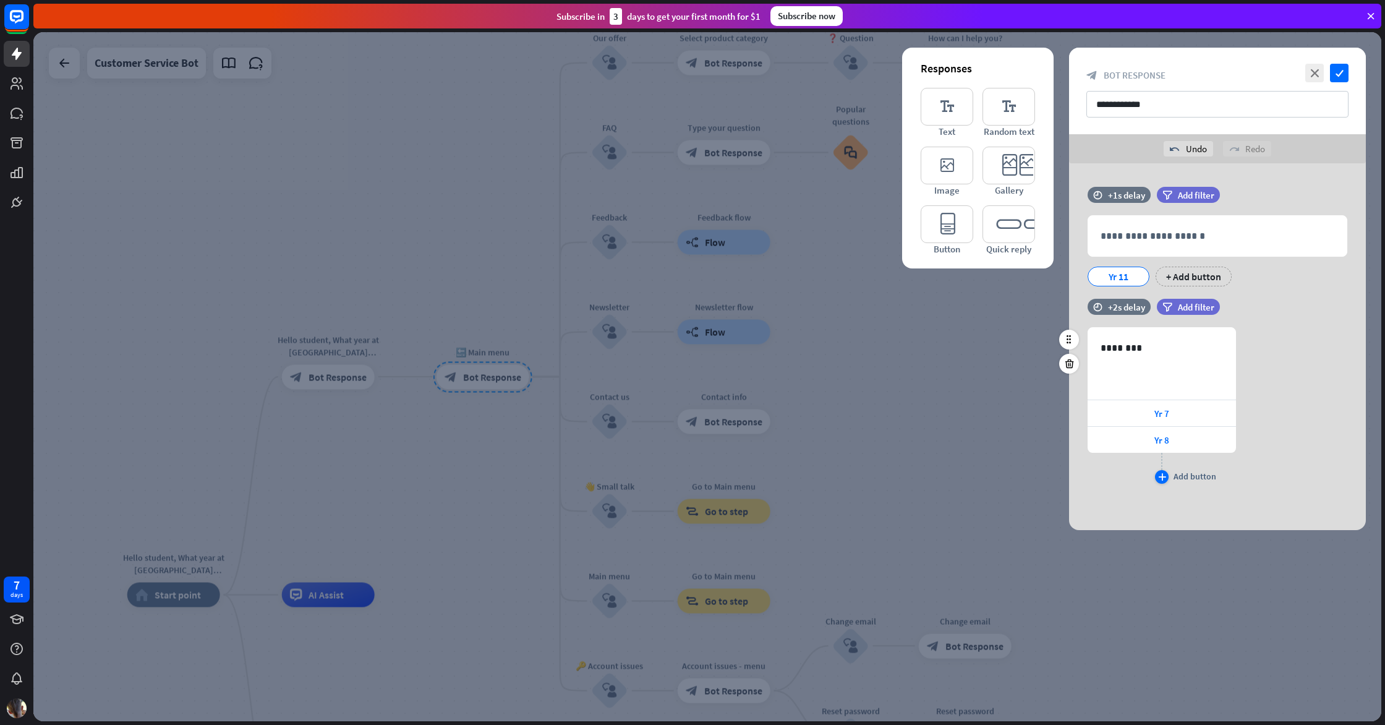
click at [1166, 478] on div "plus" at bounding box center [1162, 477] width 14 height 14
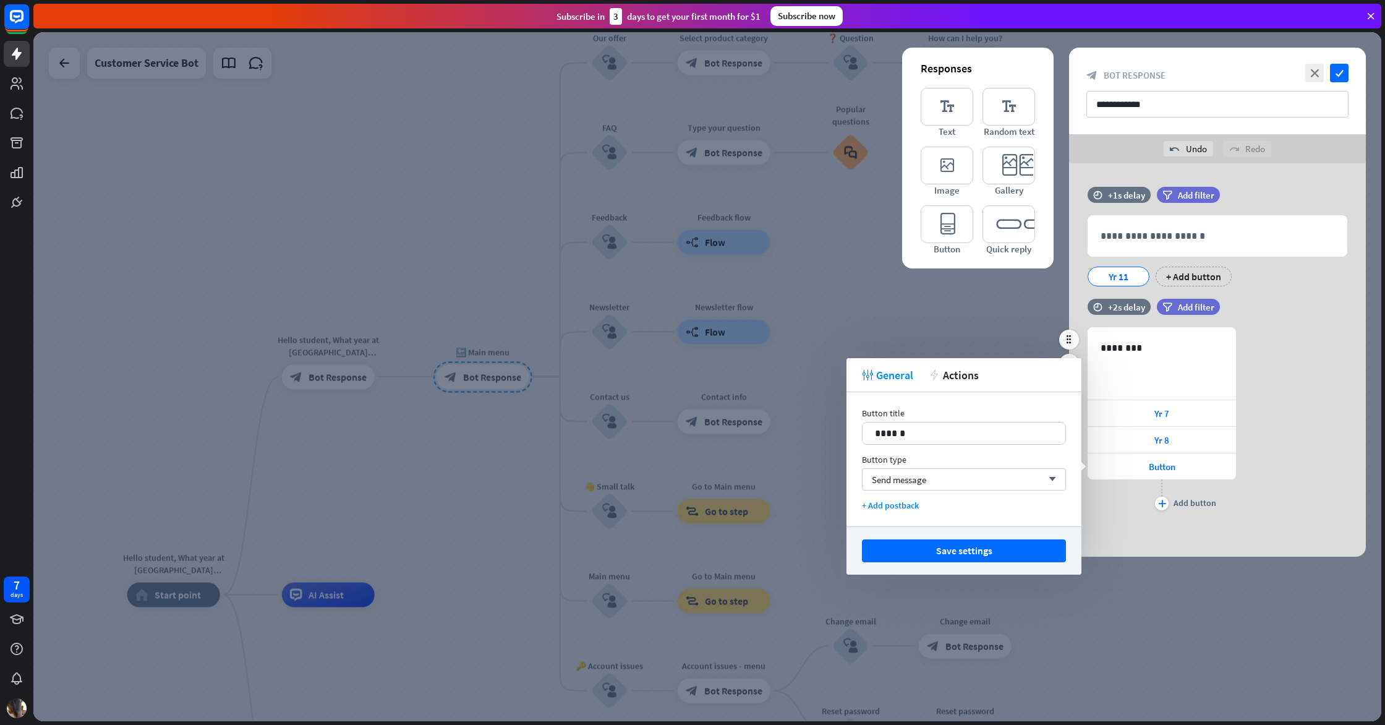
click at [1159, 495] on div "plus Add button" at bounding box center [1162, 494] width 148 height 31
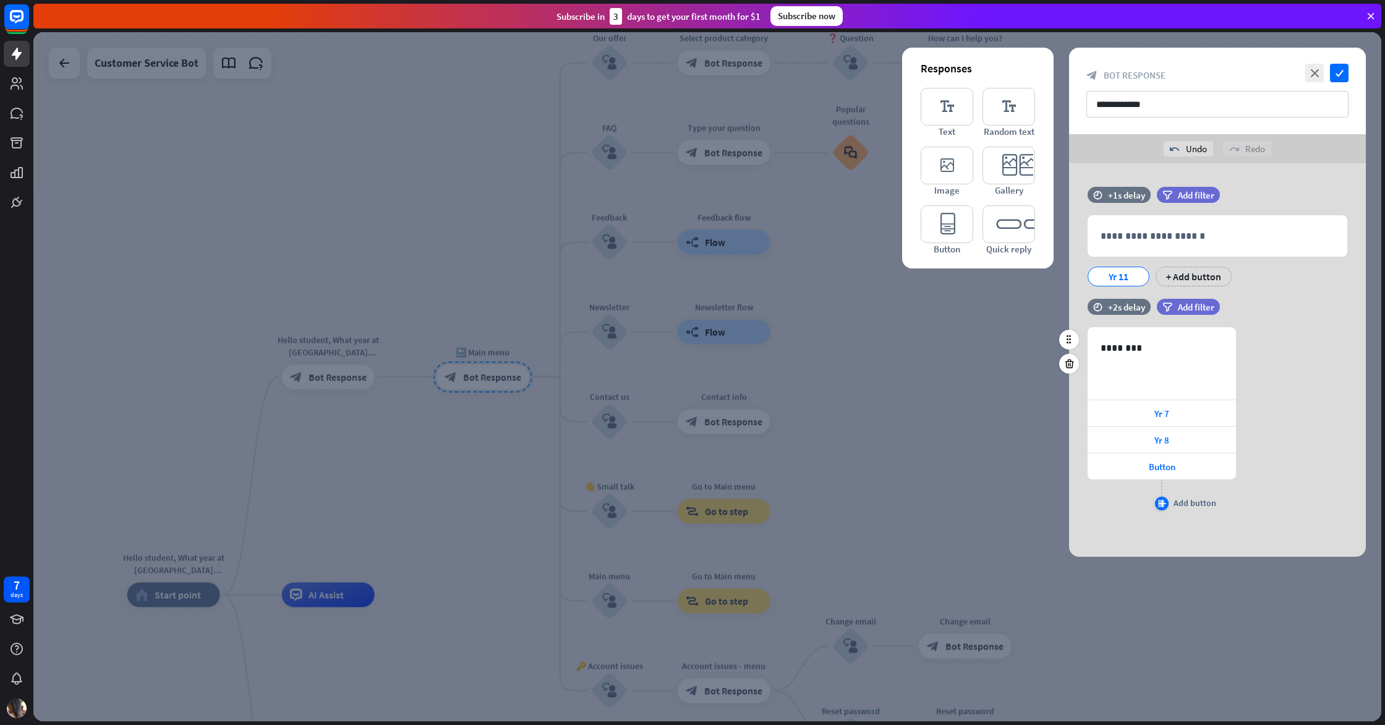
click at [1164, 500] on icon "plus" at bounding box center [1162, 503] width 8 height 7
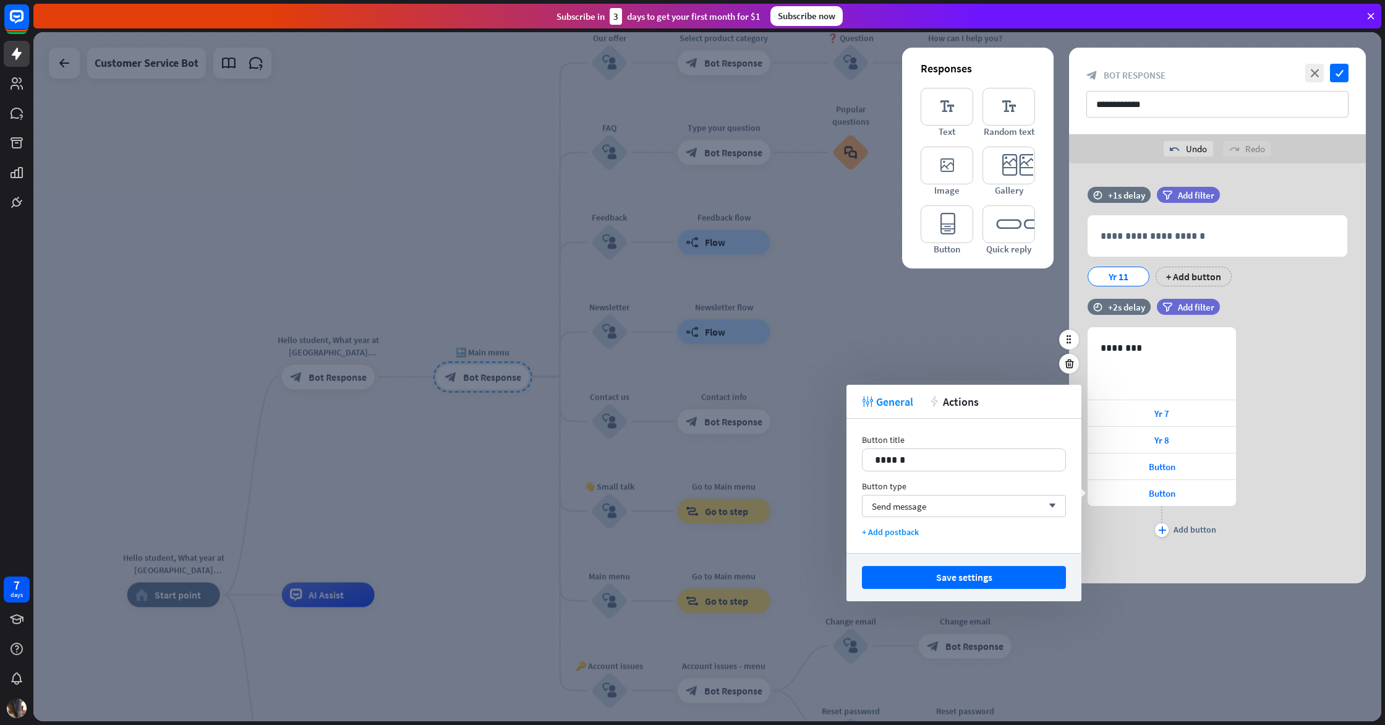
drag, startPoint x: 1162, startPoint y: 508, endPoint x: 1162, endPoint y: 514, distance: 6.8
click at [1162, 514] on div "plus Add button" at bounding box center [1162, 521] width 148 height 31
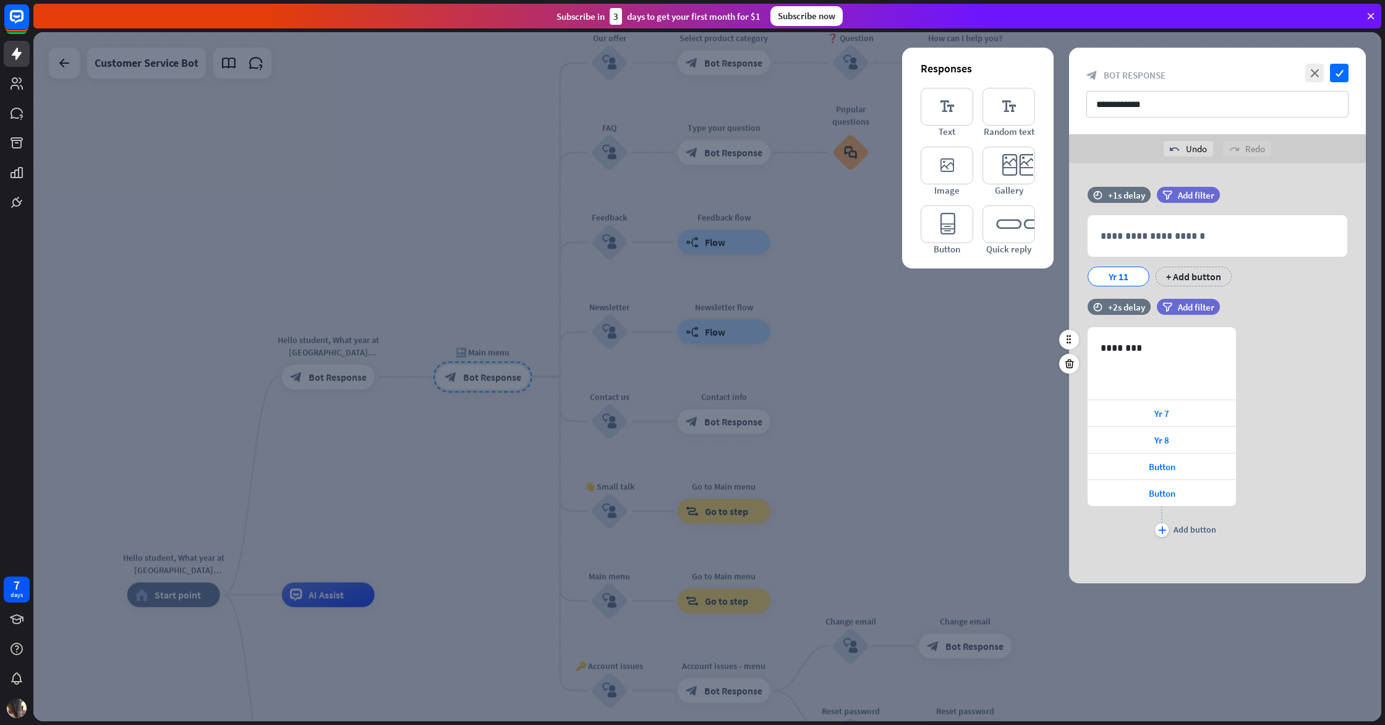
click at [1161, 520] on div "plus Add button" at bounding box center [1162, 521] width 148 height 31
click at [1161, 526] on icon "plus" at bounding box center [1162, 529] width 8 height 7
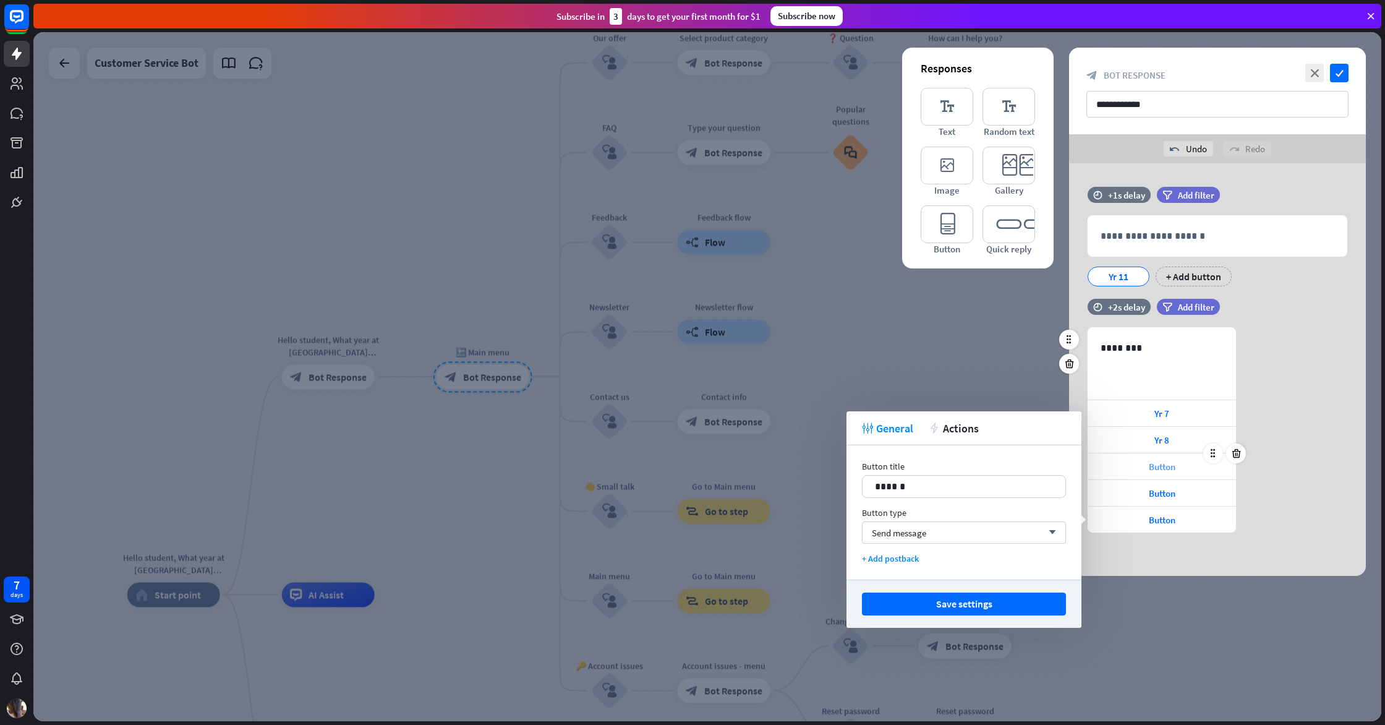
click at [1149, 477] on div "Button" at bounding box center [1162, 466] width 148 height 26
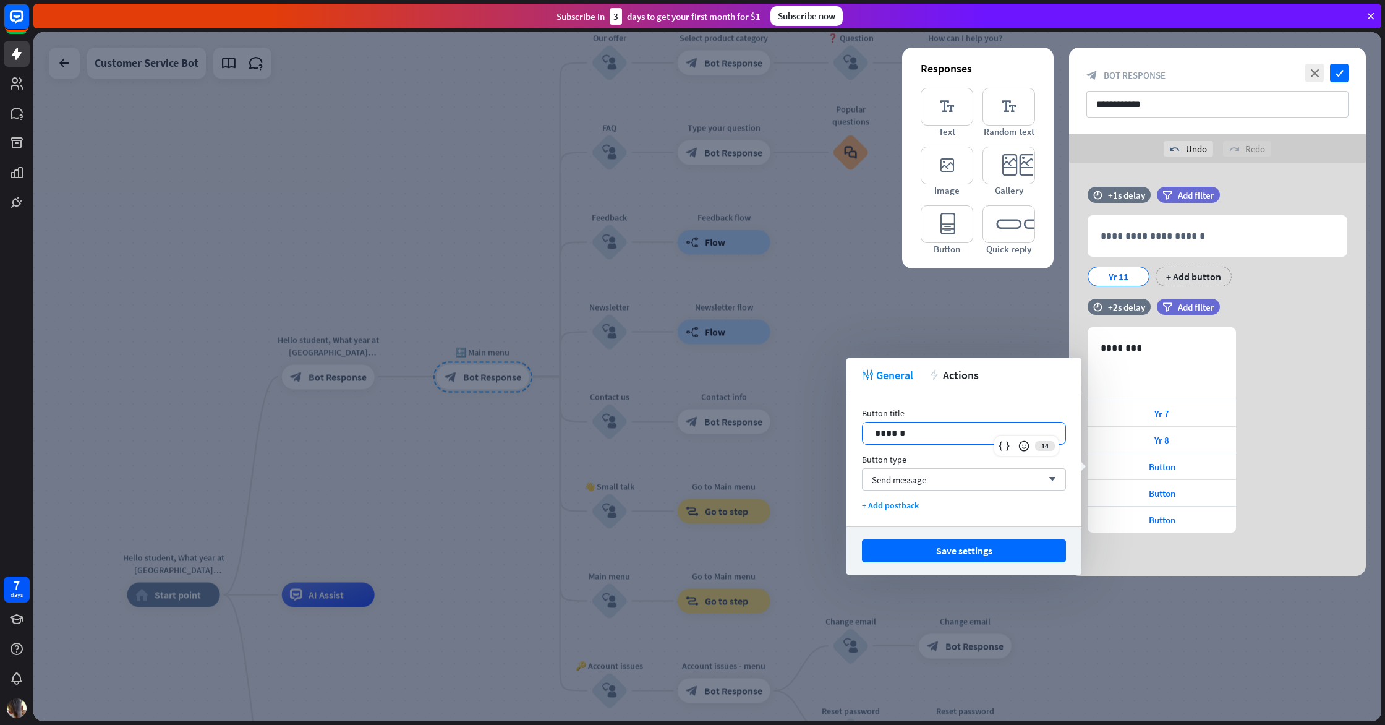
drag, startPoint x: 919, startPoint y: 429, endPoint x: 817, endPoint y: 427, distance: 102.1
click at [818, 426] on body "7 days close Product Help First steps Get started with ChatBot Help Center Foll…" at bounding box center [692, 362] width 1385 height 725
drag, startPoint x: 874, startPoint y: 437, endPoint x: 905, endPoint y: 435, distance: 30.3
click at [898, 436] on p "******" at bounding box center [964, 432] width 178 height 15
drag, startPoint x: 910, startPoint y: 433, endPoint x: 855, endPoint y: 434, distance: 55.0
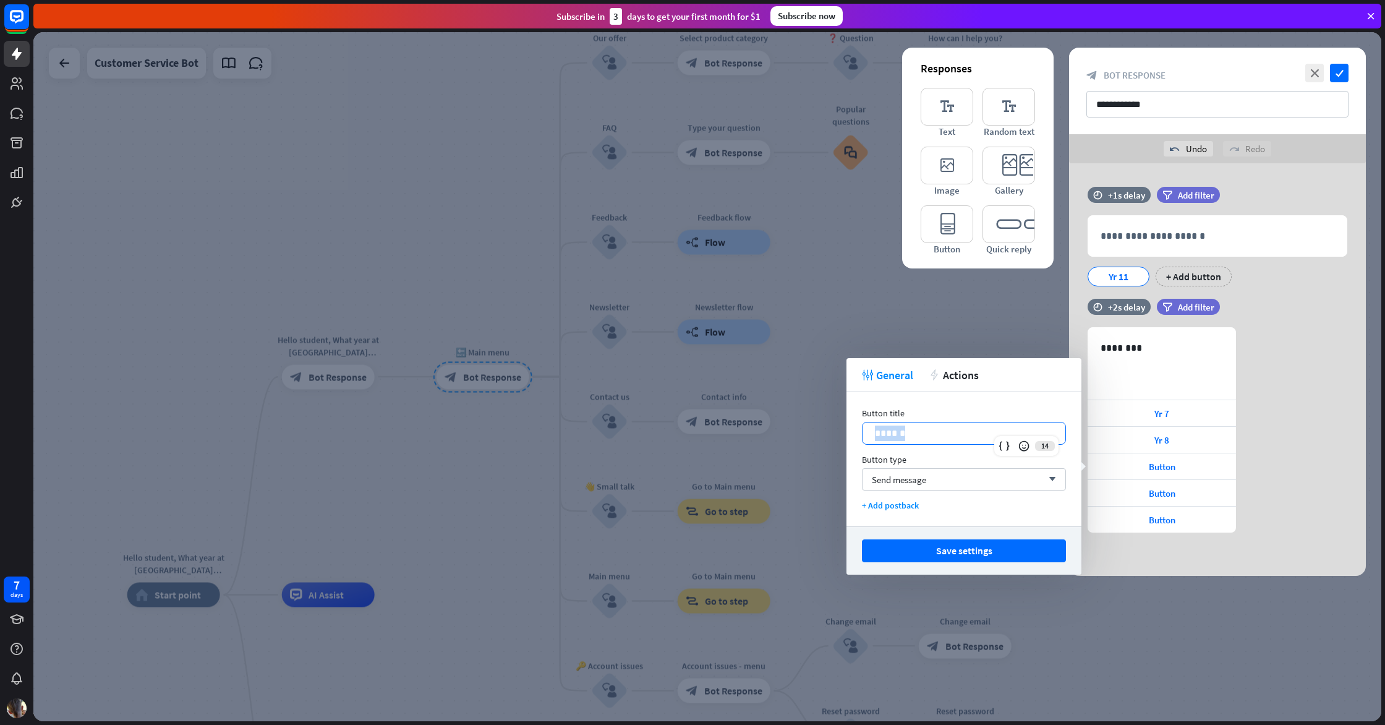
click at [855, 434] on div "Button title 14 ****** Button type Send message arrow_down + Add postback" at bounding box center [964, 459] width 235 height 134
click at [896, 484] on span "Send message" at bounding box center [899, 480] width 54 height 12
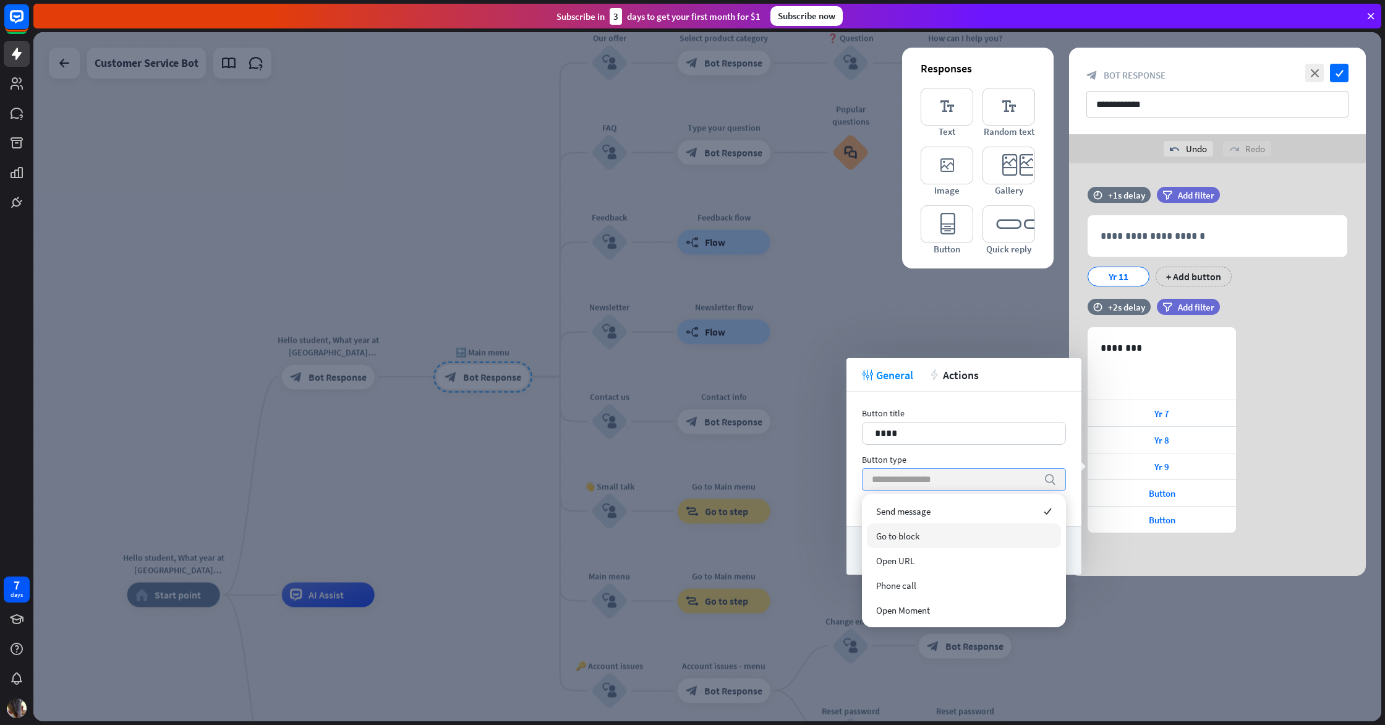
click at [902, 531] on span "Go to block" at bounding box center [897, 536] width 43 height 12
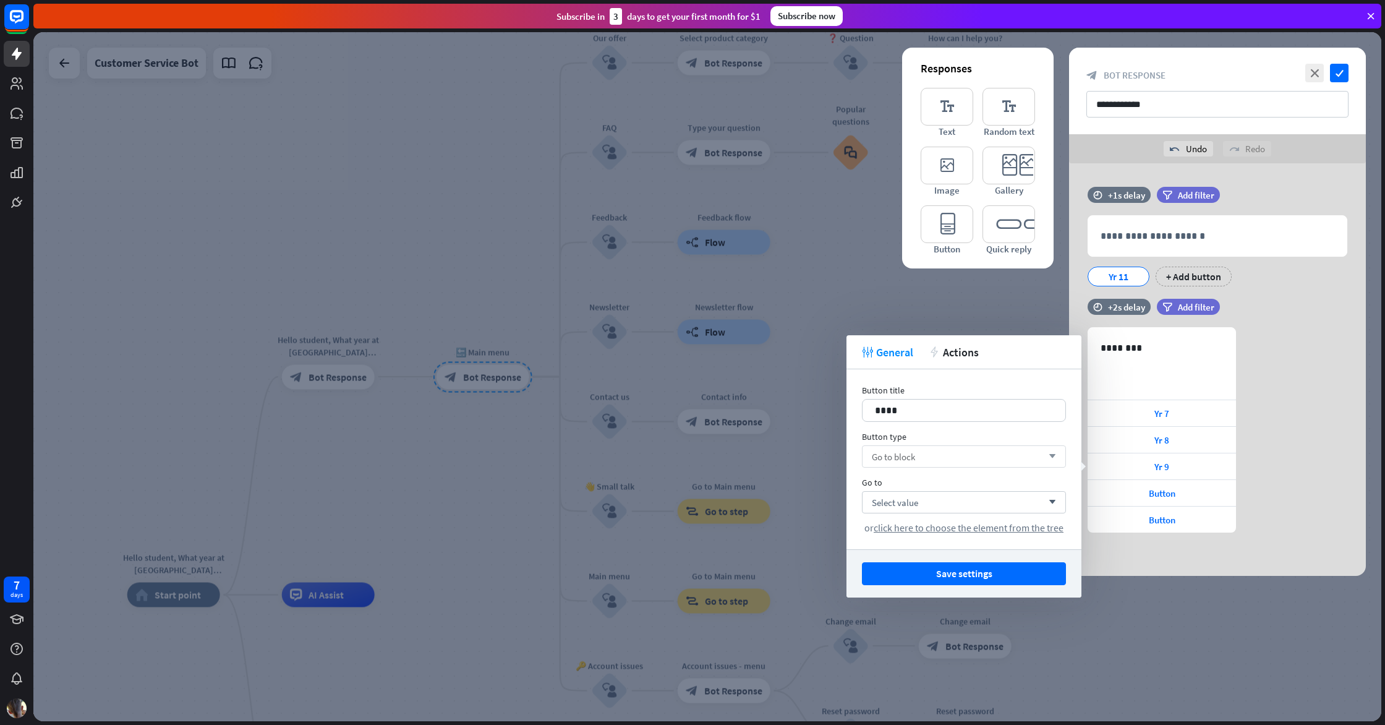
click at [944, 585] on div "Save settings" at bounding box center [964, 573] width 235 height 48
click at [950, 579] on button "Save settings" at bounding box center [964, 573] width 204 height 23
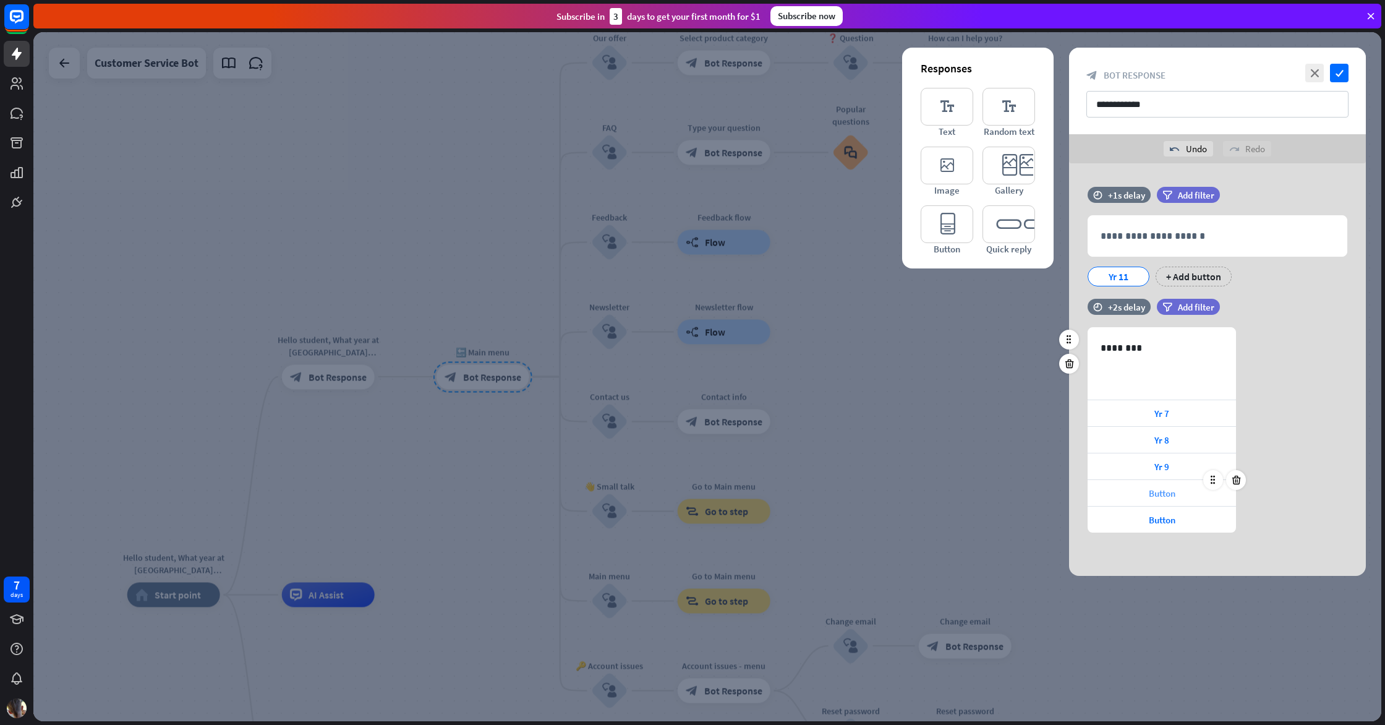
click at [1178, 493] on div "Button" at bounding box center [1162, 493] width 148 height 26
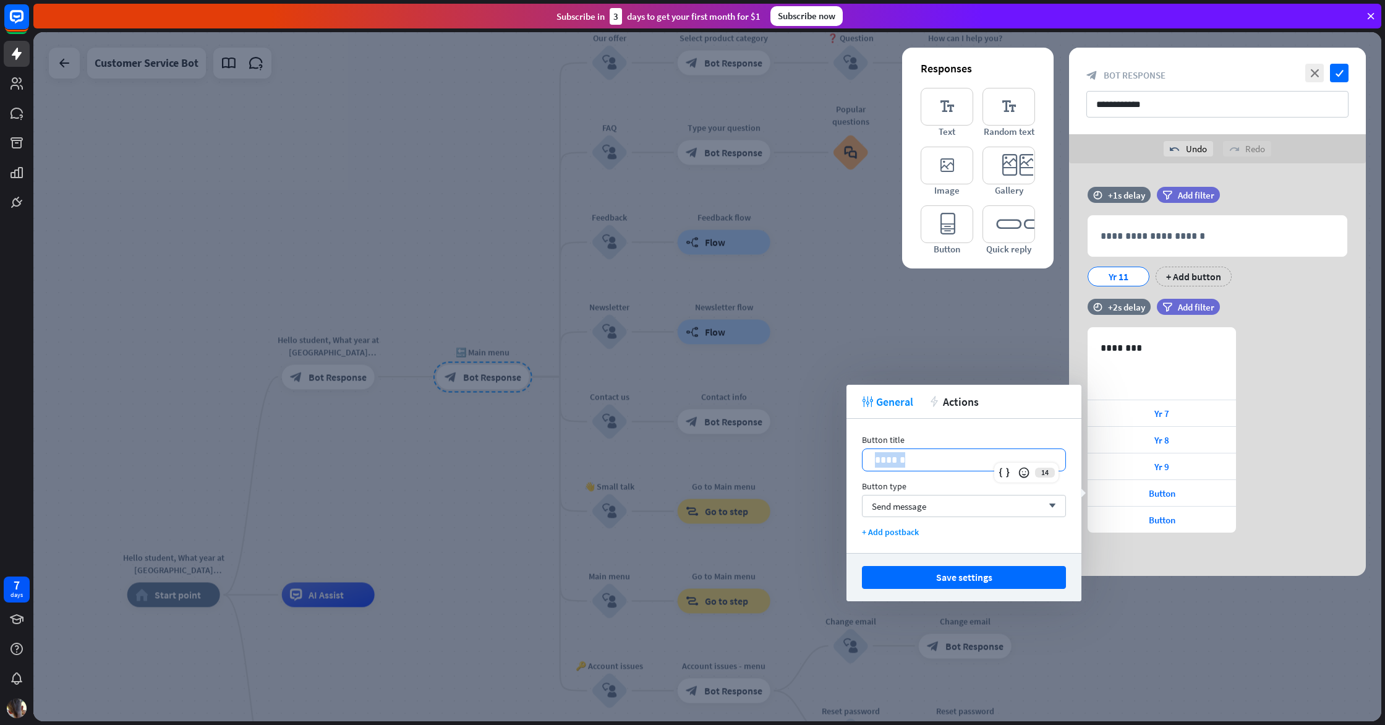
drag, startPoint x: 920, startPoint y: 452, endPoint x: 869, endPoint y: 453, distance: 51.3
click at [868, 454] on div "******" at bounding box center [964, 460] width 203 height 22
click at [956, 513] on div "Send message arrow_down" at bounding box center [964, 506] width 204 height 22
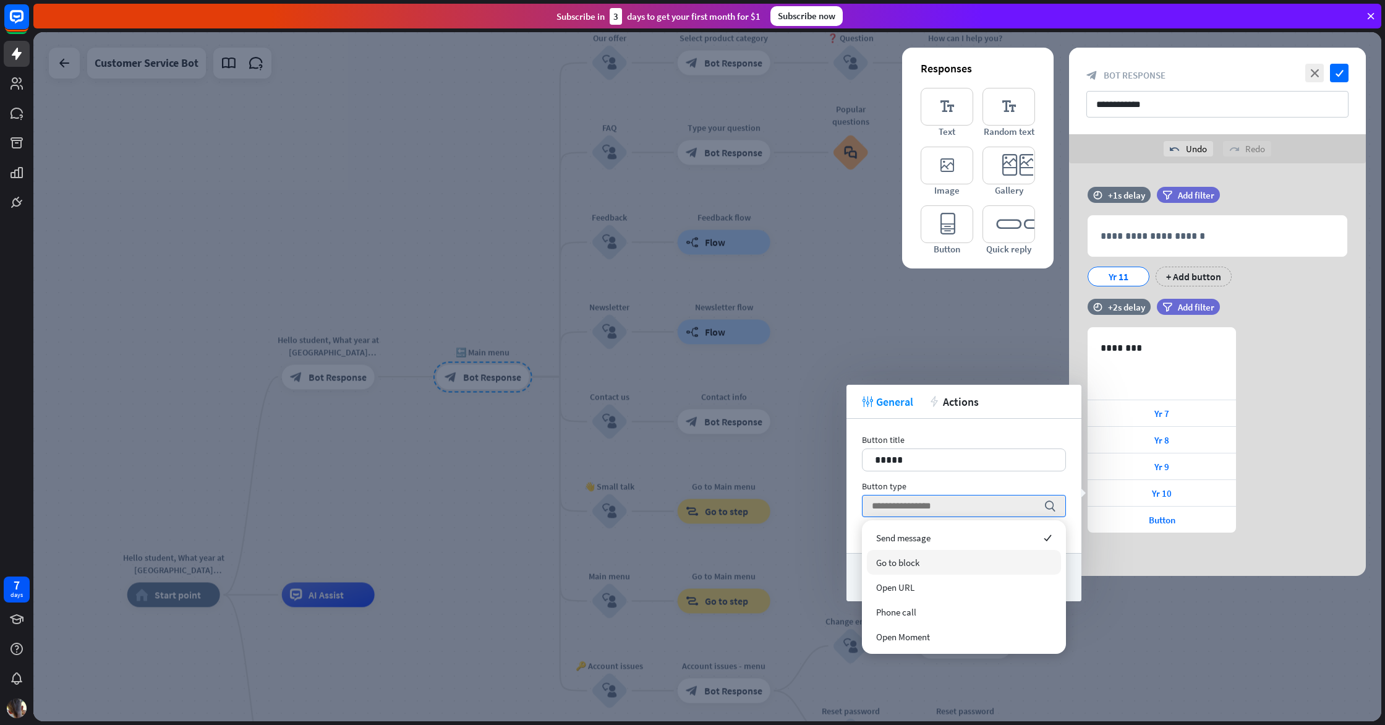
click at [923, 561] on div "Go to block" at bounding box center [964, 562] width 194 height 25
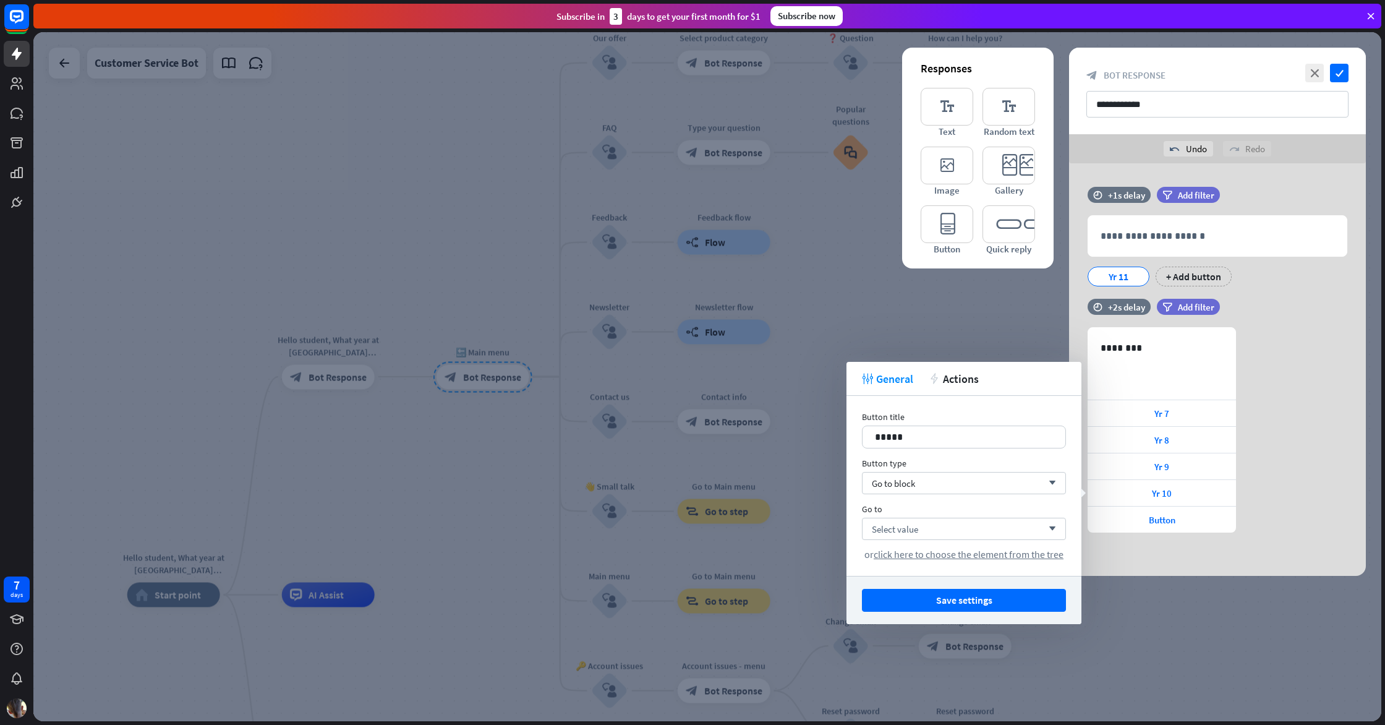
click at [983, 596] on button "Save settings" at bounding box center [964, 600] width 204 height 23
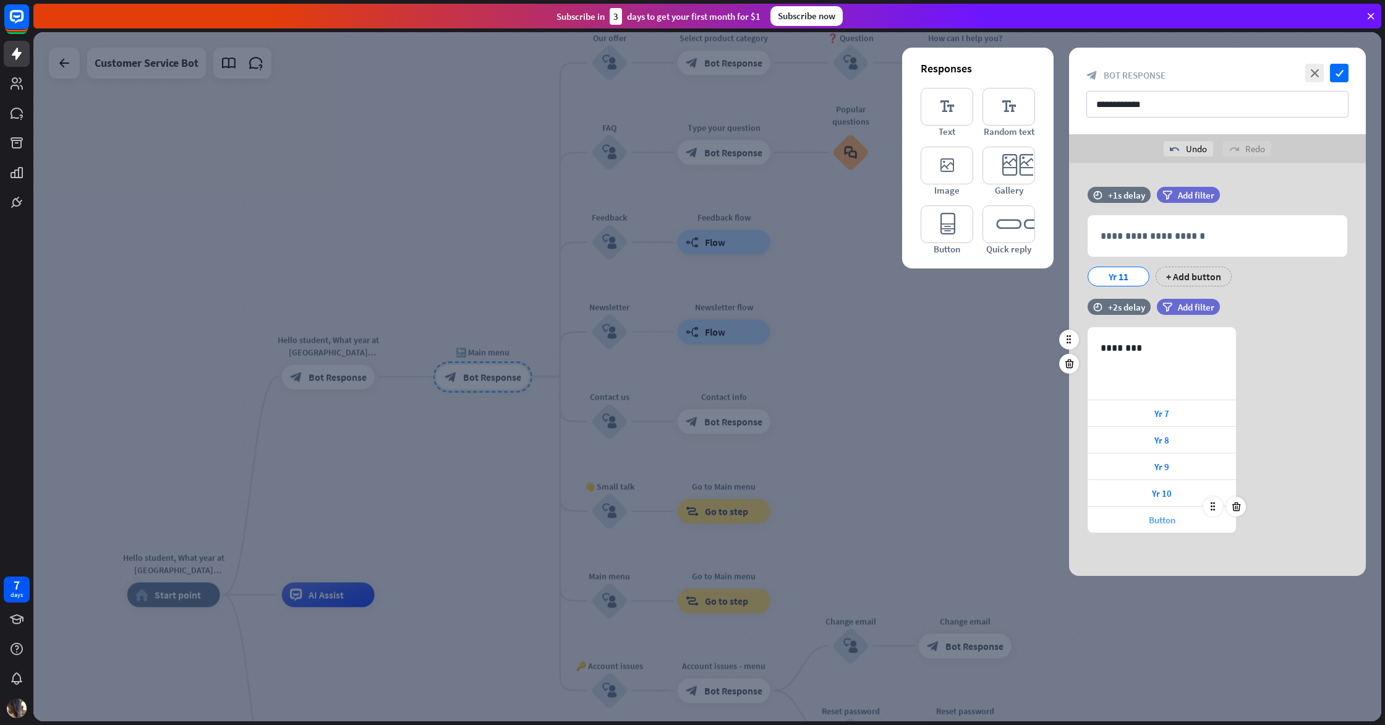
click at [1130, 522] on div "Button" at bounding box center [1162, 519] width 148 height 26
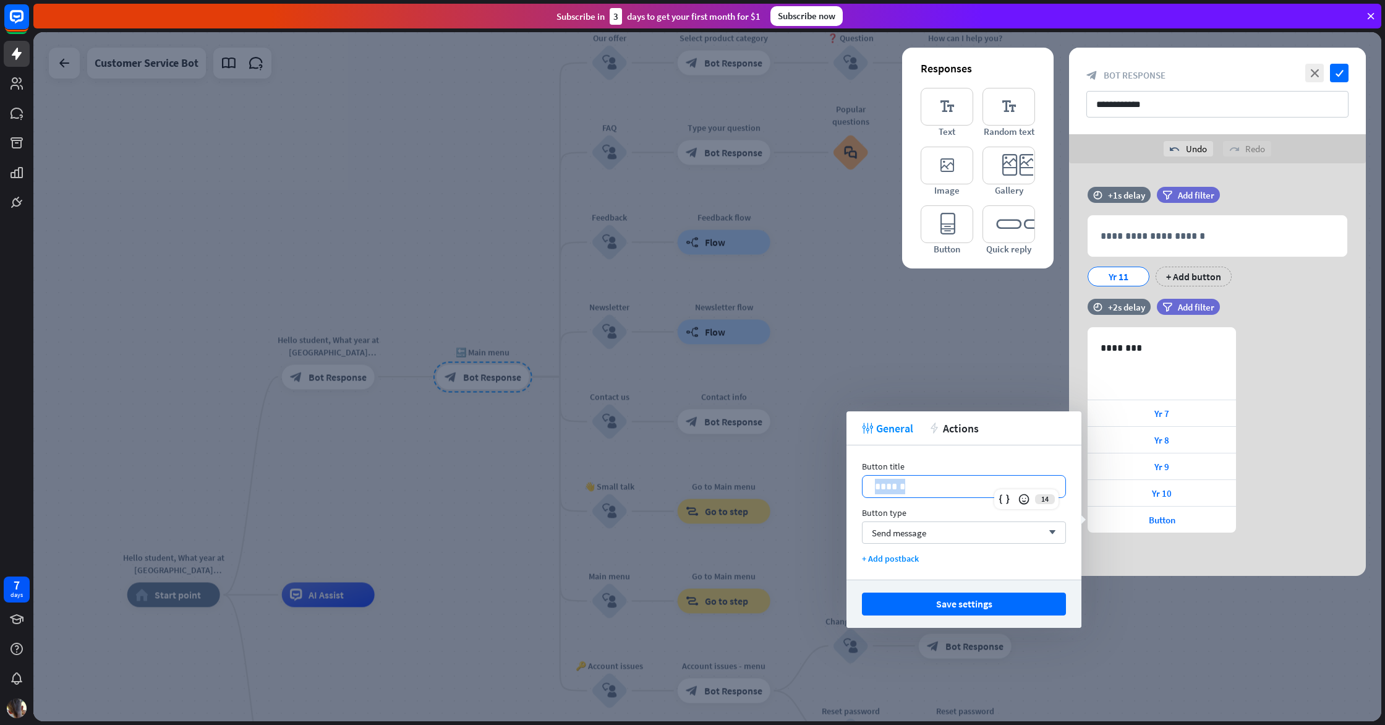
drag, startPoint x: 906, startPoint y: 487, endPoint x: 858, endPoint y: 488, distance: 48.9
click at [858, 488] on div "Button title 14 ****** Button type Send message arrow_down + Add postback" at bounding box center [964, 512] width 235 height 134
click at [930, 526] on div "Send message arrow_down" at bounding box center [964, 532] width 204 height 22
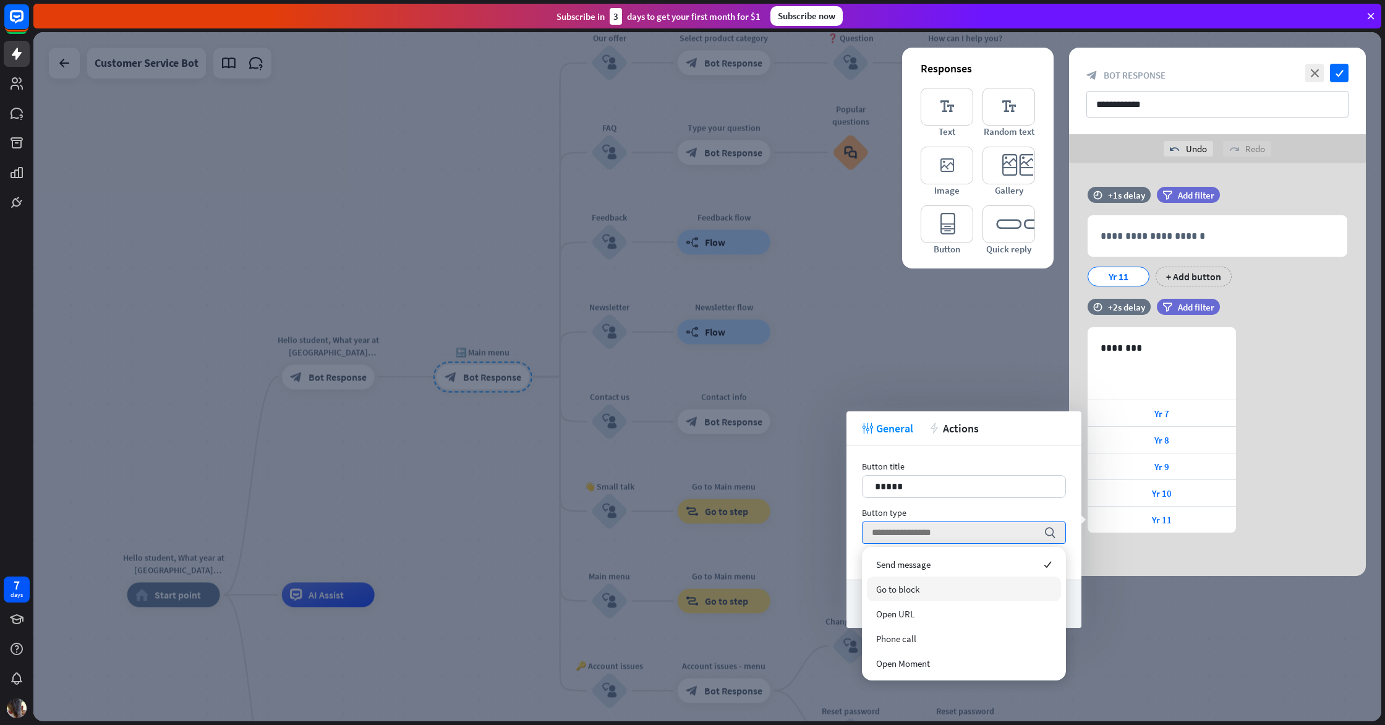
click at [953, 581] on div "Go to block" at bounding box center [964, 588] width 194 height 25
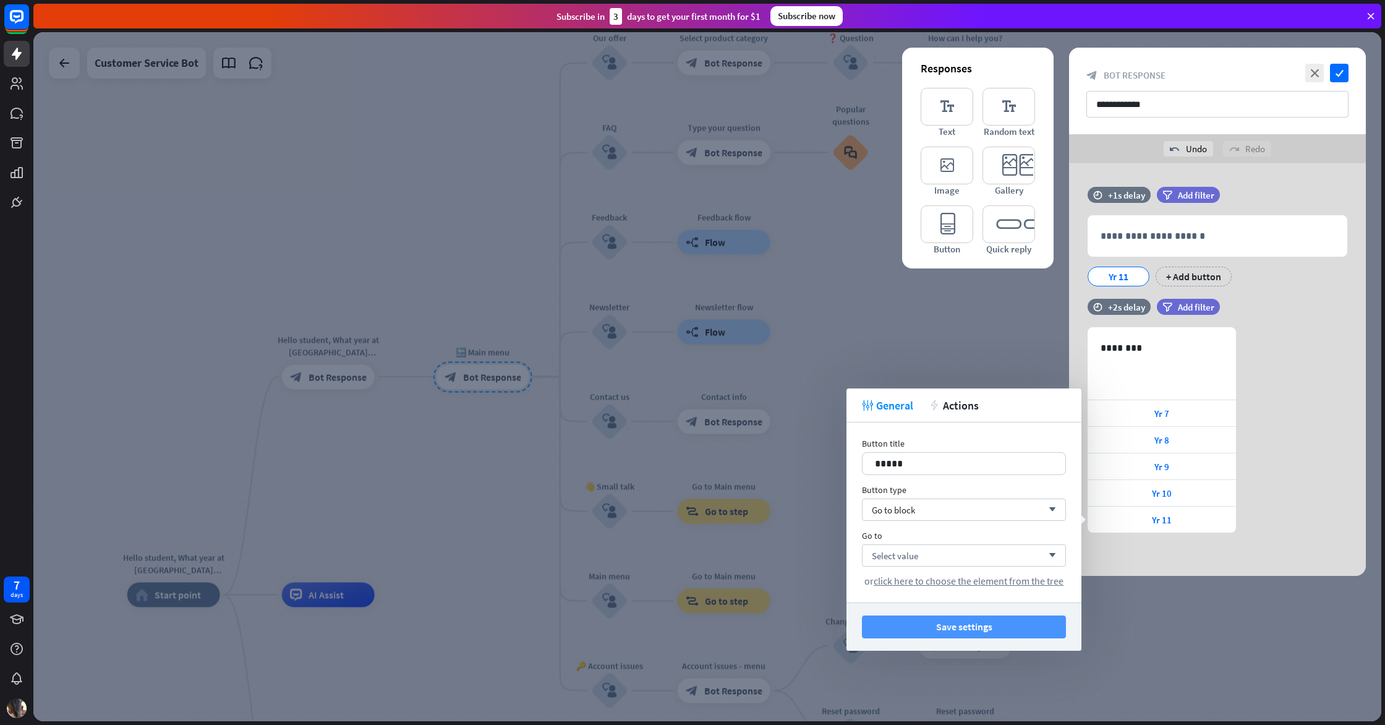
click at [973, 629] on button "Save settings" at bounding box center [964, 626] width 204 height 23
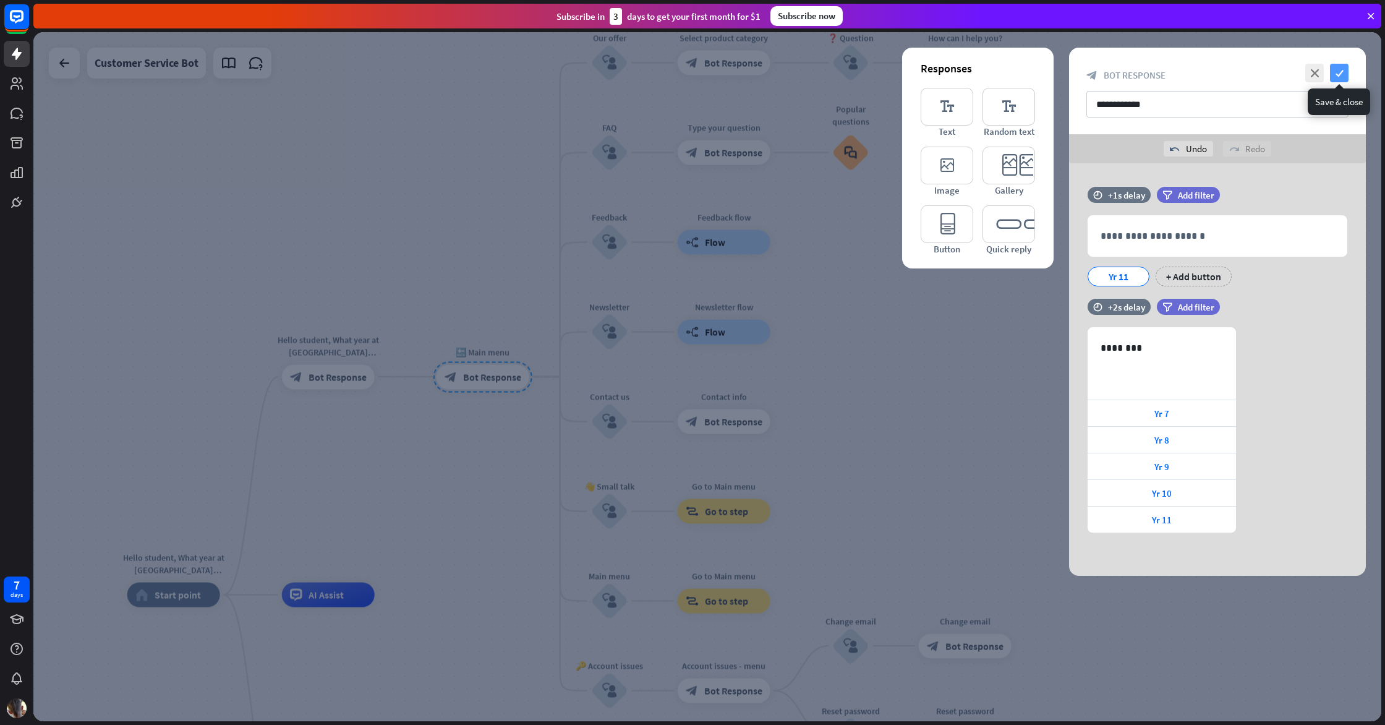
click at [1346, 72] on icon "check" at bounding box center [1339, 73] width 19 height 19
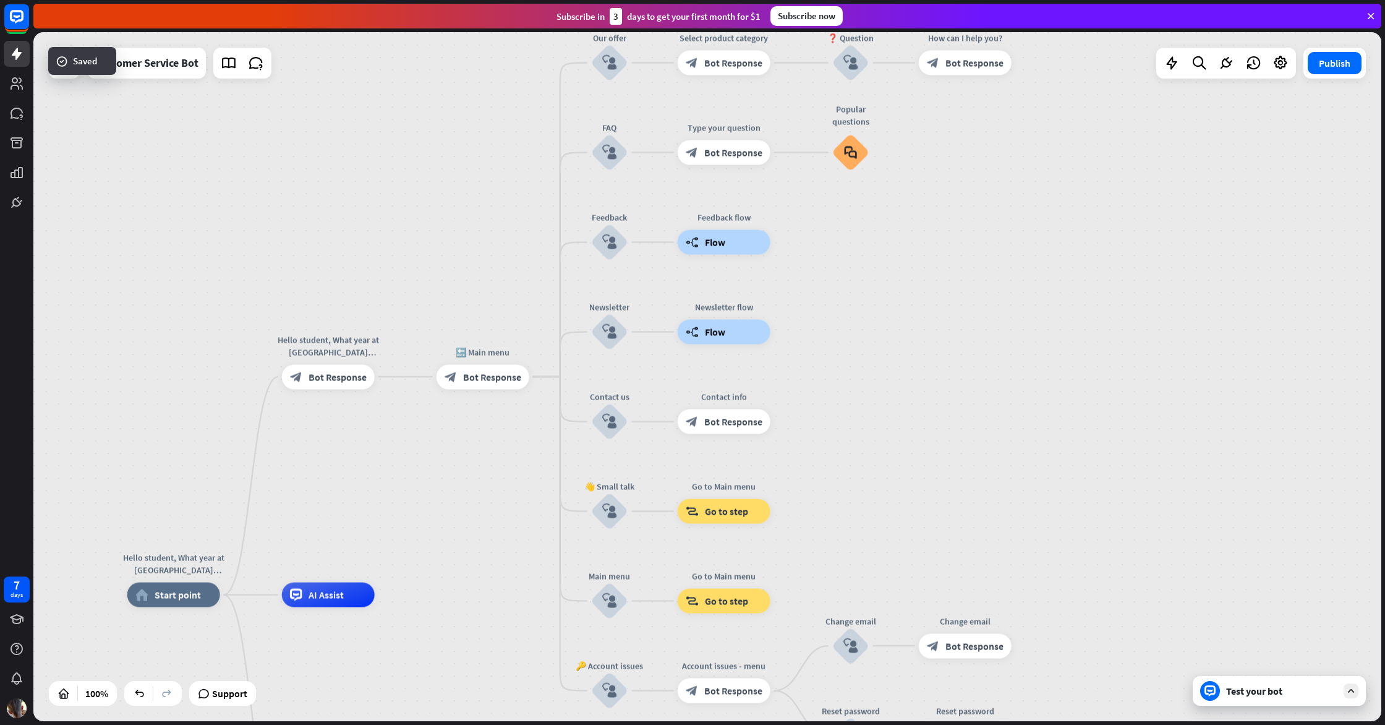
click at [1355, 695] on icon at bounding box center [1351, 690] width 11 height 11
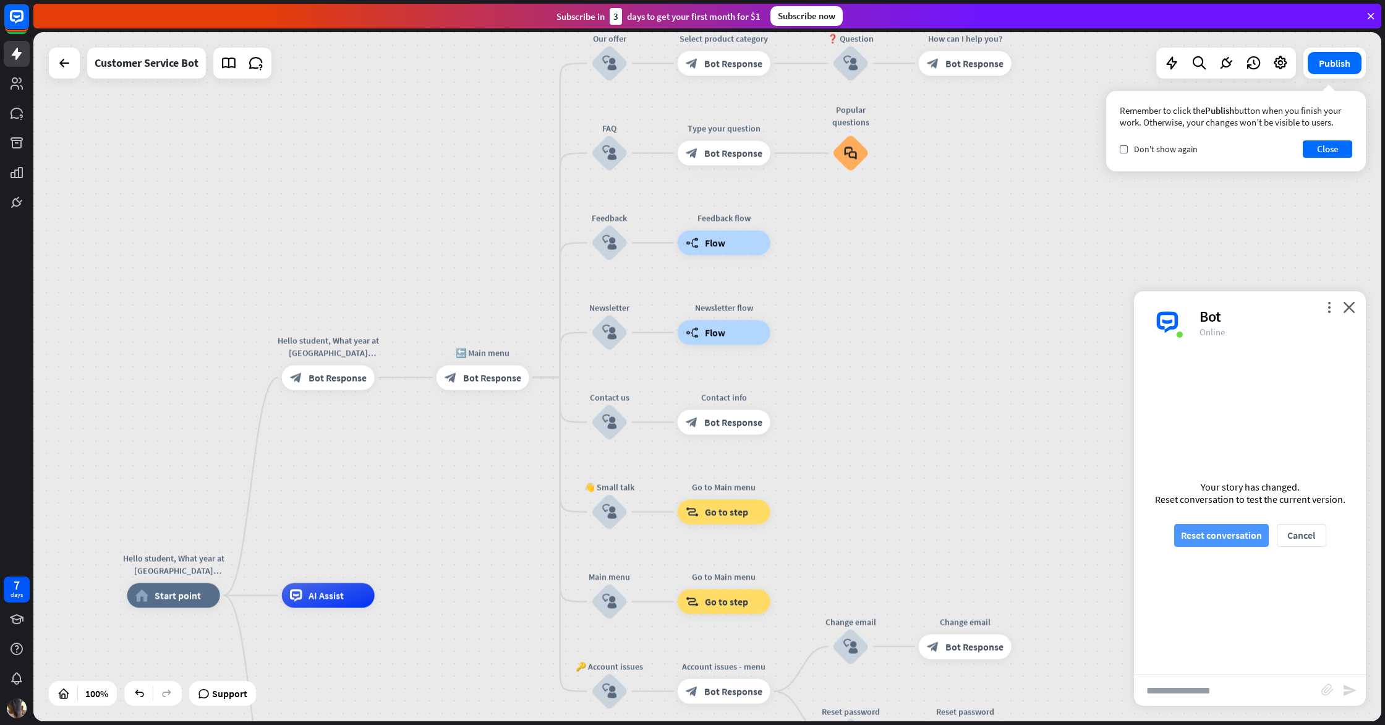
click at [1222, 524] on button "Reset conversation" at bounding box center [1221, 535] width 95 height 23
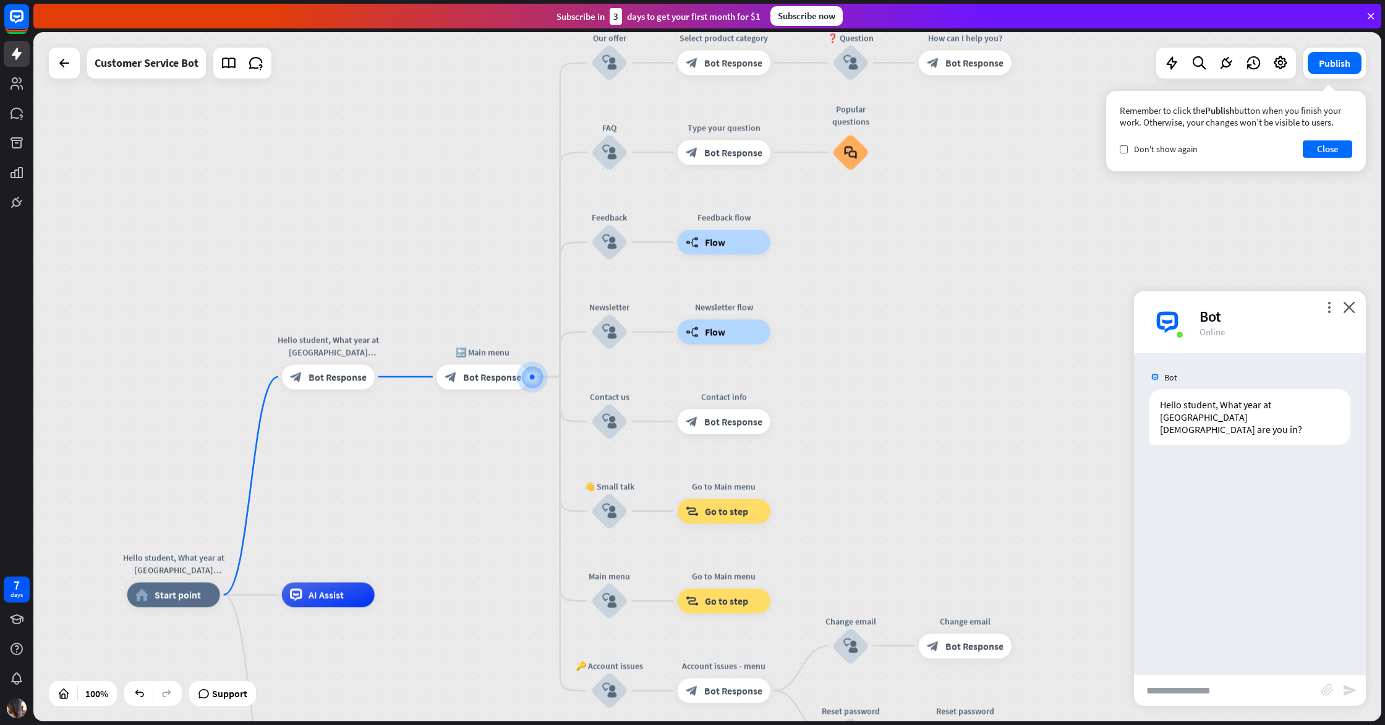
click at [1234, 600] on div "Bot Hello student, What year at [GEOGRAPHIC_DATA] [DEMOGRAPHIC_DATA] are you in…" at bounding box center [1250, 513] width 232 height 321
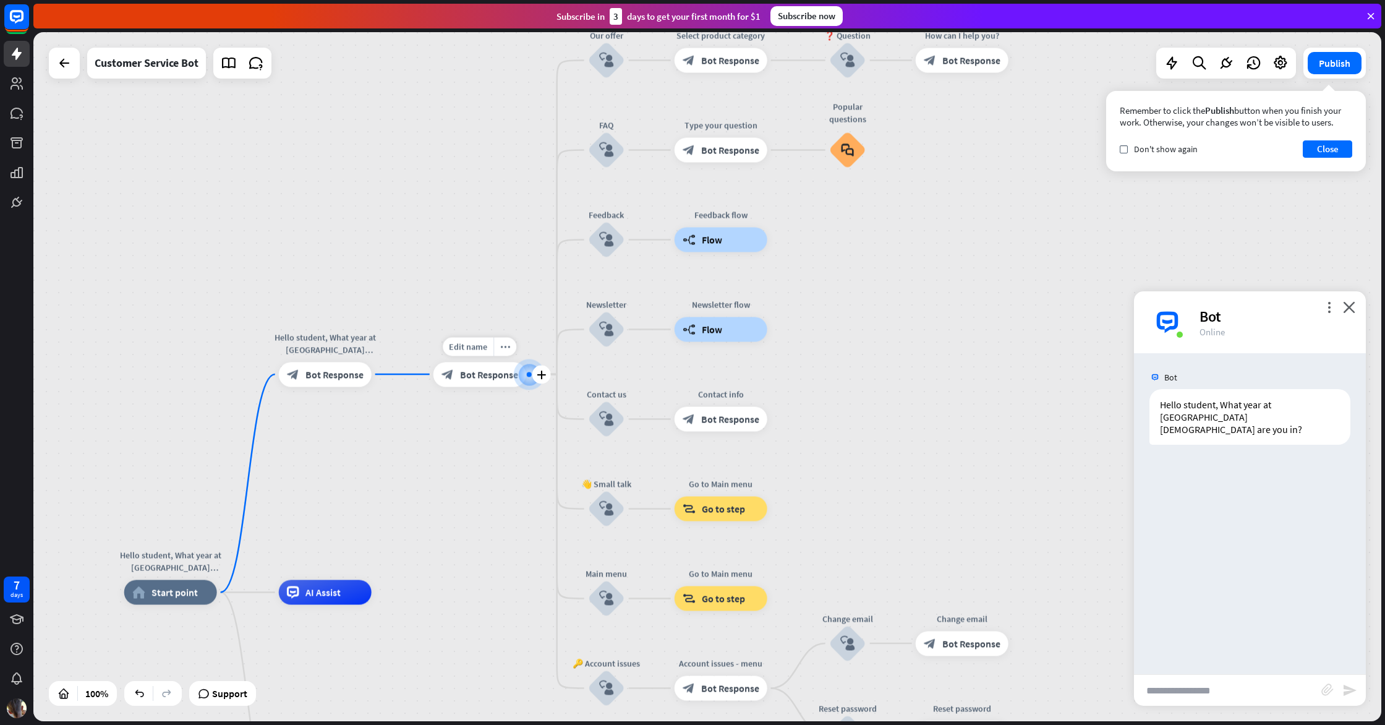
click at [495, 386] on div "Edit name more_horiz plus 🔙 Main menu block_bot_response Bot Response" at bounding box center [479, 374] width 93 height 25
click at [488, 380] on div "block_bot_response Bot Response" at bounding box center [479, 374] width 93 height 25
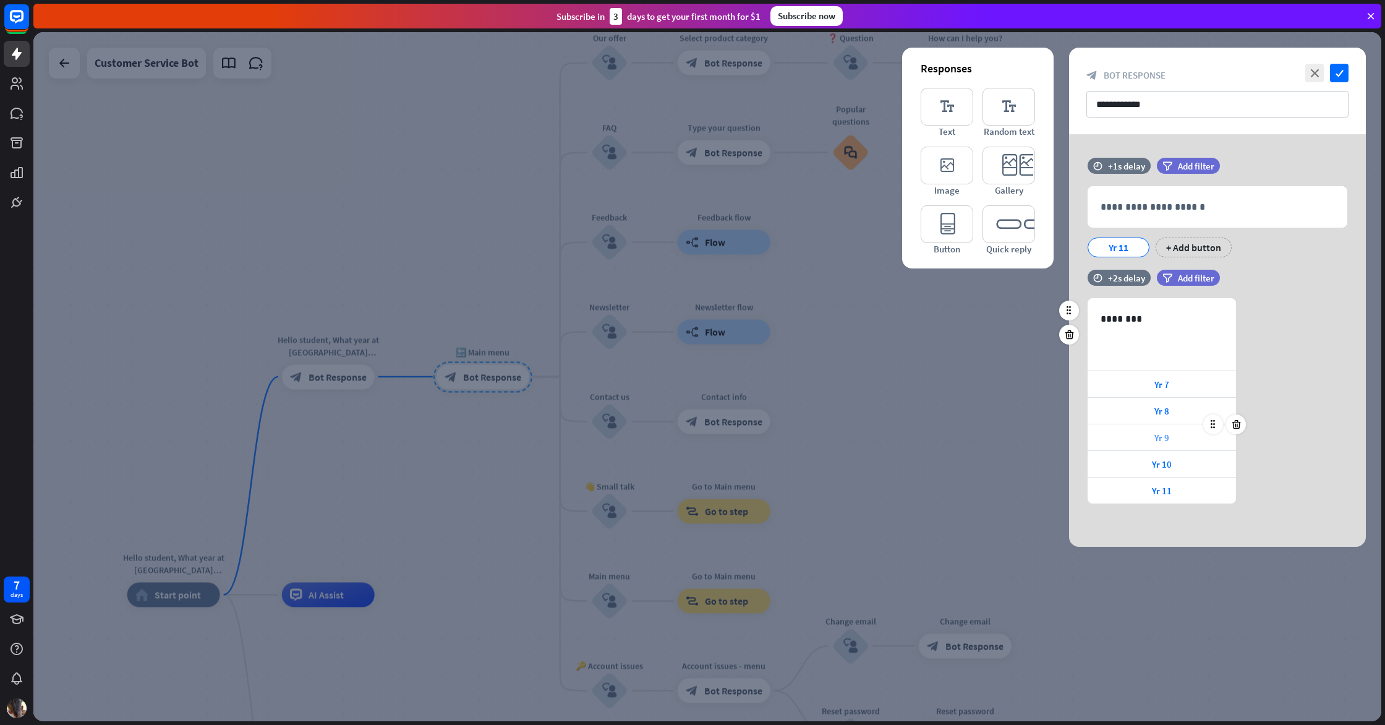
click at [1132, 425] on div "Yr 9" at bounding box center [1162, 437] width 148 height 26
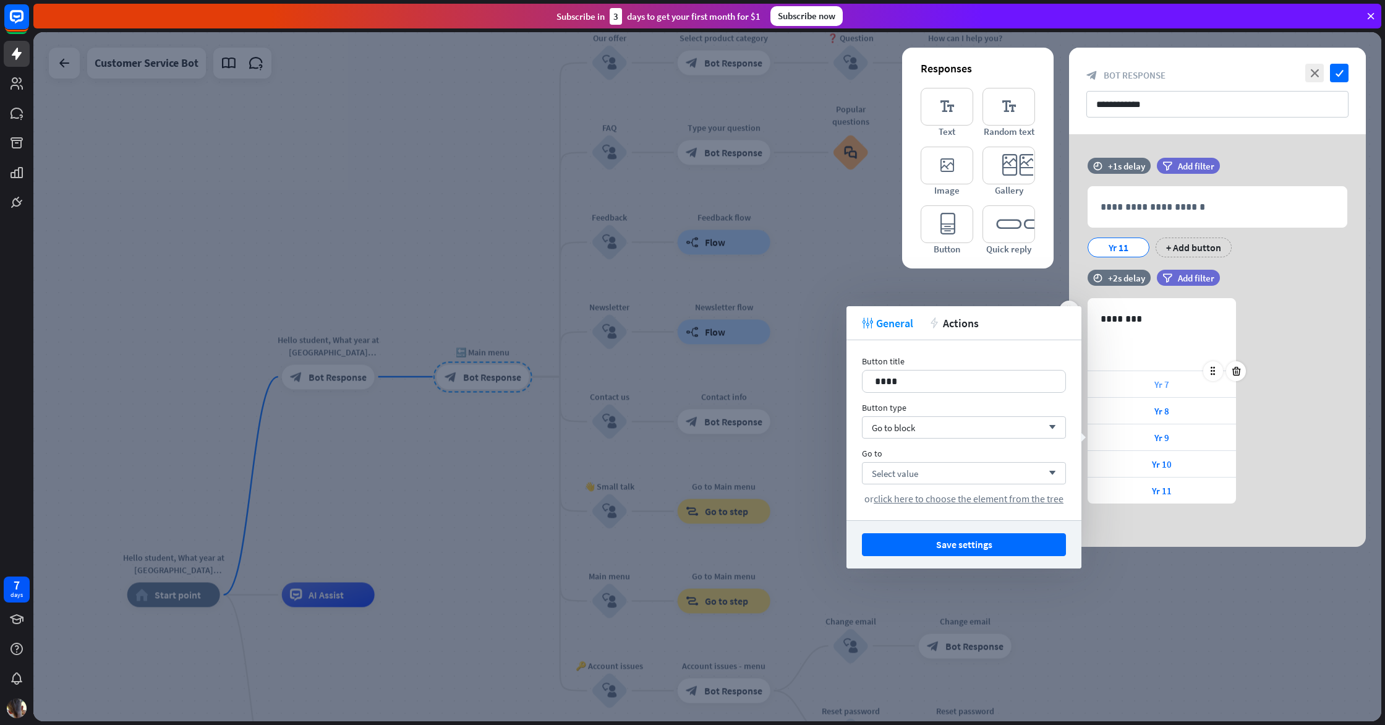
click at [1160, 385] on span "Yr 7" at bounding box center [1161, 384] width 15 height 12
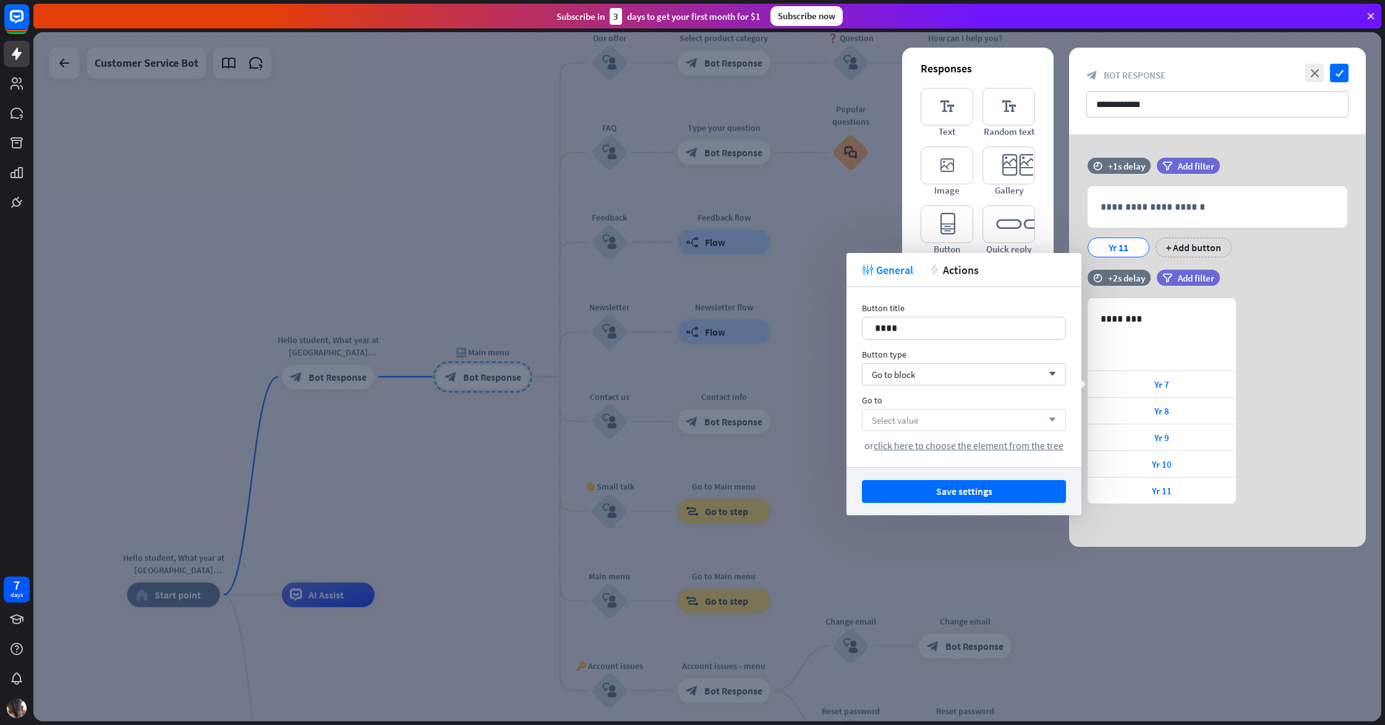
click at [1020, 422] on div "Select value arrow_down" at bounding box center [964, 420] width 204 height 22
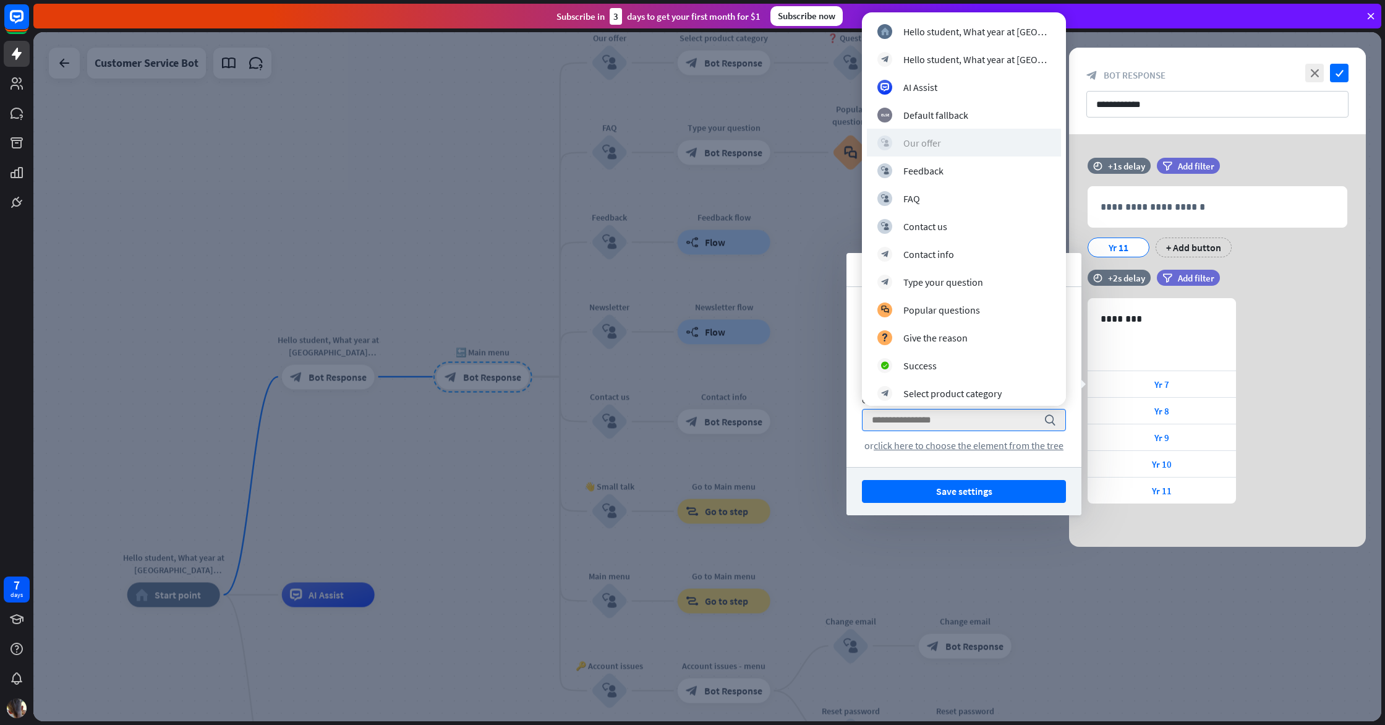
click at [950, 142] on div "block_user_input Our offer" at bounding box center [963, 142] width 173 height 15
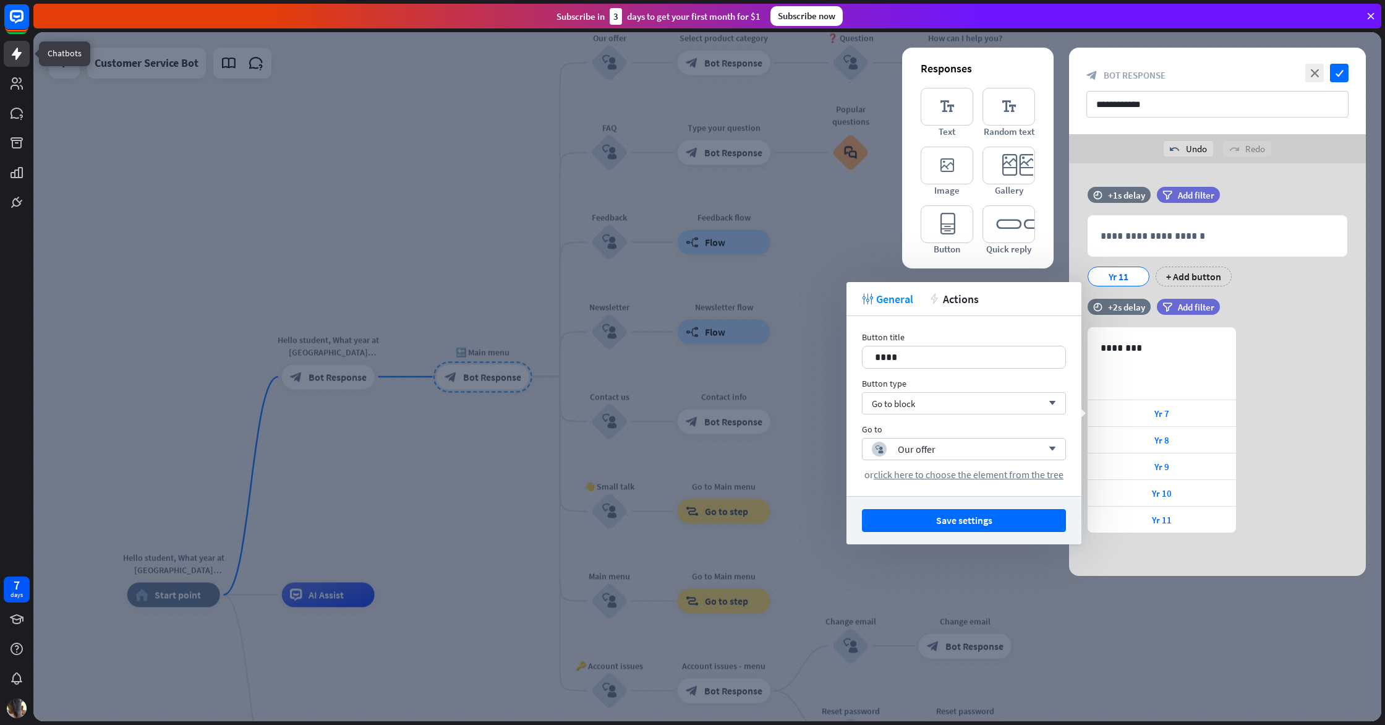
click at [14, 53] on icon at bounding box center [17, 54] width 10 height 12
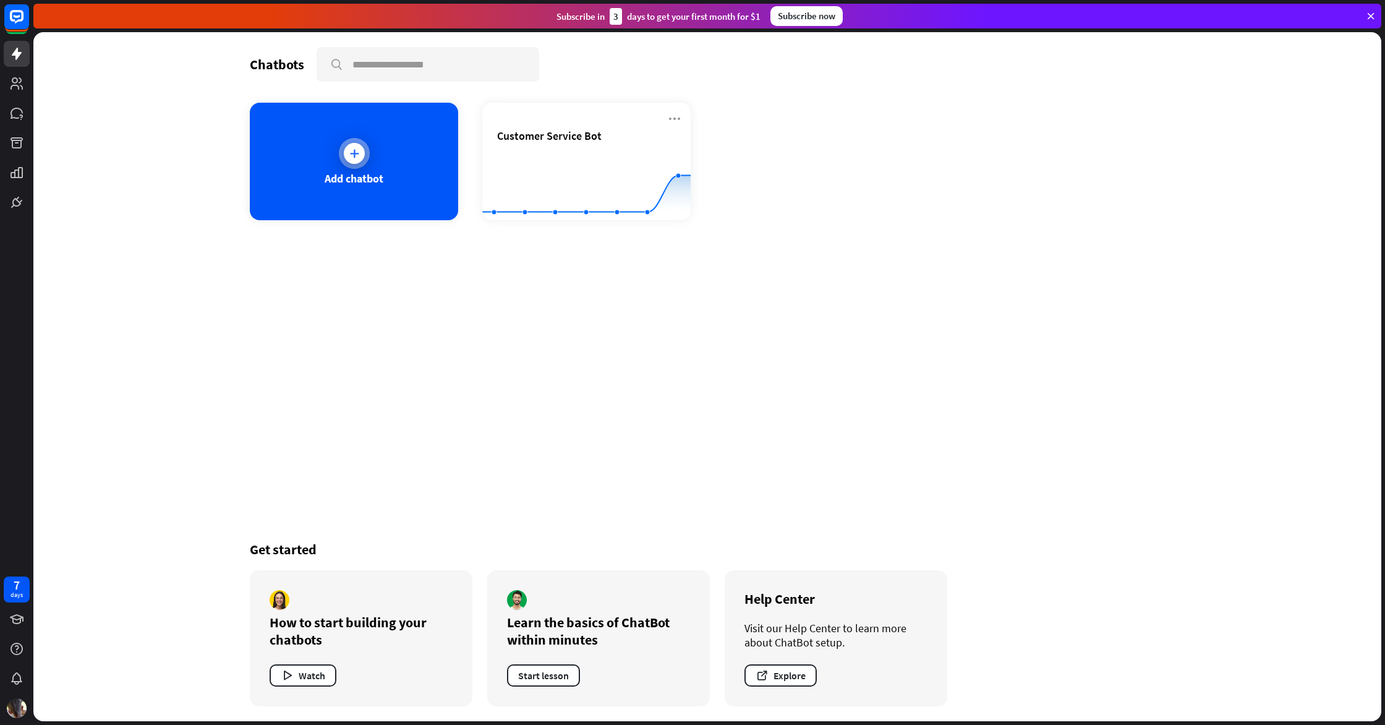
click at [350, 135] on div "Add chatbot" at bounding box center [354, 161] width 208 height 117
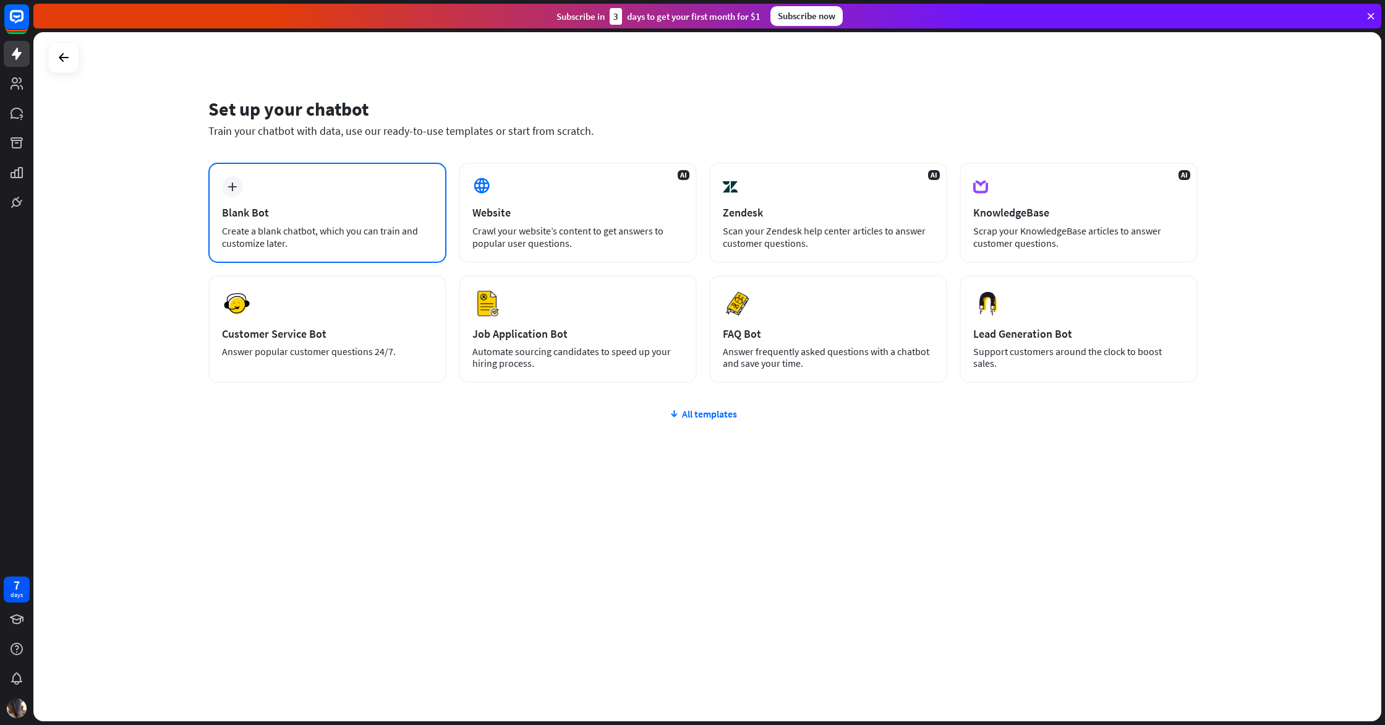
click at [356, 186] on div "plus Blank Bot Create a blank chatbot, which you can train and customize later." at bounding box center [327, 213] width 238 height 100
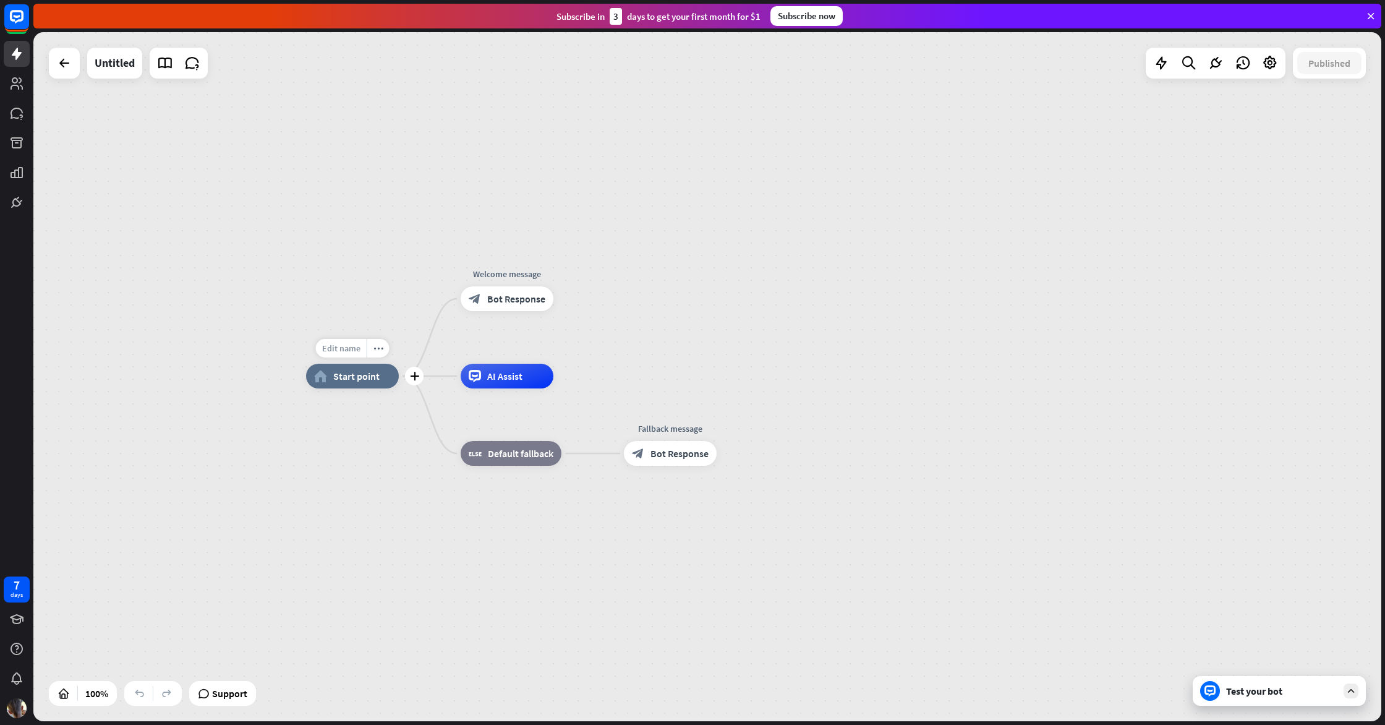
click at [352, 354] on div "Edit name" at bounding box center [341, 348] width 51 height 19
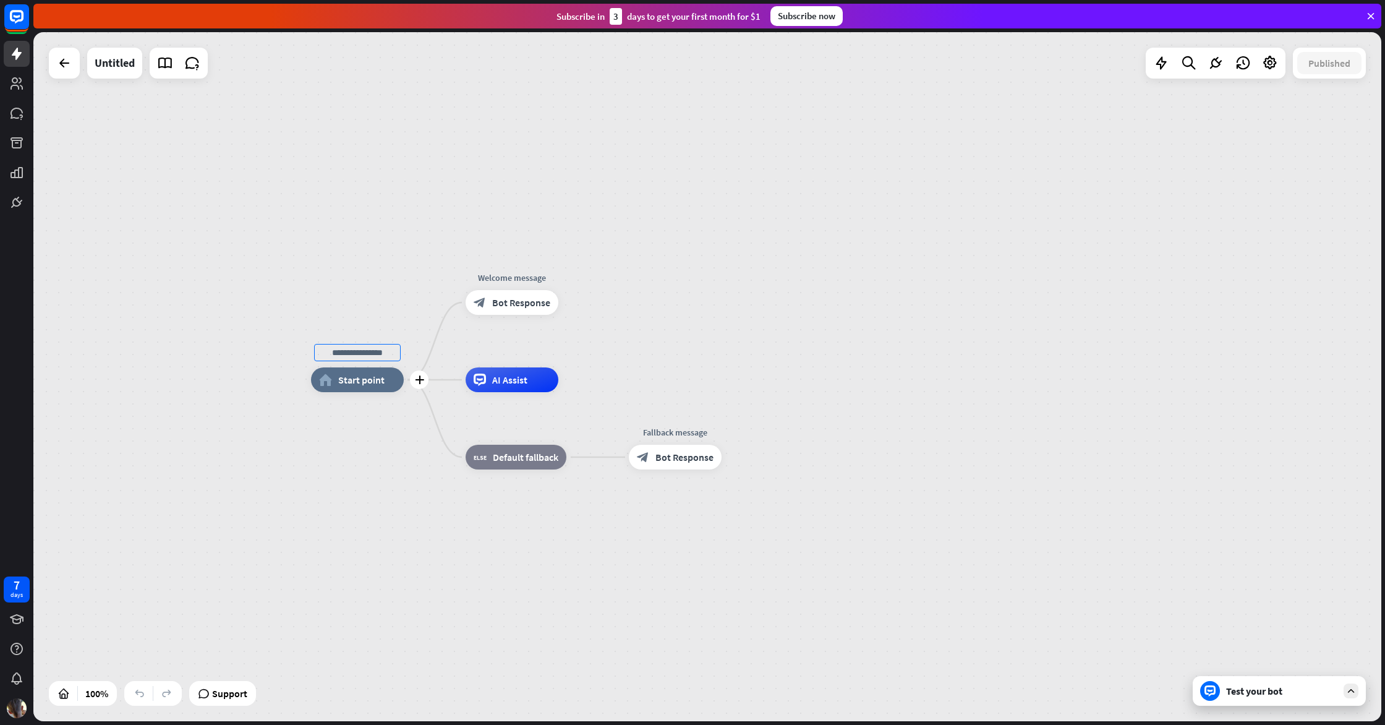
click at [395, 360] on input "text" at bounding box center [357, 352] width 87 height 17
click at [406, 370] on div "plus home_2 Start point" at bounding box center [359, 382] width 93 height 25
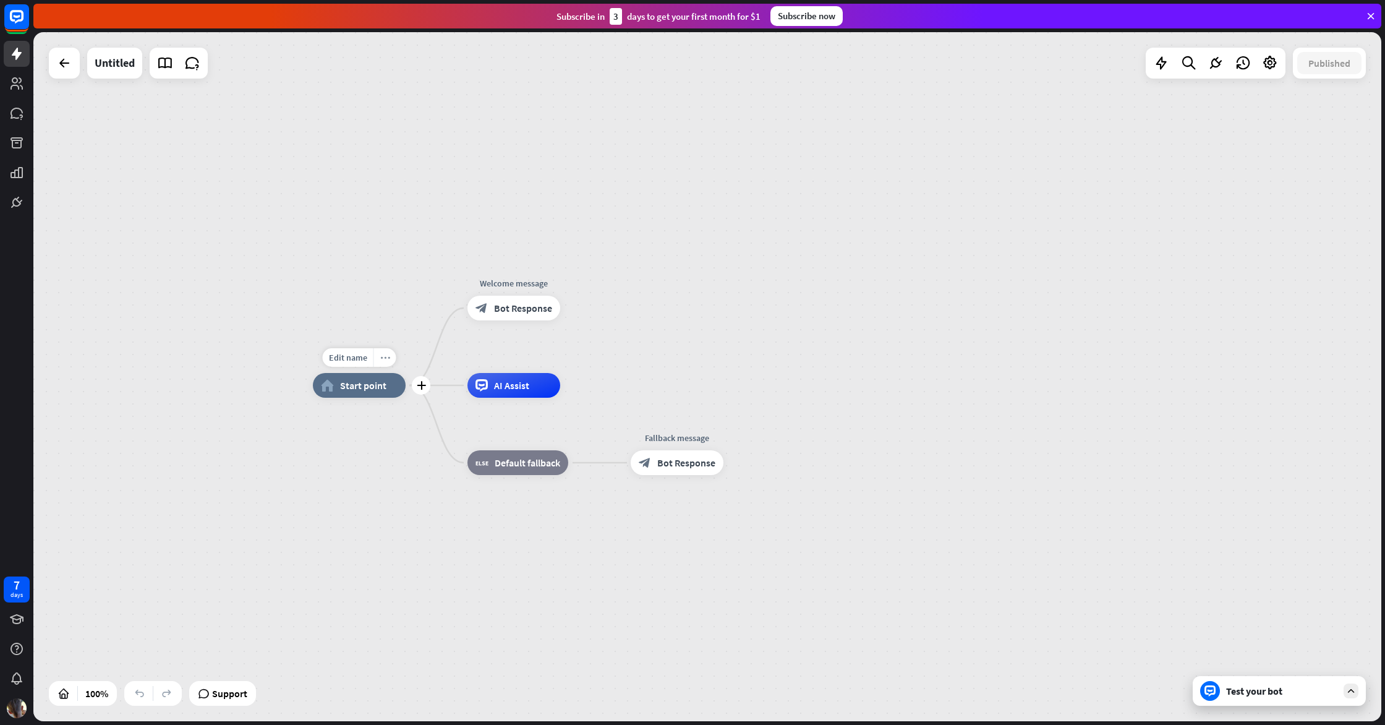
click at [388, 360] on div "more_horiz" at bounding box center [384, 357] width 23 height 19
click at [383, 360] on div "more_horiz" at bounding box center [384, 355] width 23 height 19
click at [372, 385] on span "Start point" at bounding box center [365, 384] width 46 height 12
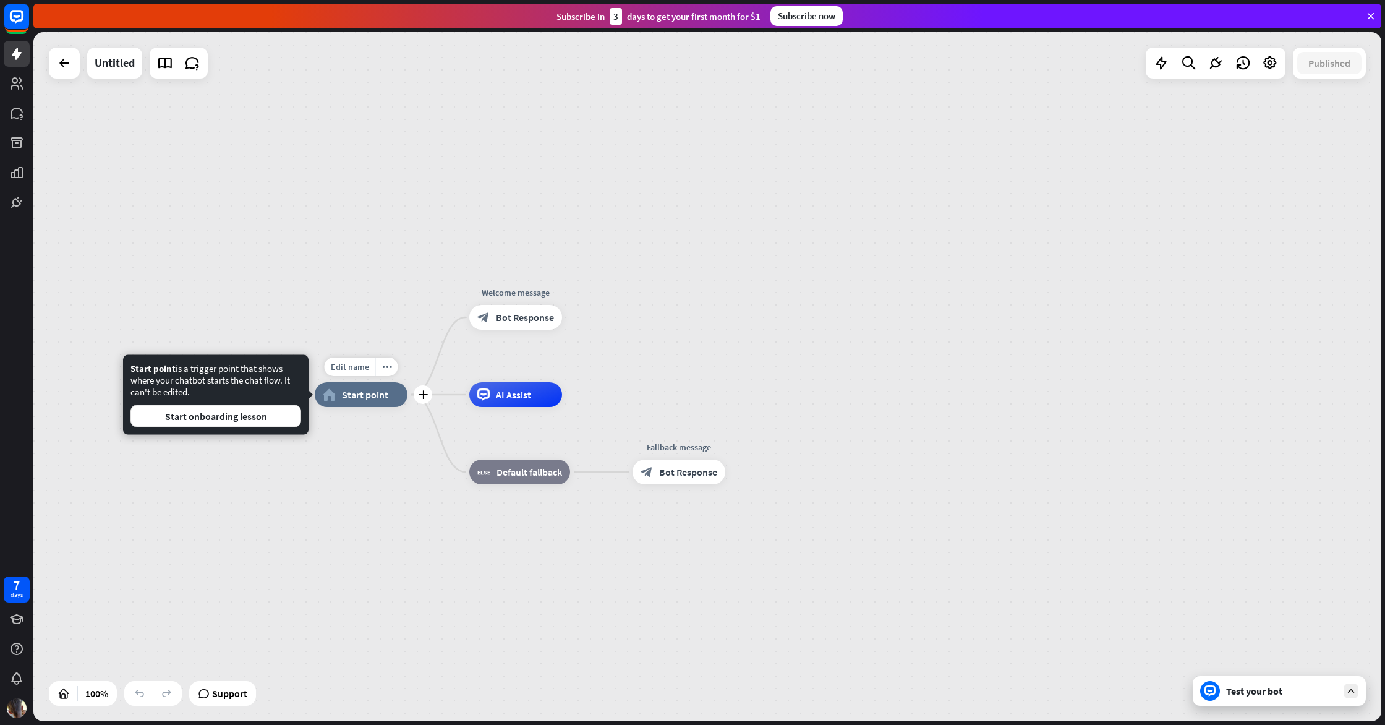
click at [368, 386] on div "home_2 Start point" at bounding box center [361, 394] width 93 height 25
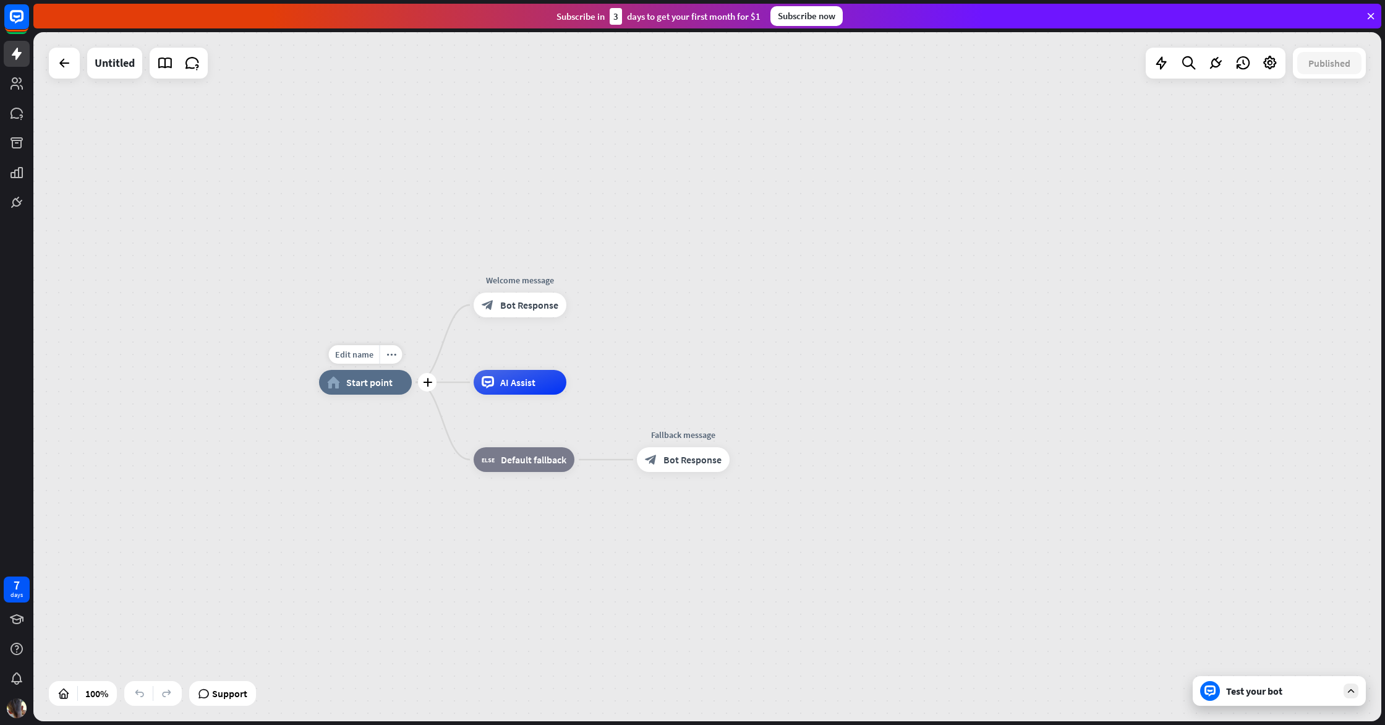
click at [370, 392] on div "home_2 Start point" at bounding box center [365, 382] width 93 height 25
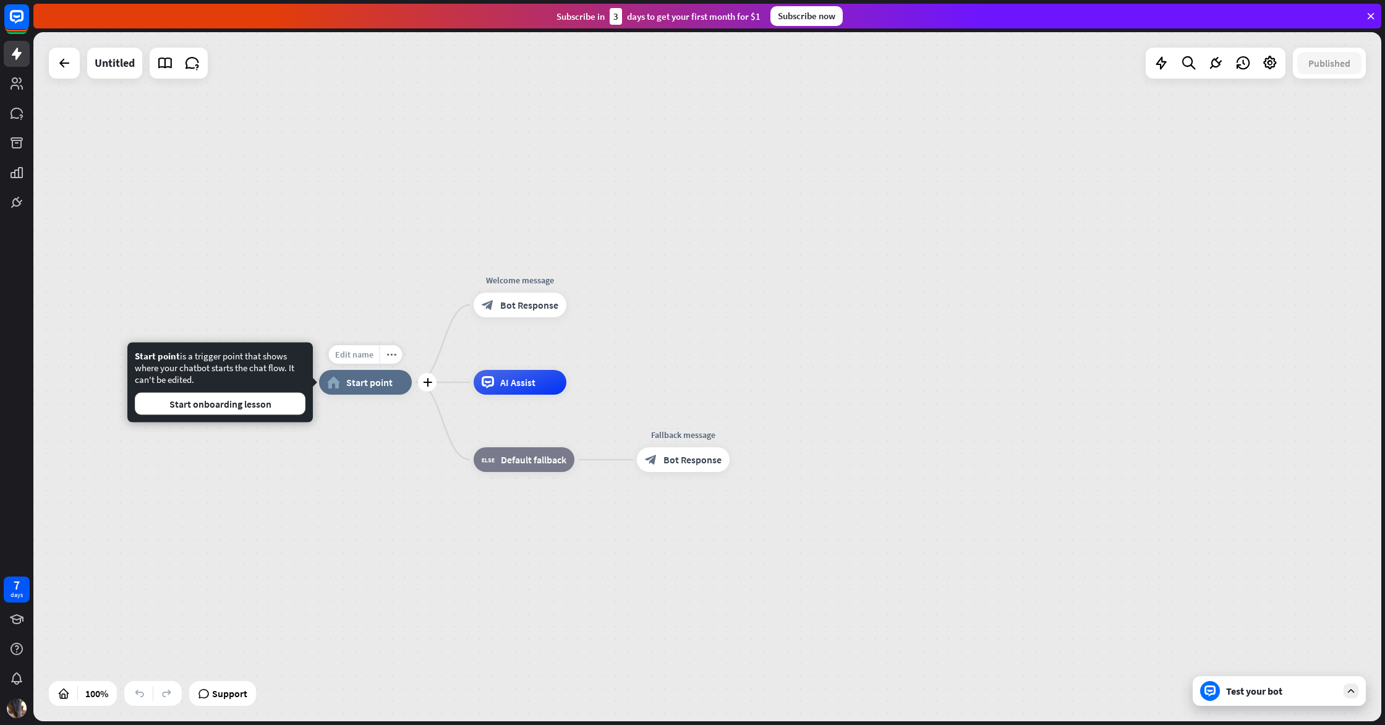
click at [362, 358] on span "Edit name" at bounding box center [354, 354] width 38 height 11
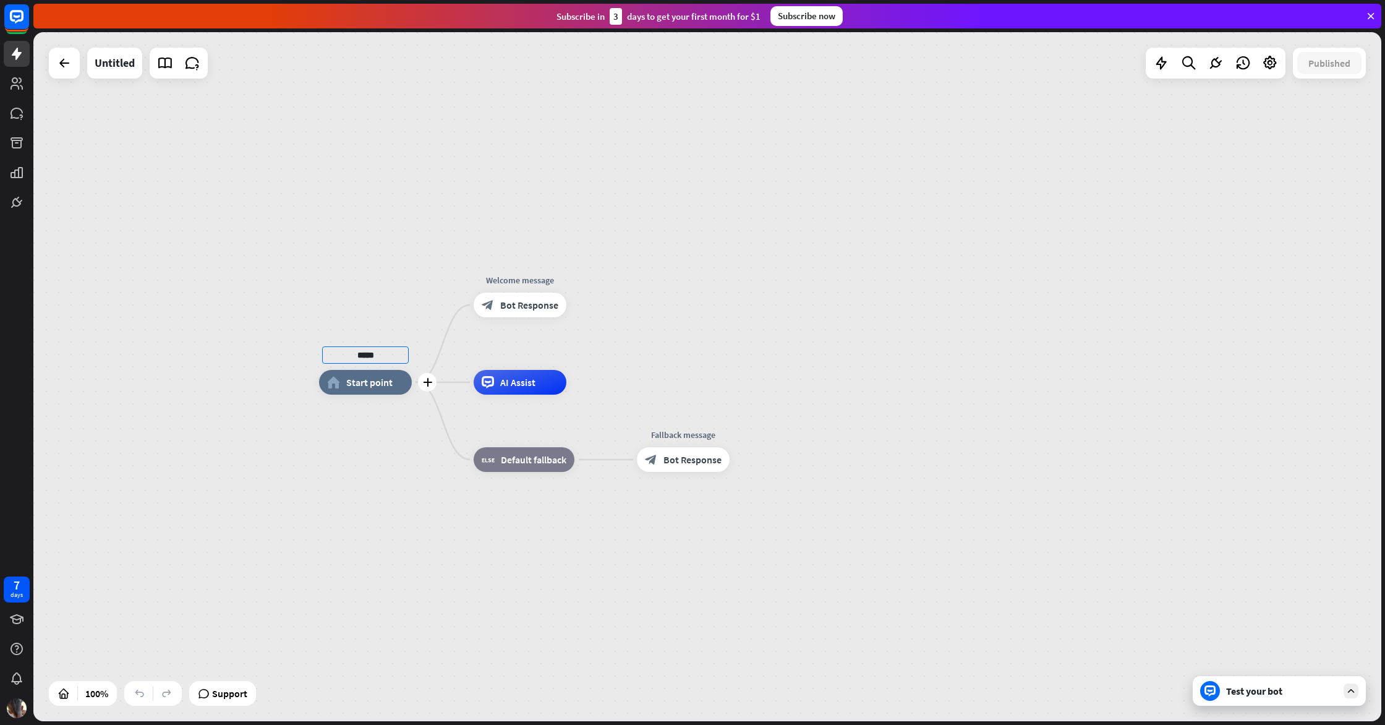
type input "*****"
click at [343, 382] on div "home_2 Start point" at bounding box center [365, 382] width 93 height 25
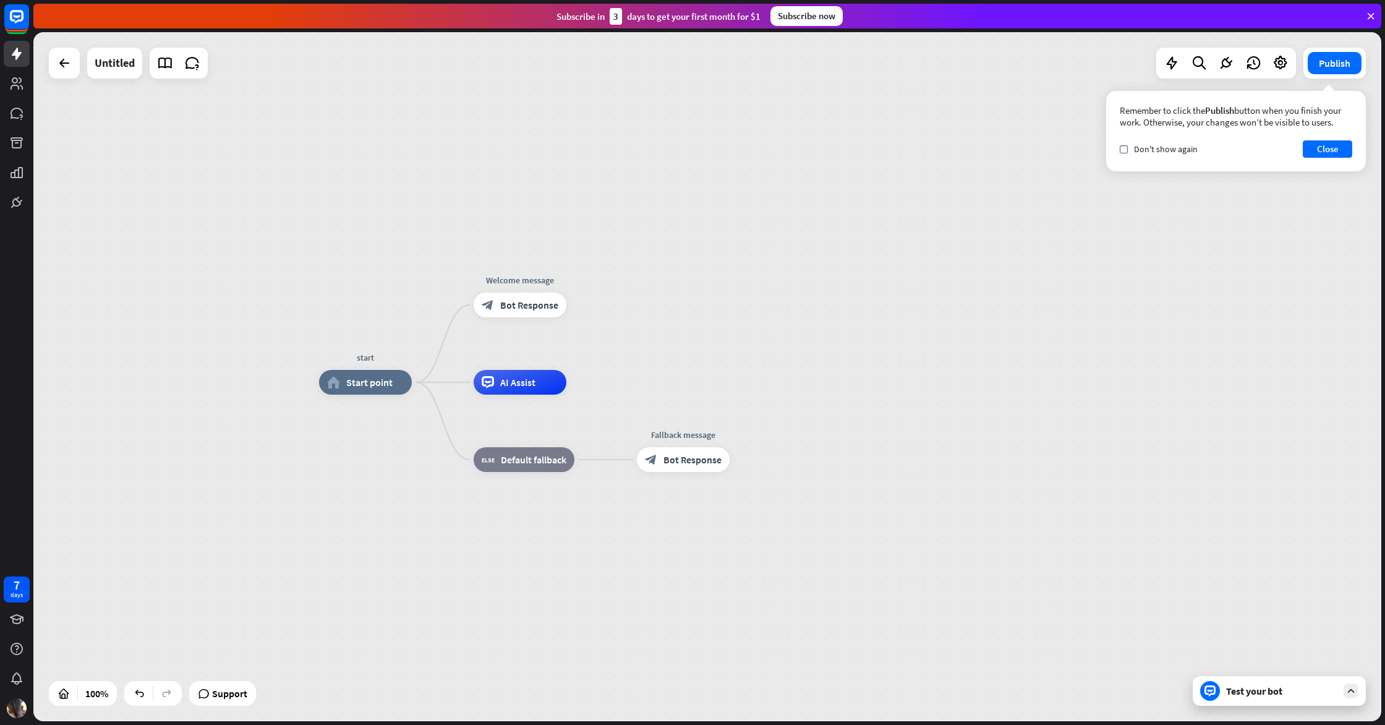
click at [339, 328] on div "start home_2 Start point Welcome message block_bot_response Bot Response AI Ass…" at bounding box center [707, 376] width 1348 height 689
click at [540, 303] on span "Bot Response" at bounding box center [529, 305] width 58 height 12
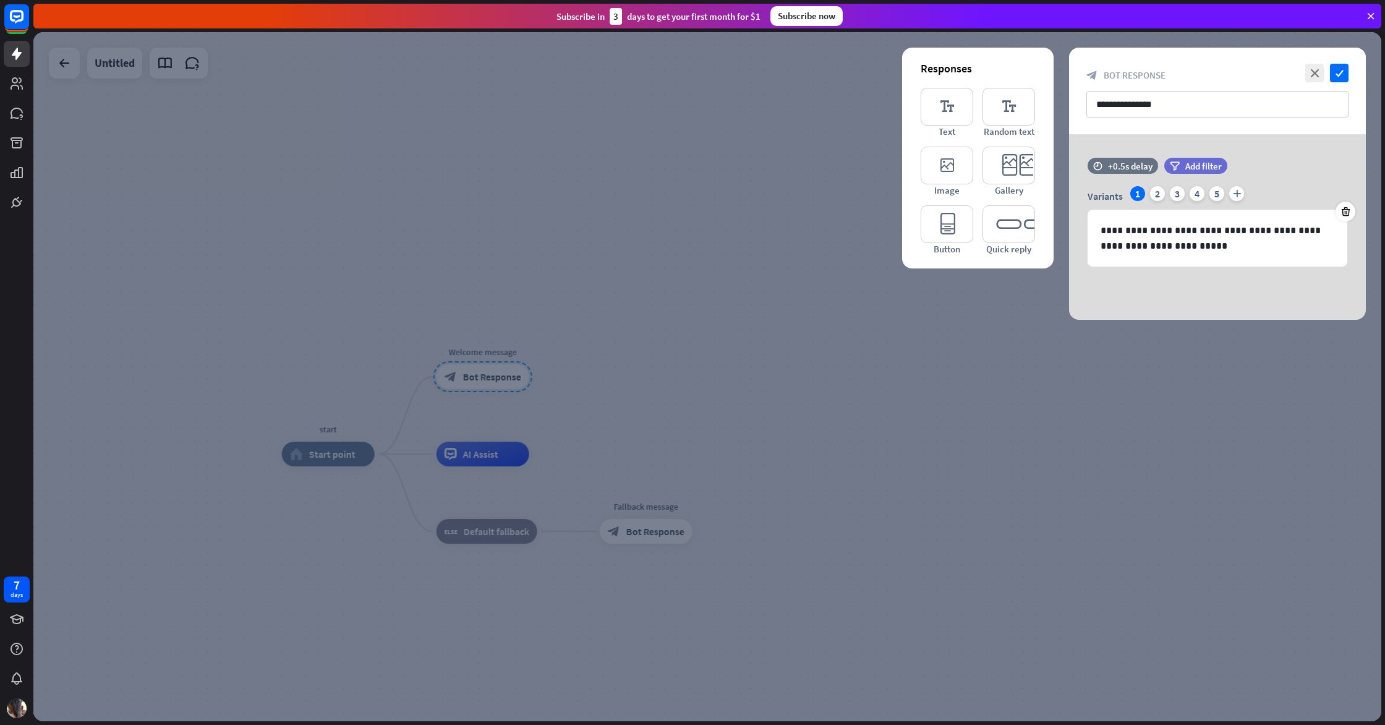
click at [578, 304] on div at bounding box center [707, 376] width 1348 height 689
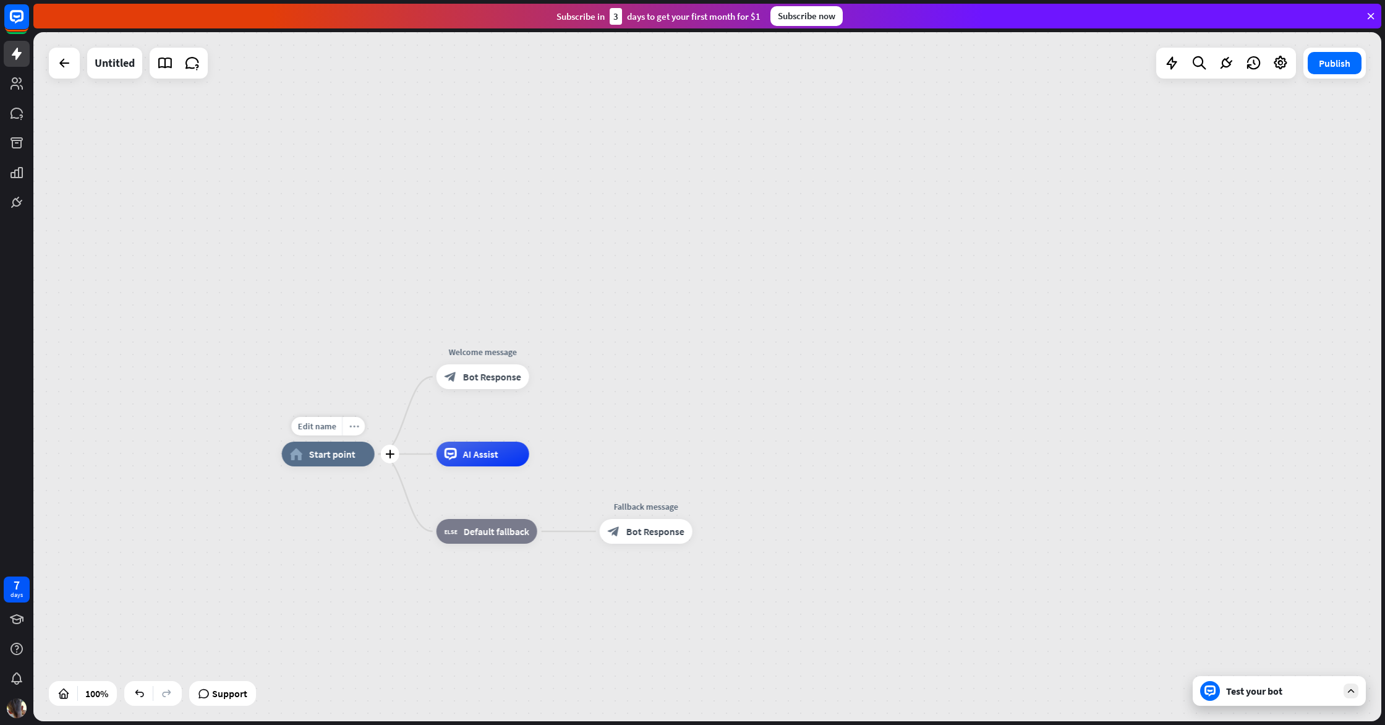
click at [352, 426] on icon "more_horiz" at bounding box center [354, 426] width 10 height 9
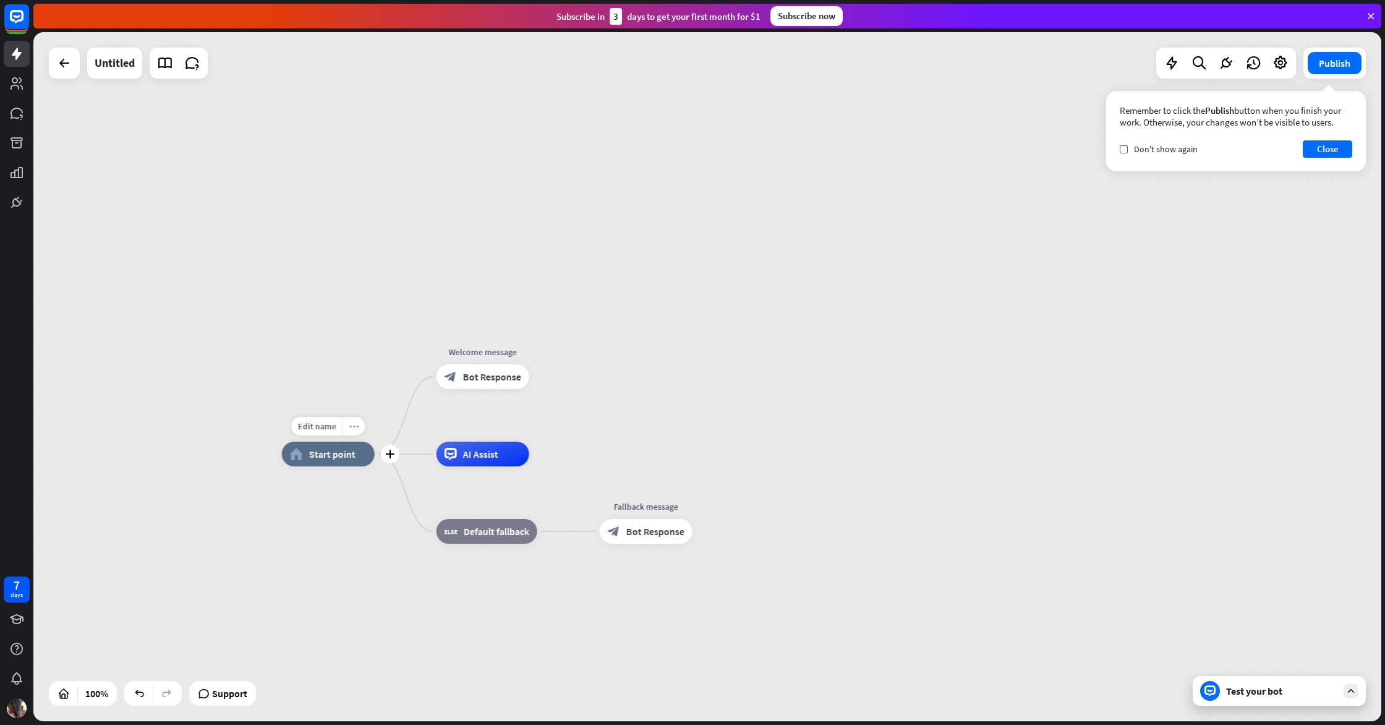
click at [354, 426] on icon "more_horiz" at bounding box center [354, 426] width 10 height 9
click at [451, 378] on icon "block_bot_response" at bounding box center [451, 376] width 12 height 12
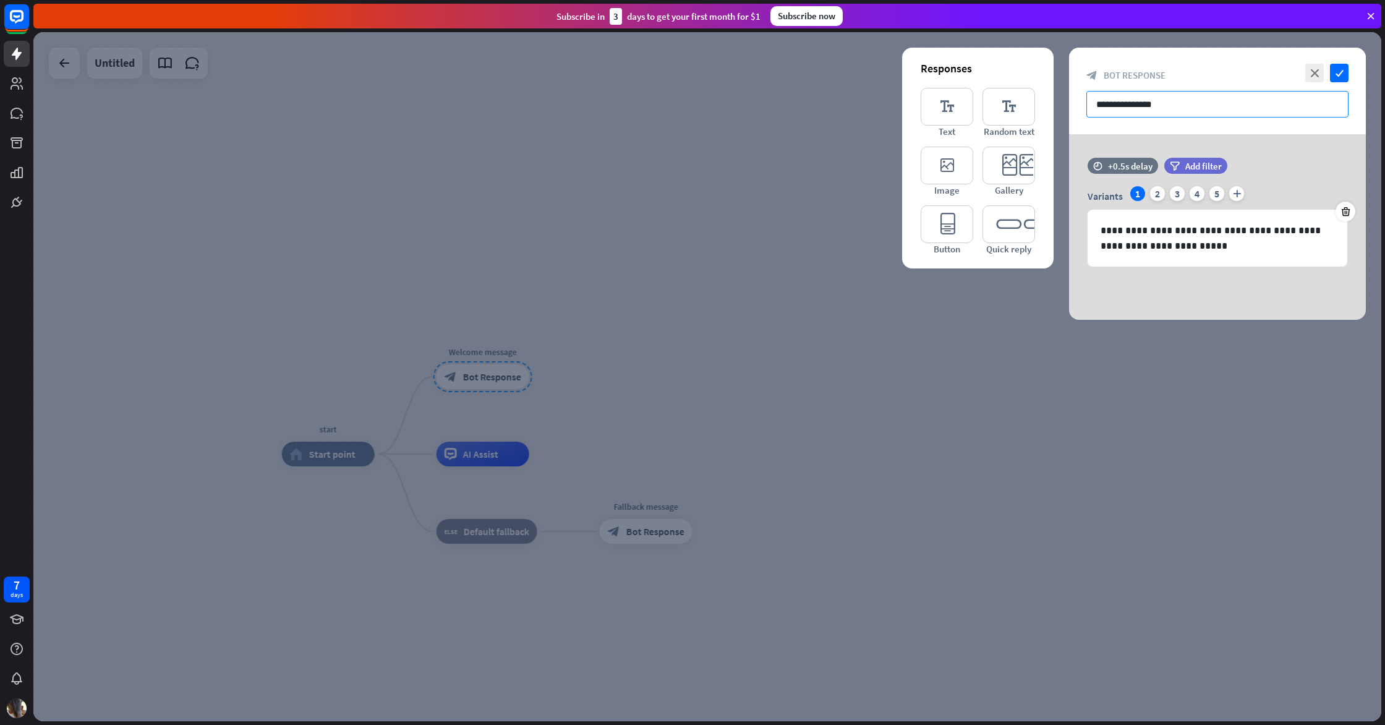
click at [1175, 98] on input "**********" at bounding box center [1217, 104] width 262 height 27
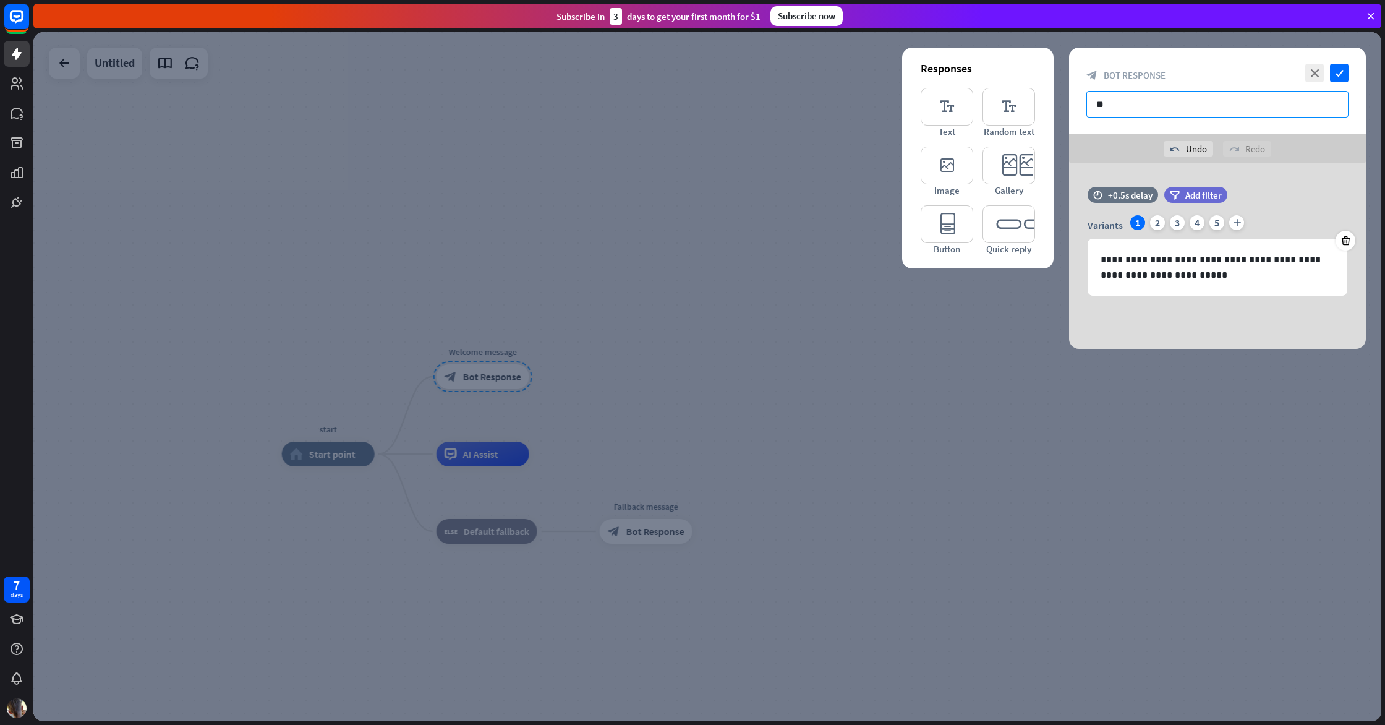
type input "*"
type input "**********"
click at [1345, 77] on icon "check" at bounding box center [1339, 73] width 19 height 19
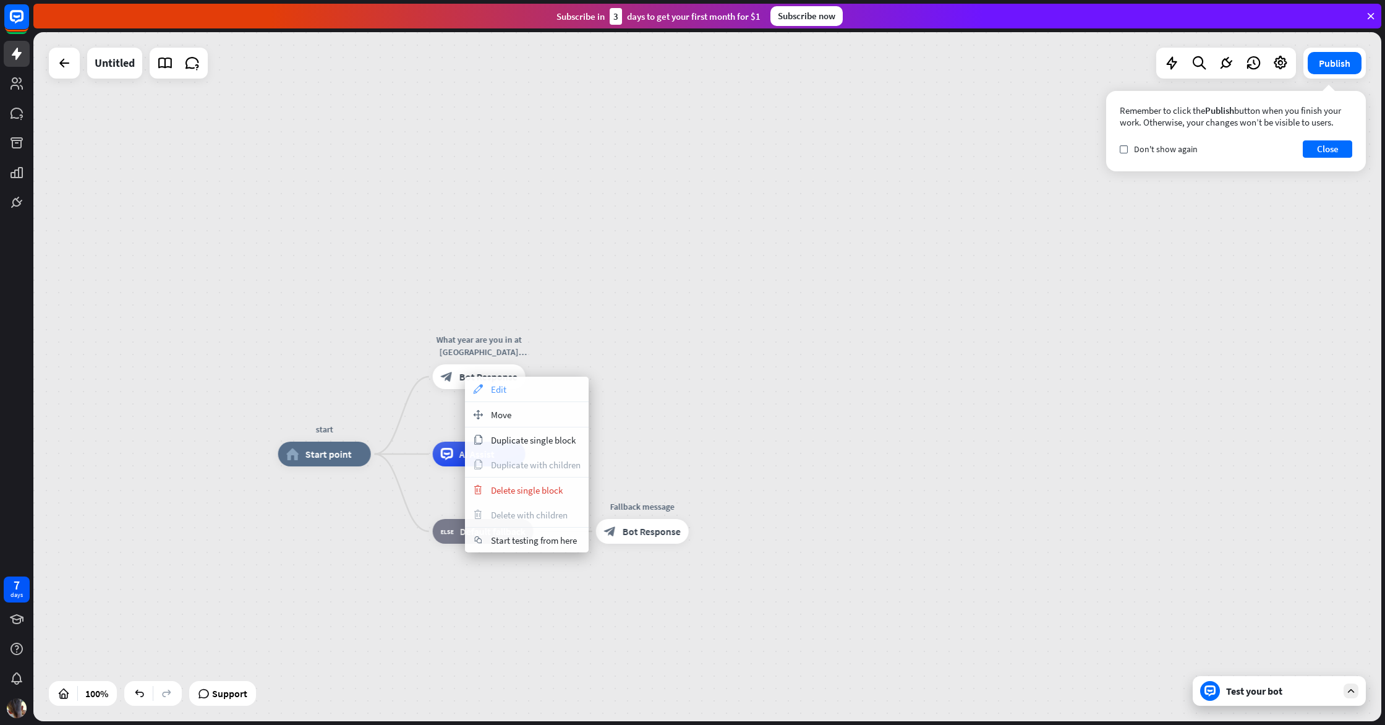
click at [513, 394] on div "appearance Edit" at bounding box center [527, 389] width 124 height 25
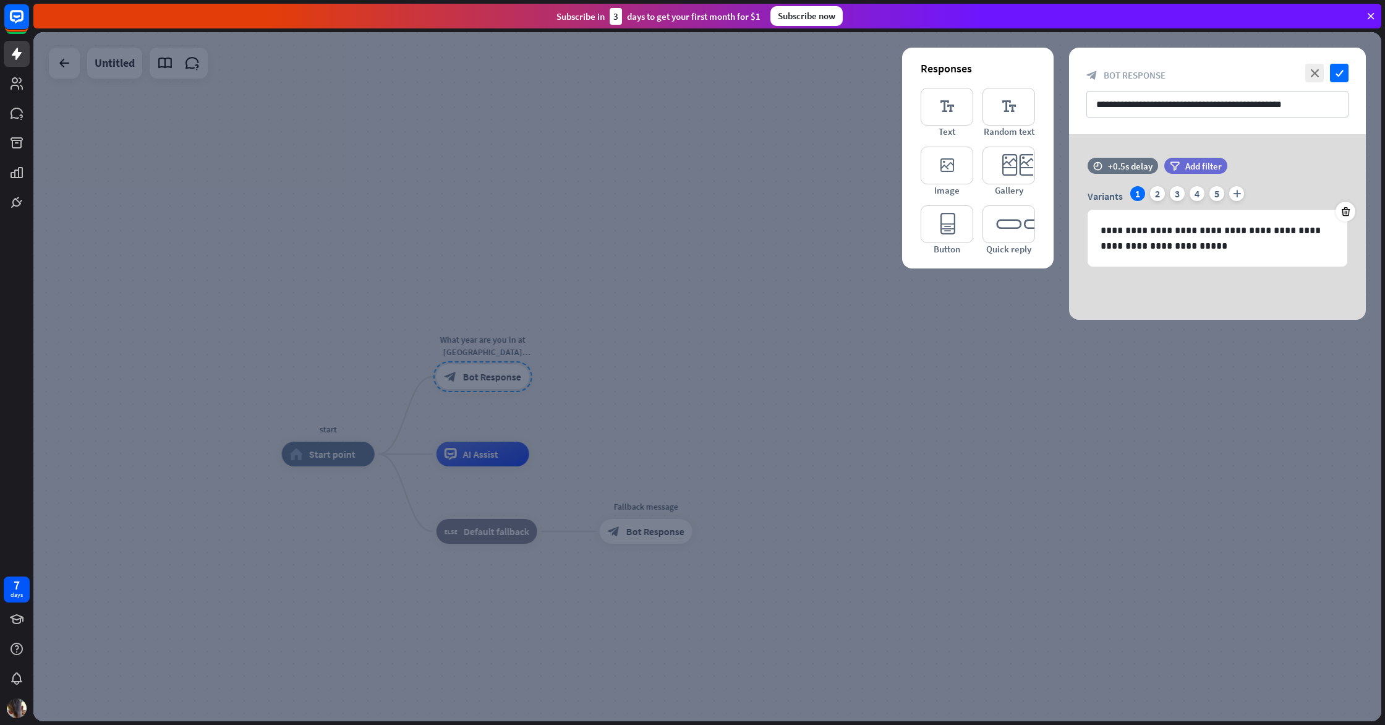
click at [744, 377] on div at bounding box center [707, 376] width 1348 height 689
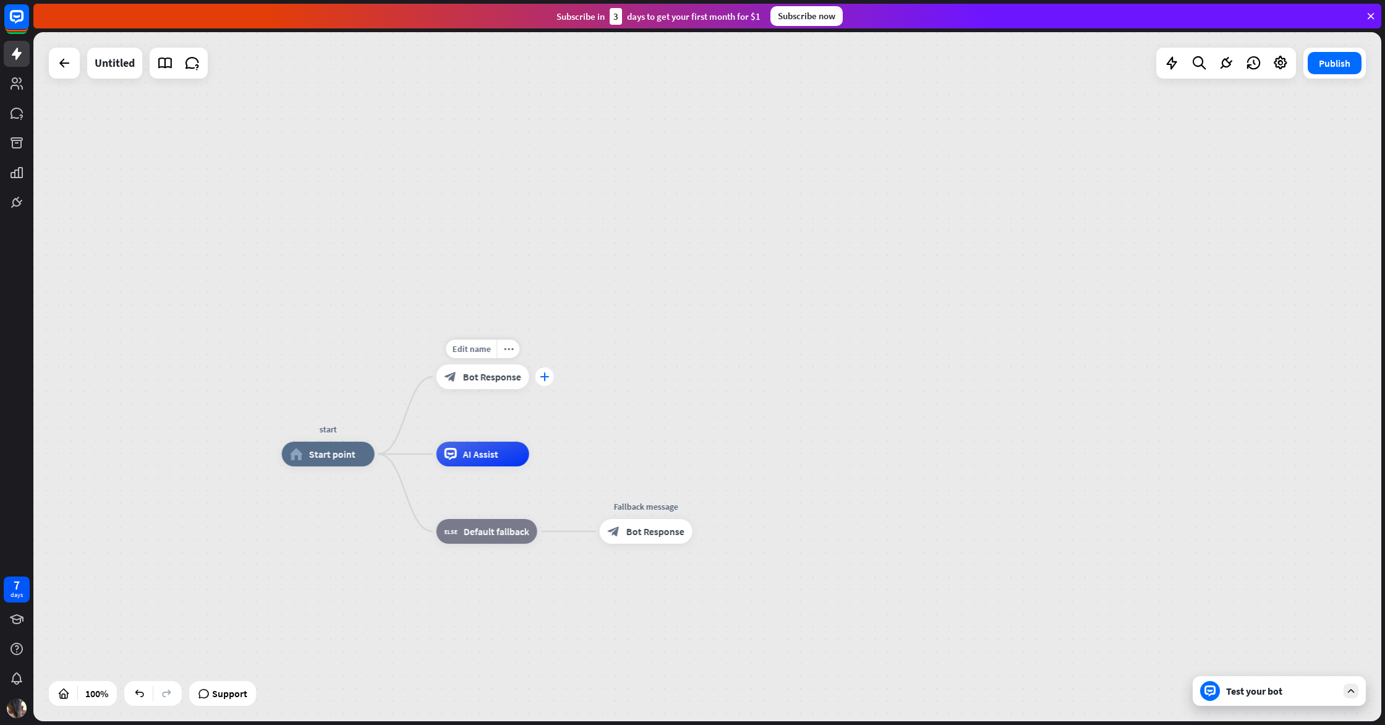
click at [540, 380] on icon "plus" at bounding box center [544, 376] width 9 height 9
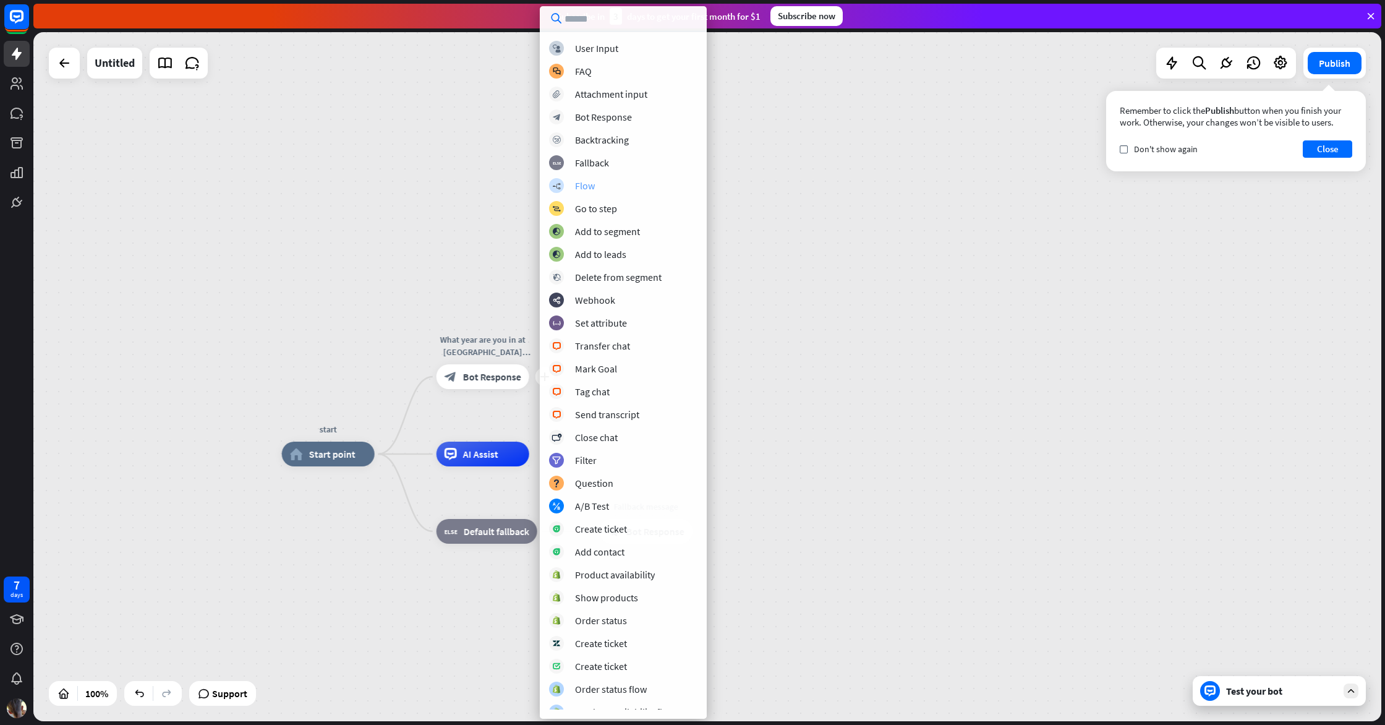
click at [571, 184] on div "builder_tree Flow" at bounding box center [623, 185] width 148 height 15
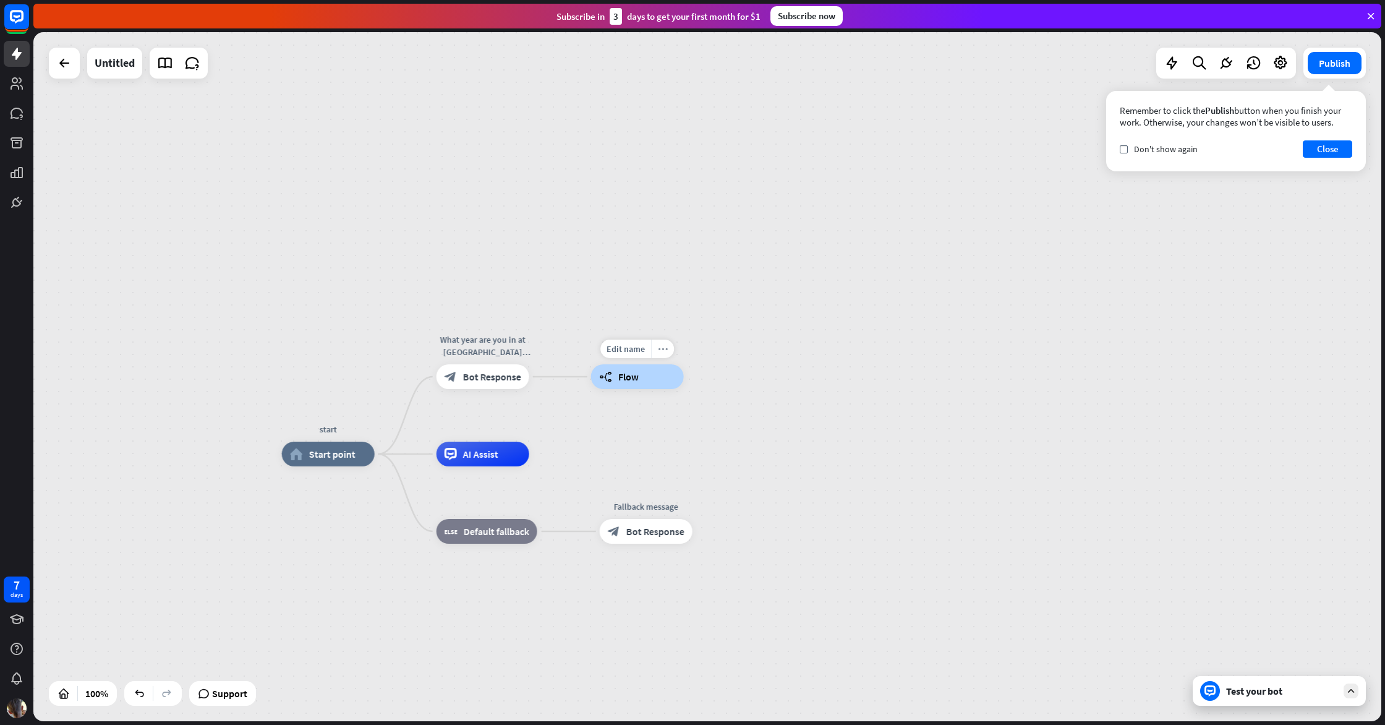
click at [665, 353] on icon "more_horiz" at bounding box center [663, 348] width 10 height 9
click at [662, 351] on icon "more_horiz" at bounding box center [663, 348] width 10 height 9
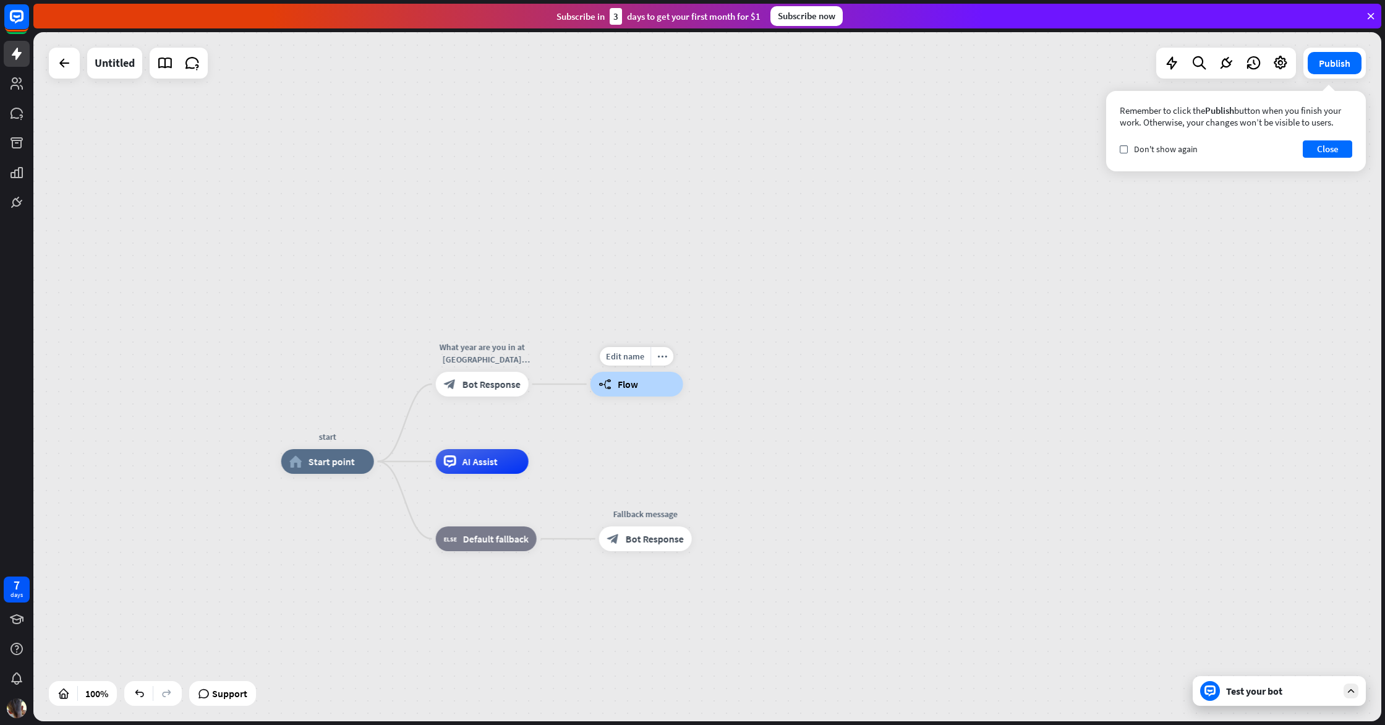
click at [664, 376] on div "builder_tree Flow" at bounding box center [637, 384] width 93 height 25
